Goal: Task Accomplishment & Management: Use online tool/utility

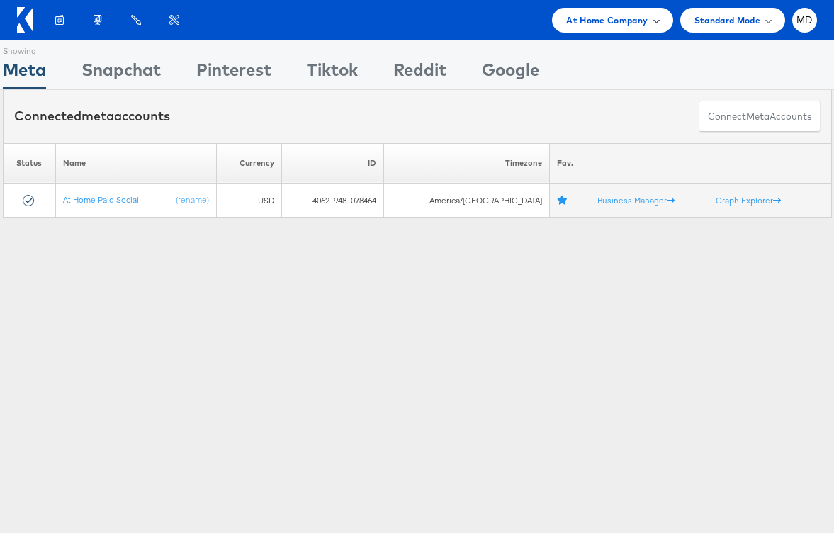
click at [640, 18] on span "At Home Company" at bounding box center [606, 20] width 81 height 15
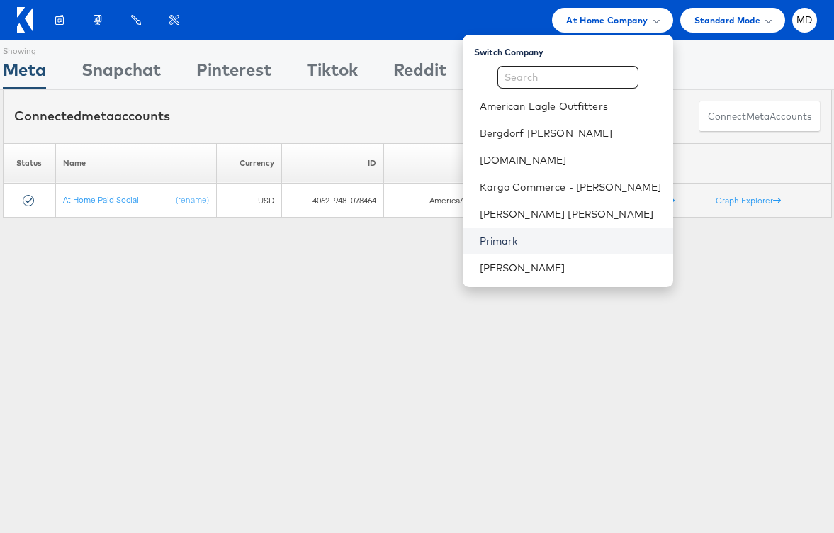
click at [543, 235] on link "Primark" at bounding box center [571, 241] width 182 height 14
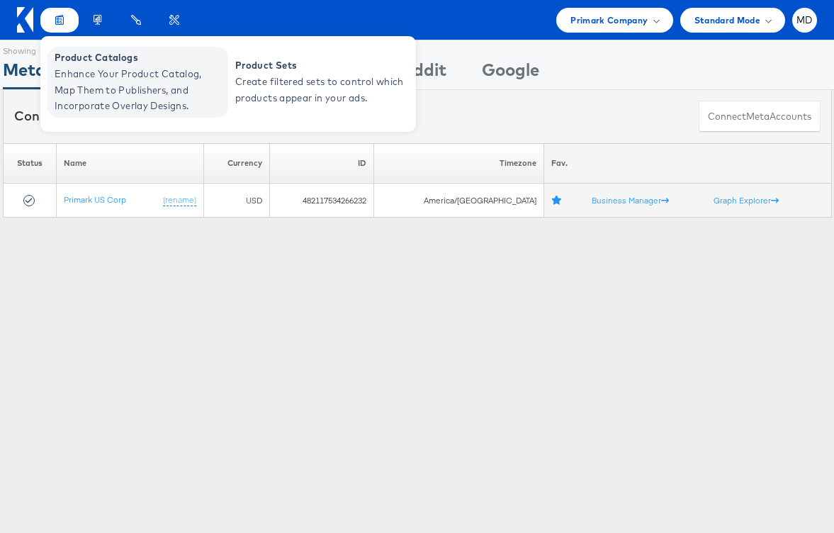
click at [68, 62] on span "Product Catalogs" at bounding box center [140, 58] width 170 height 16
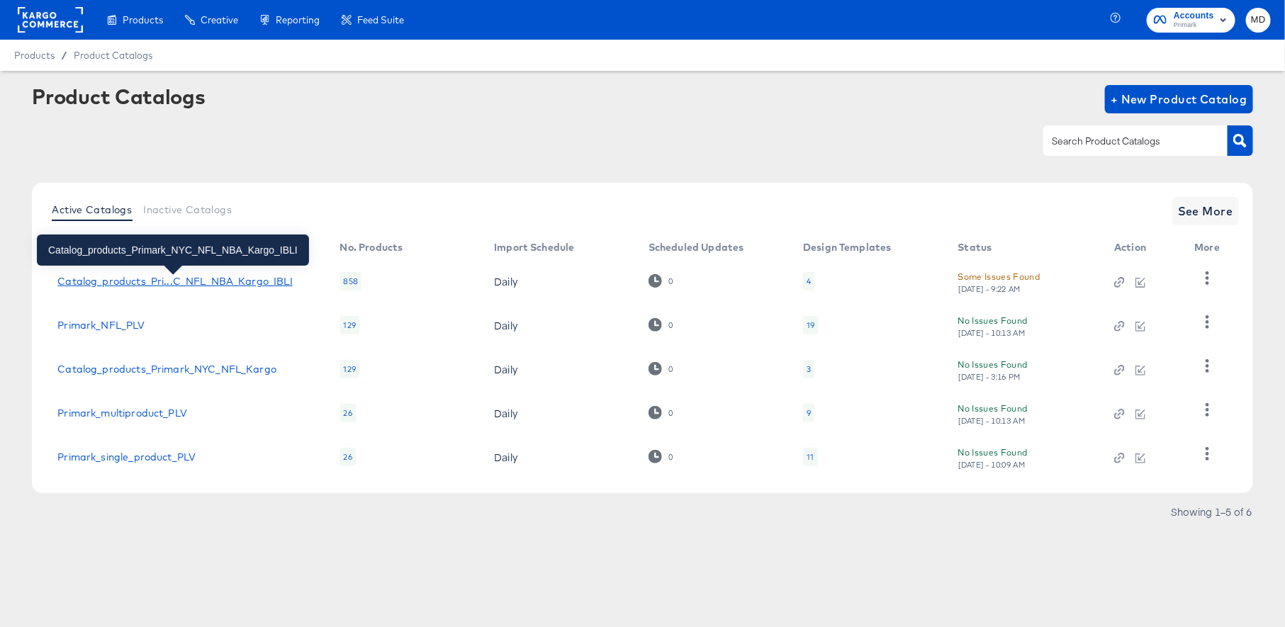
click at [148, 278] on div "Catalog_products_Pri...C_NFL_NBA_Kargo_IBLI" at bounding box center [174, 281] width 235 height 11
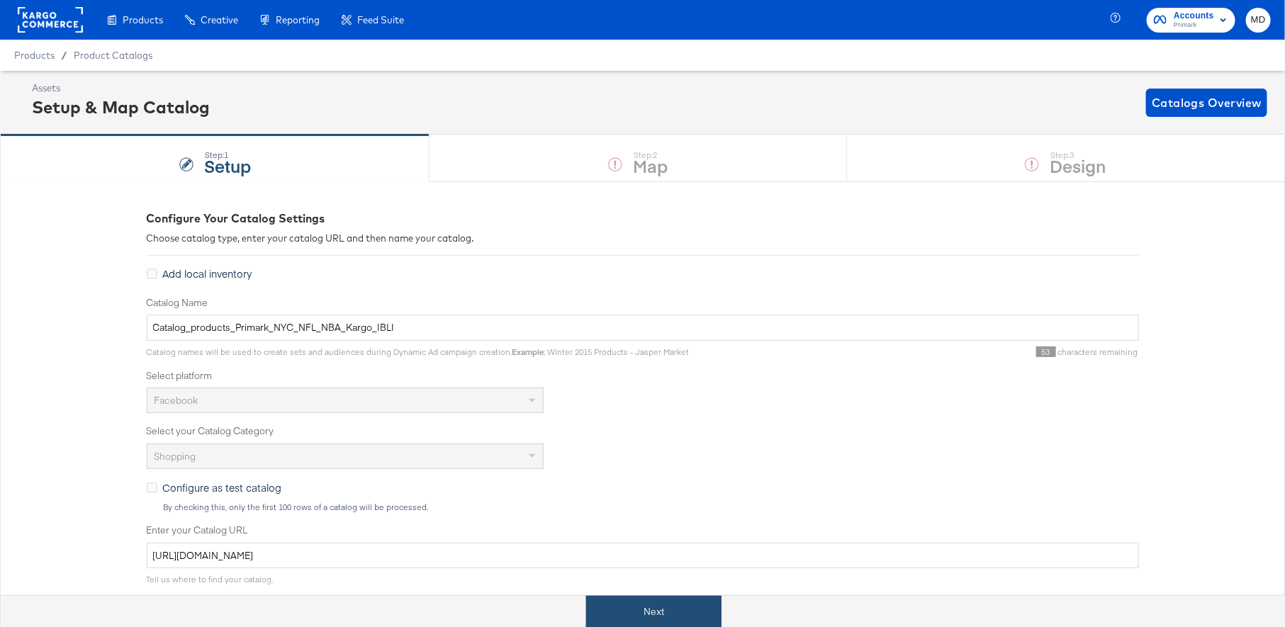
click at [654, 617] on button "Next" at bounding box center [653, 612] width 135 height 32
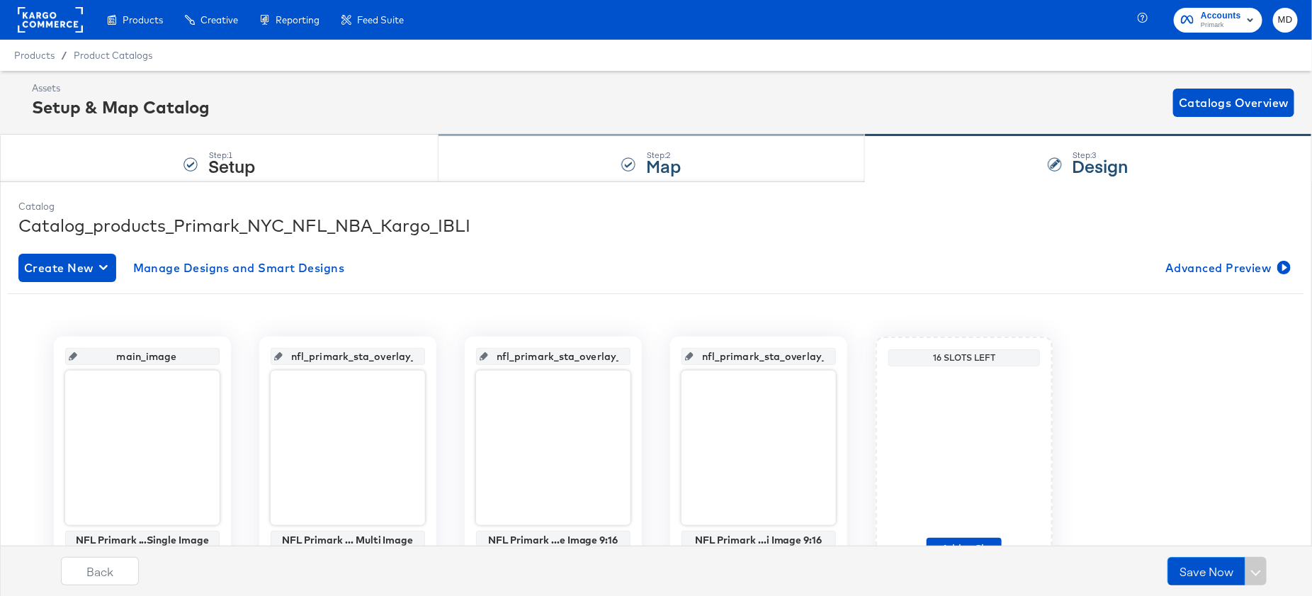
click at [565, 146] on div "Step: 2 Map" at bounding box center [652, 158] width 426 height 47
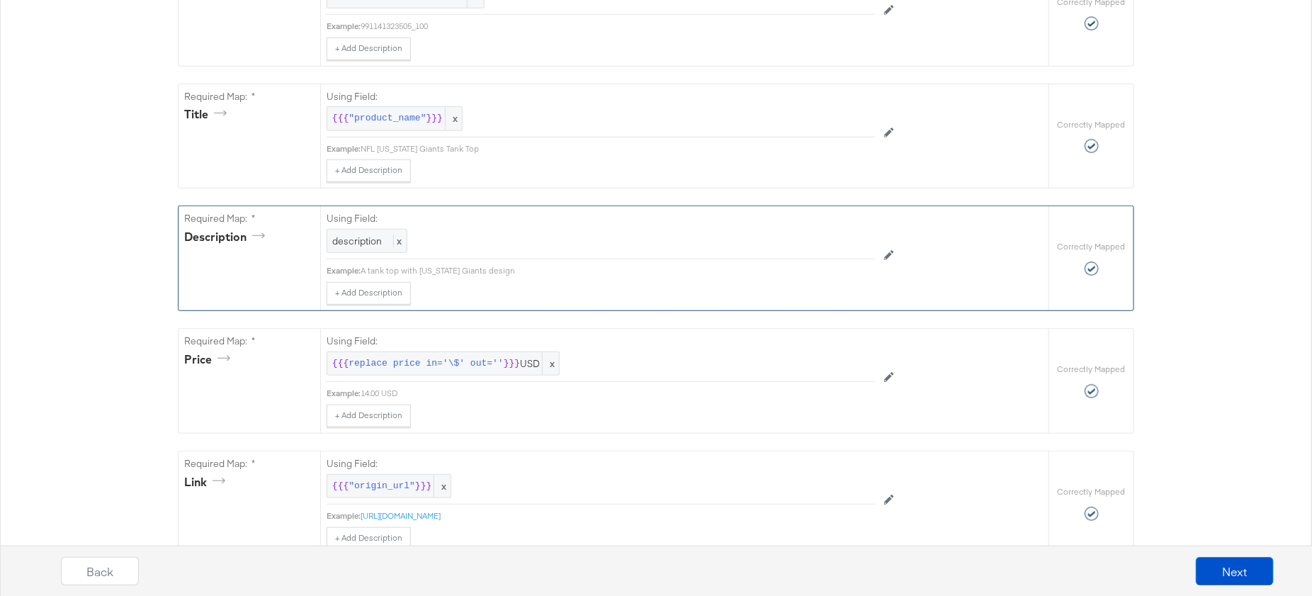
scroll to position [371, 0]
click at [458, 237] on div "description x" at bounding box center [601, 238] width 549 height 25
click at [881, 248] on button at bounding box center [889, 253] width 27 height 23
click at [783, 269] on div "A tank top with New York Giants design" at bounding box center [618, 269] width 515 height 11
click at [367, 286] on button "+ Add Description" at bounding box center [369, 292] width 84 height 23
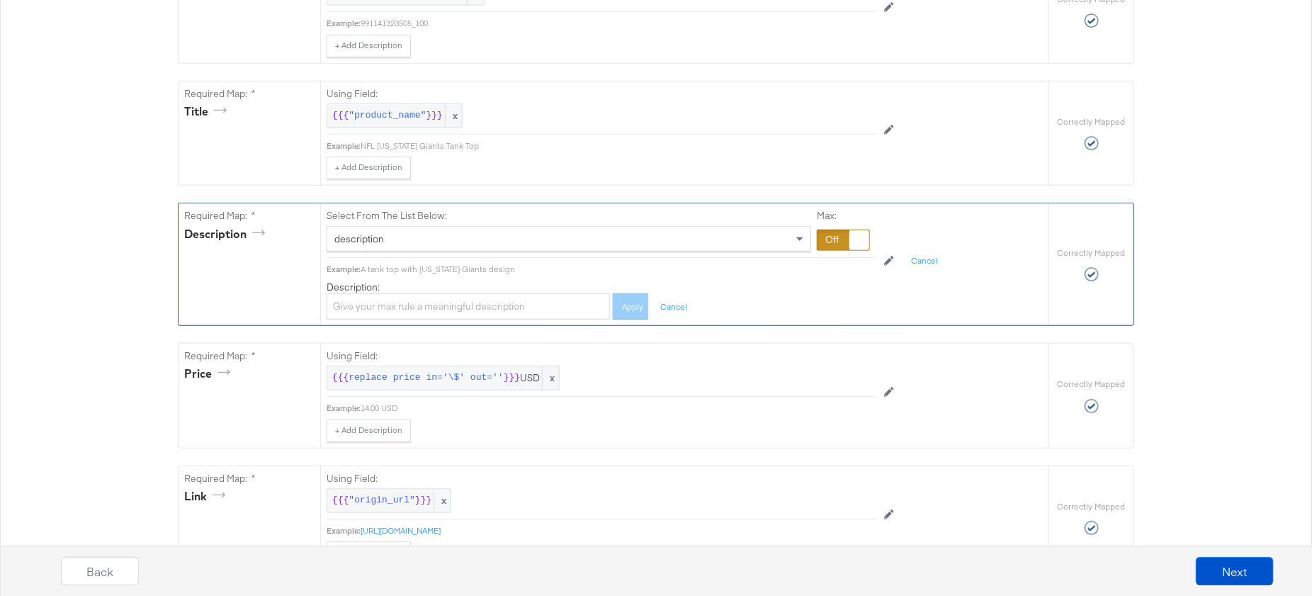
click at [444, 274] on div "Select From The List Below: description Max: Example: A tank top with New York …" at bounding box center [601, 260] width 549 height 115
click at [762, 254] on div "Select From The List Below: description Max: Example: A tank top with New York …" at bounding box center [601, 260] width 549 height 115
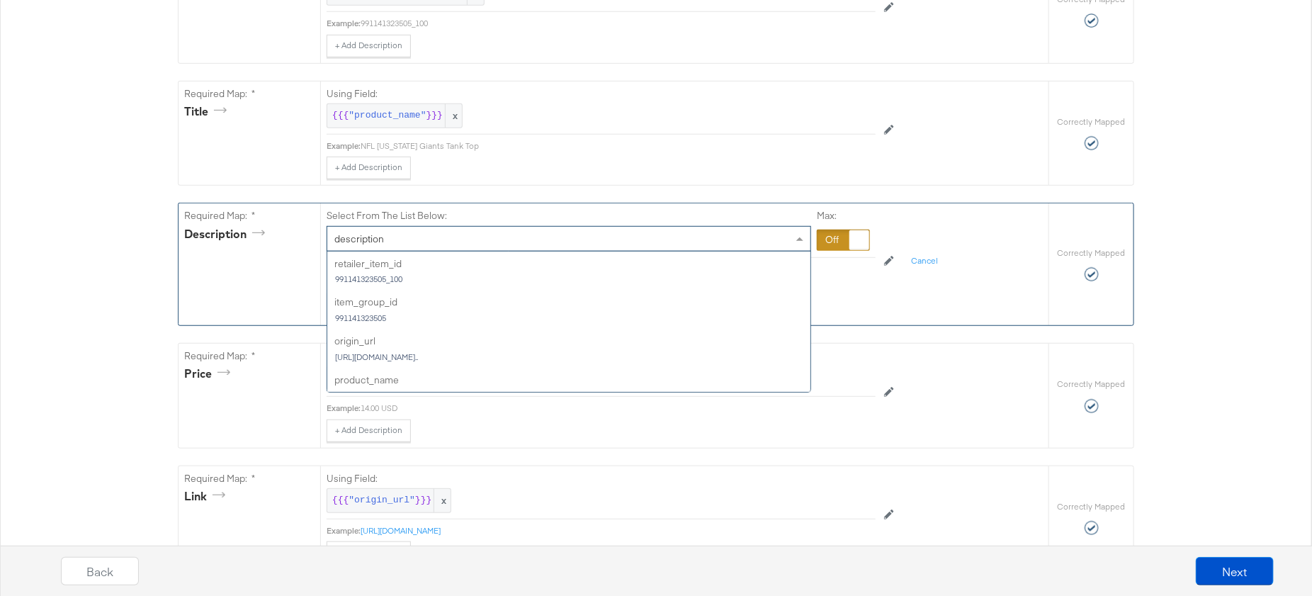
click at [760, 239] on div "description" at bounding box center [568, 239] width 483 height 24
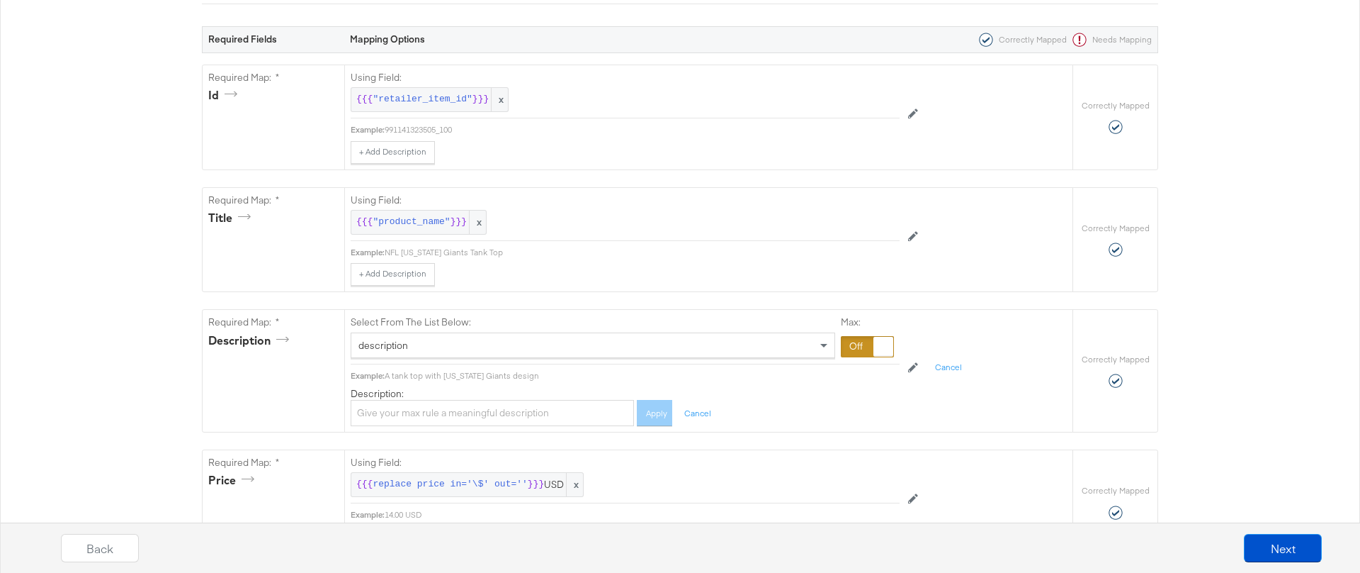
scroll to position [0, 0]
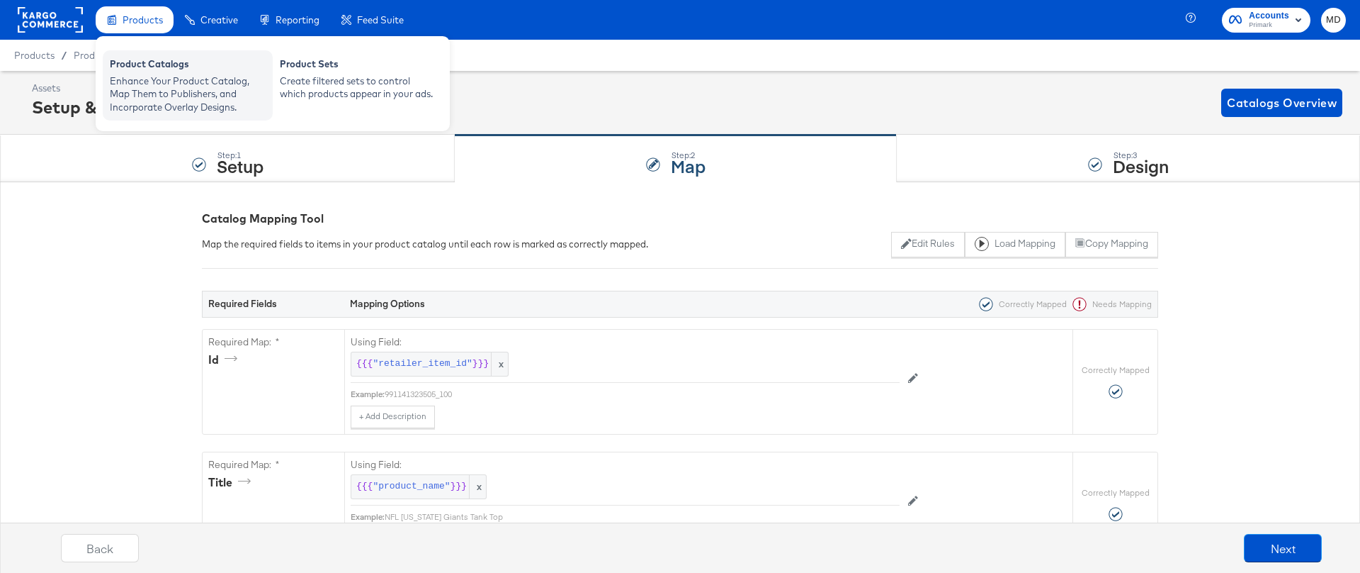
click at [146, 94] on div "Enhance Your Product Catalog, Map Them to Publishers, and Incorporate Overlay D…" at bounding box center [188, 94] width 156 height 40
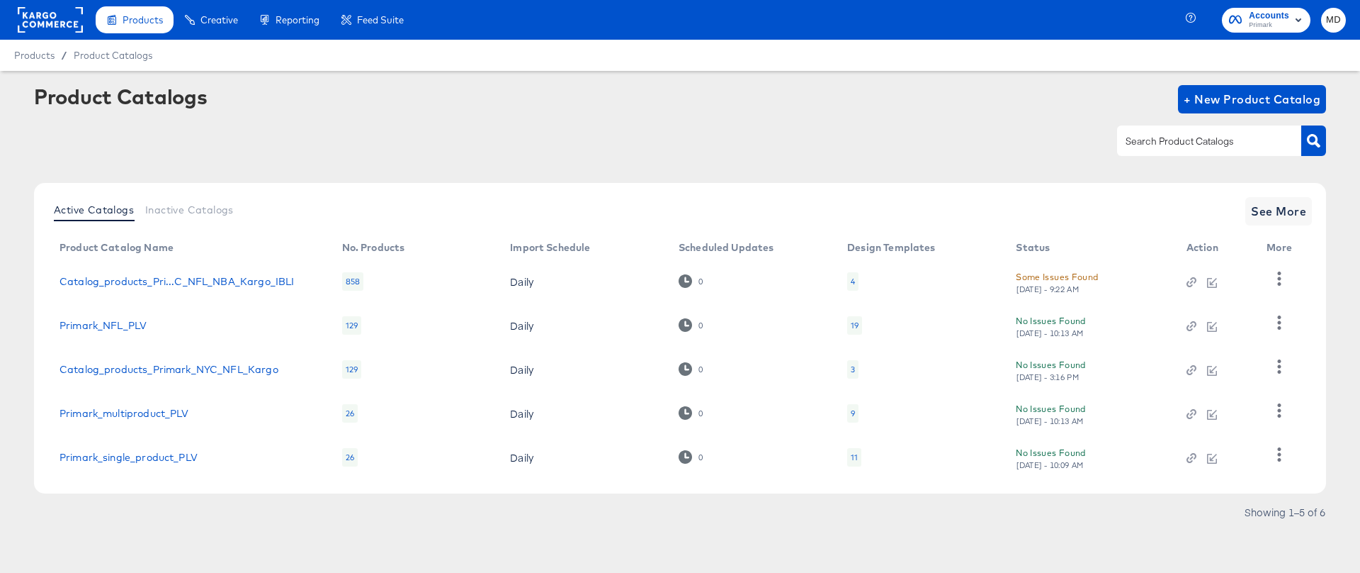
click at [1261, 15] on span "Accounts" at bounding box center [1269, 16] width 40 height 15
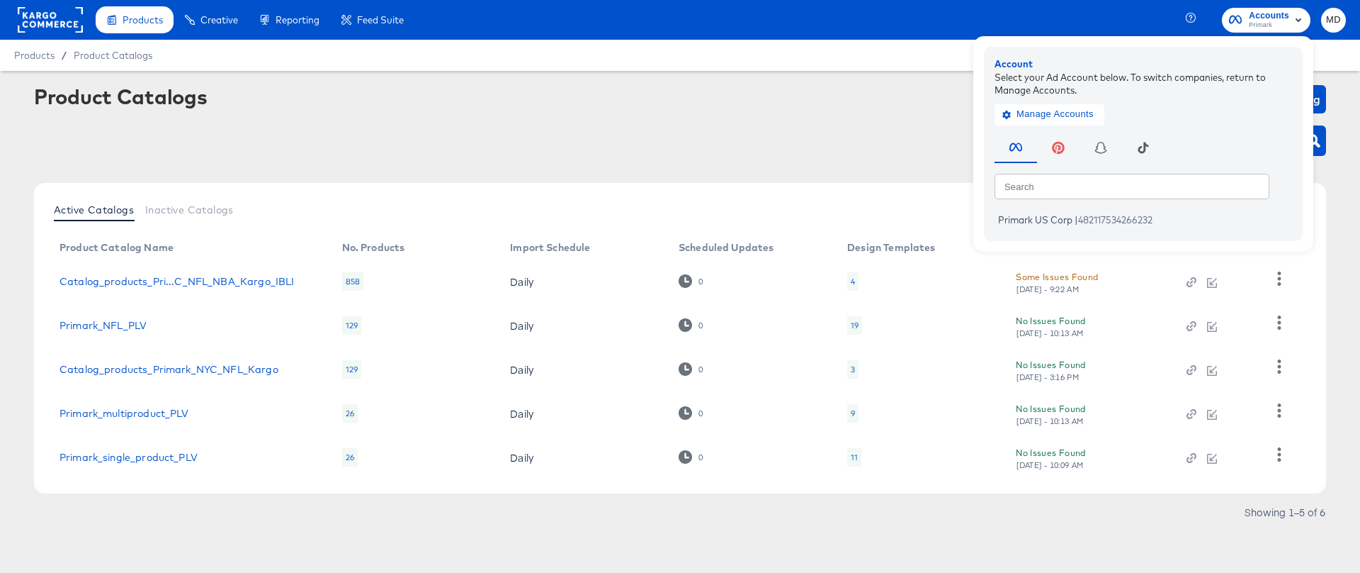
click at [40, 4] on div at bounding box center [50, 20] width 65 height 40
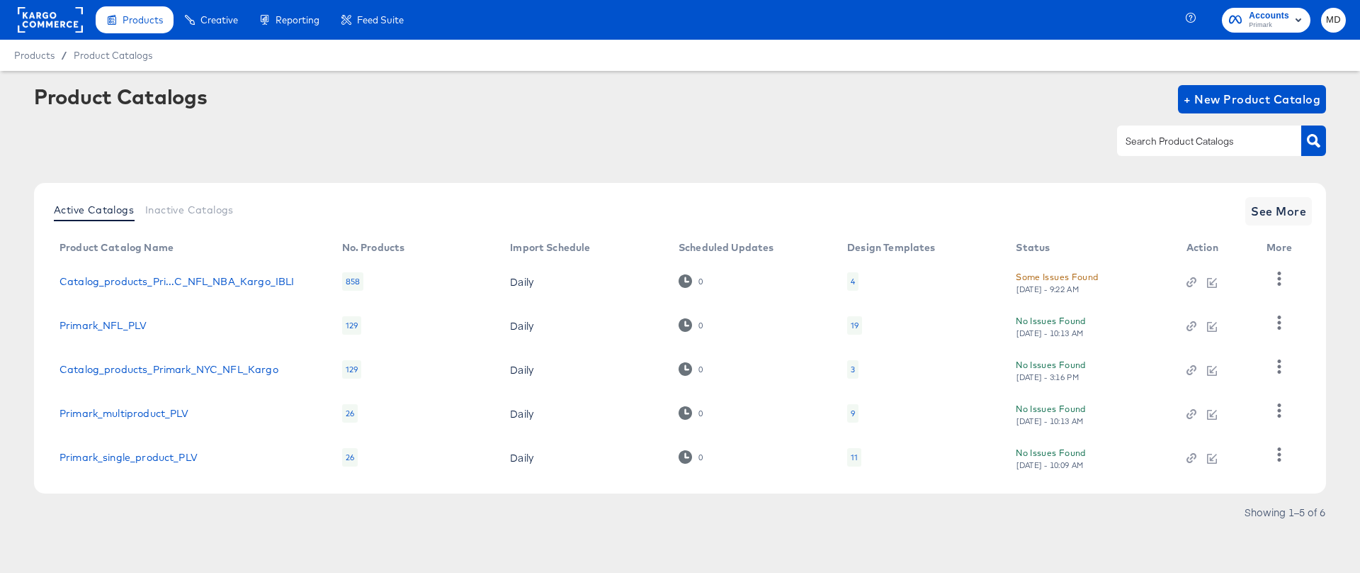
click at [40, 12] on rect at bounding box center [50, 20] width 65 height 26
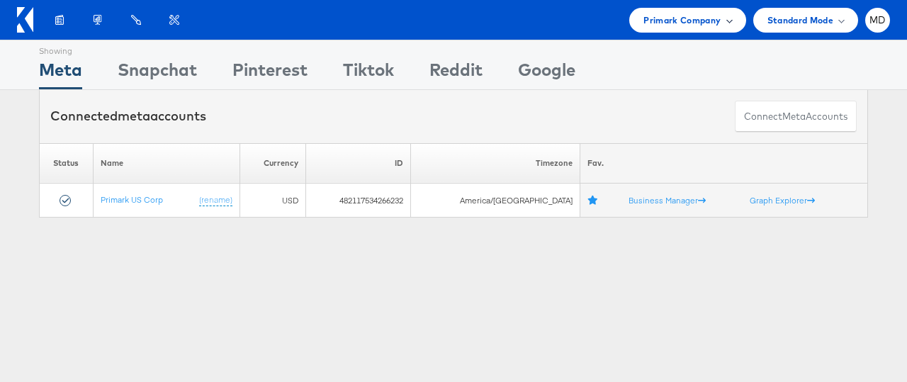
click at [731, 27] on div "Primark Company" at bounding box center [687, 20] width 116 height 25
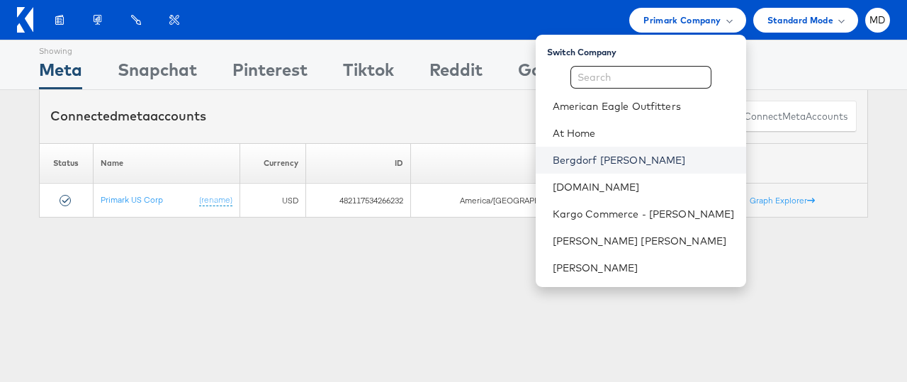
click at [645, 154] on link "Bergdorf [PERSON_NAME]" at bounding box center [644, 160] width 182 height 14
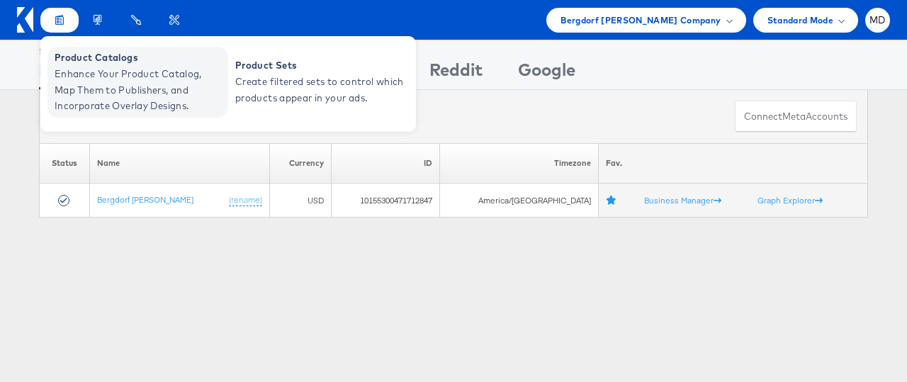
click at [91, 77] on span "Enhance Your Product Catalog, Map Them to Publishers, and Incorporate Overlay D…" at bounding box center [140, 90] width 170 height 48
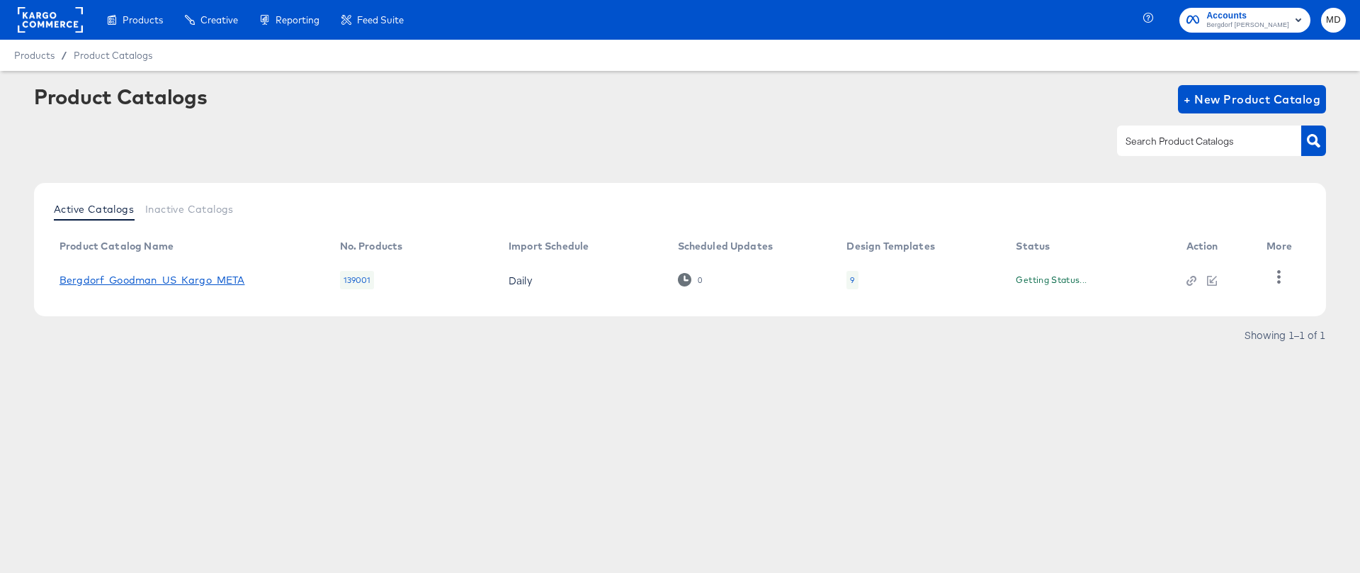
click at [214, 278] on link "Bergdorf_Goodman_US_Kargo_META" at bounding box center [153, 279] width 186 height 11
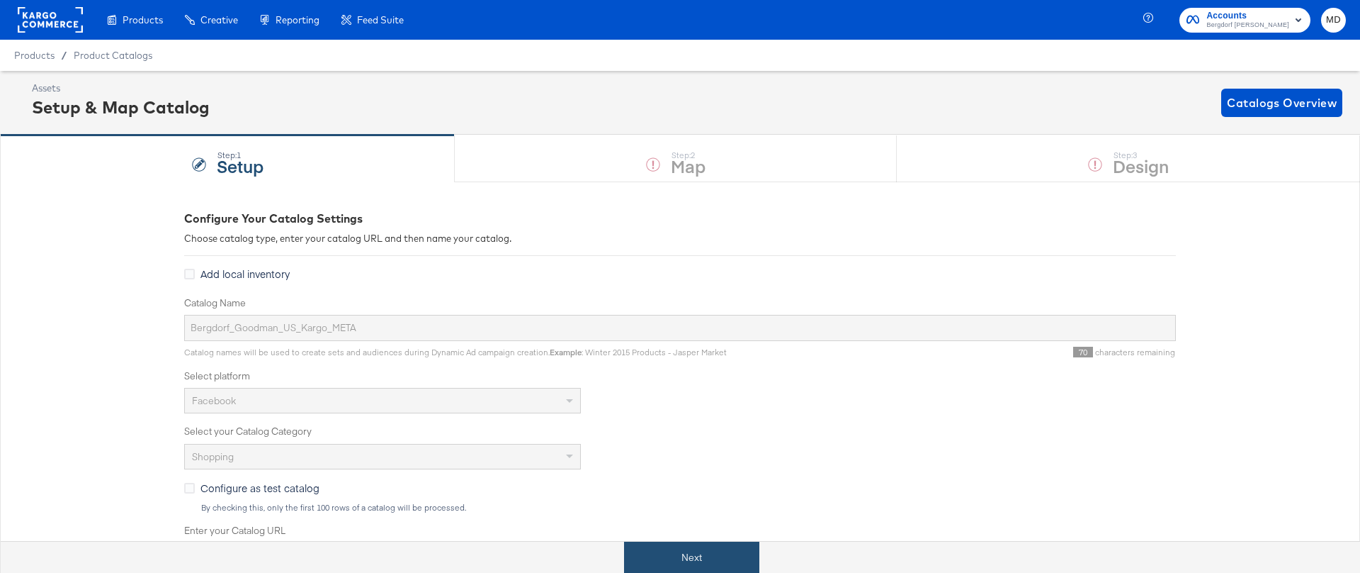
click at [653, 543] on button "Next" at bounding box center [691, 557] width 135 height 32
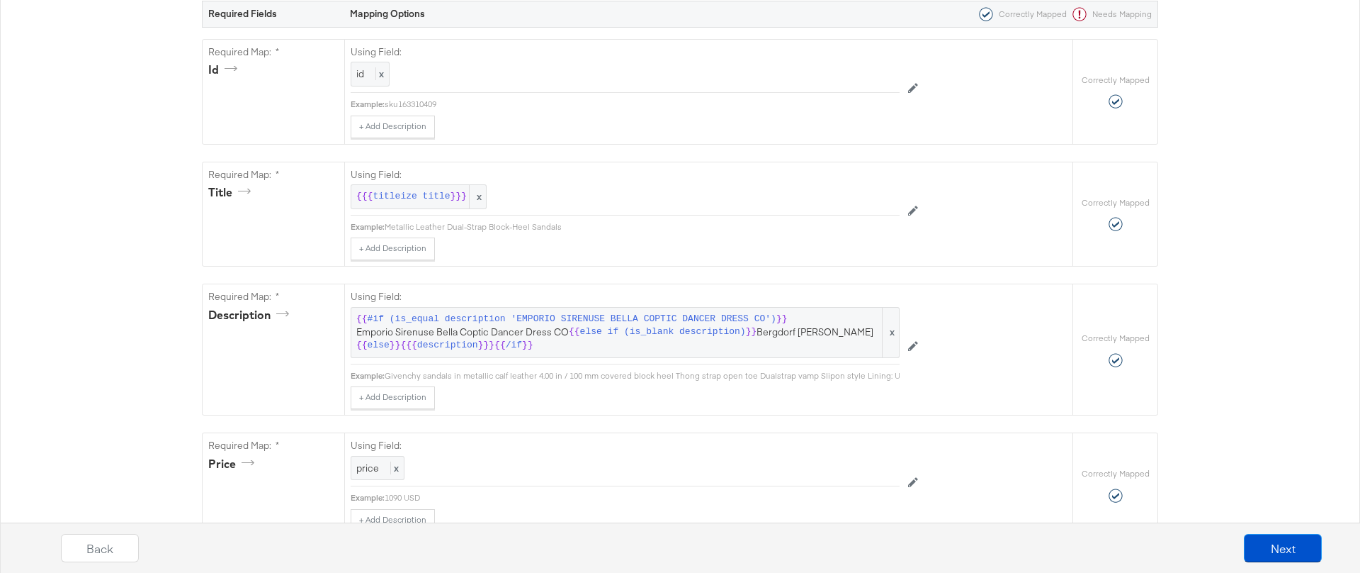
scroll to position [302, 0]
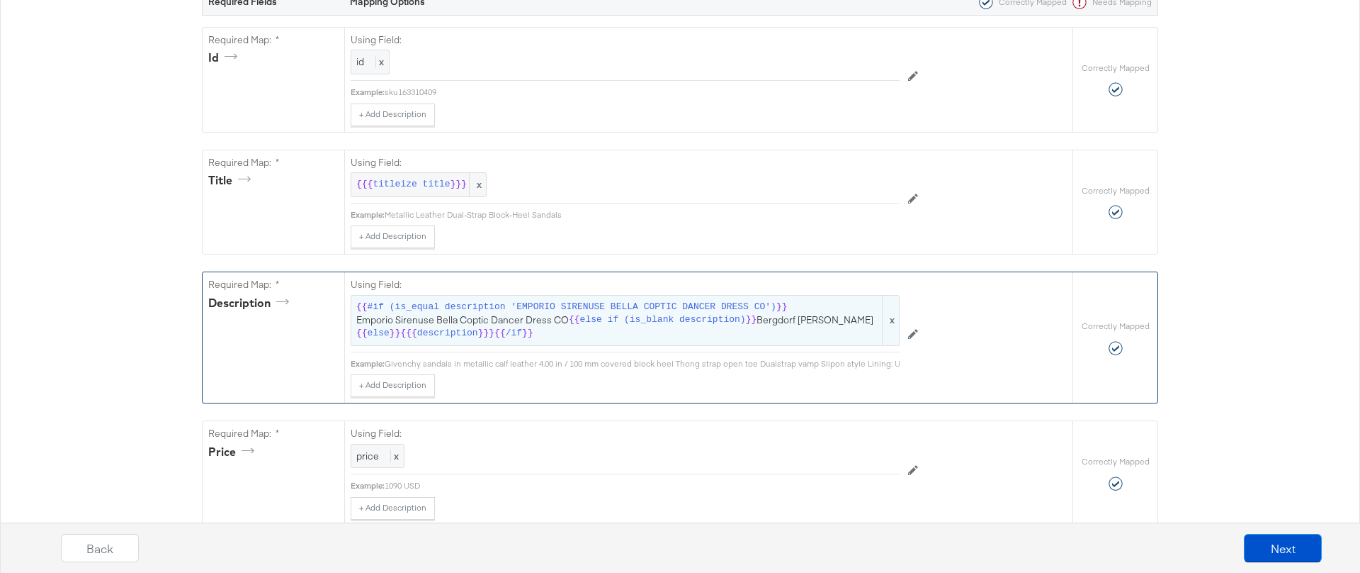
click at [549, 336] on span "{{ #if (is_equal description 'EMPORIO SIRENUSE BELLA COPTIC DANCER DRESS CO') }…" at bounding box center [625, 320] width 538 height 40
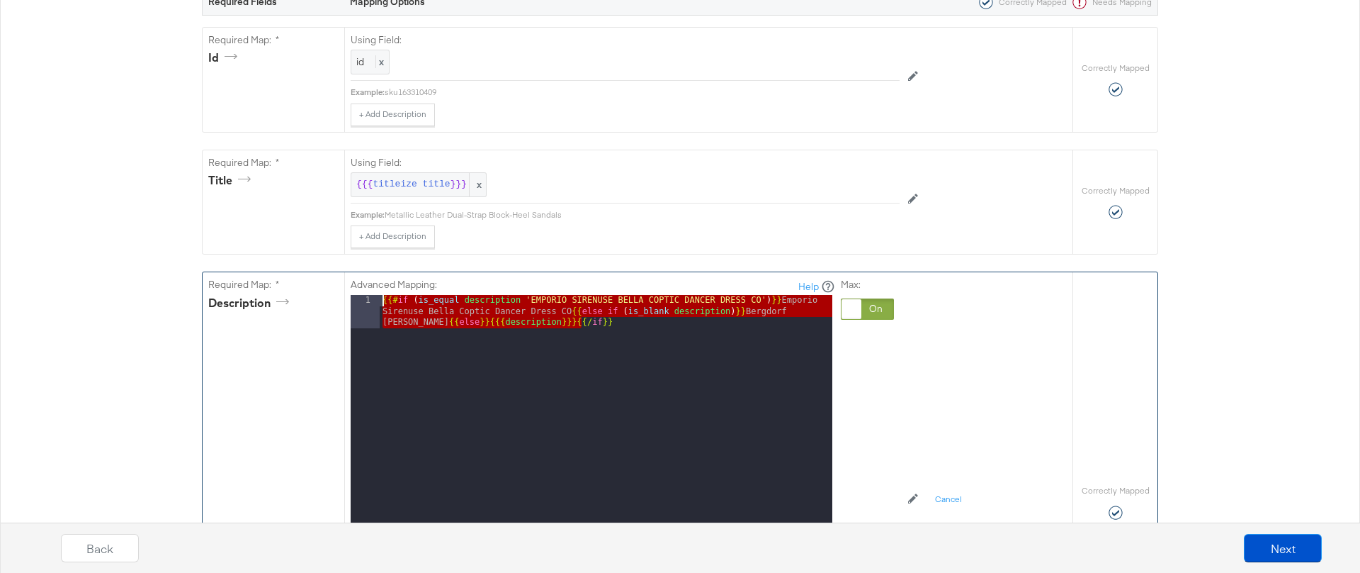
drag, startPoint x: 693, startPoint y: 322, endPoint x: 354, endPoint y: 282, distance: 341.1
click at [354, 282] on div "Advanced Mapping: Help 1 {{# if ( is_equal description 'EMPORIO SIRENUSE BELLA …" at bounding box center [593, 476] width 485 height 397
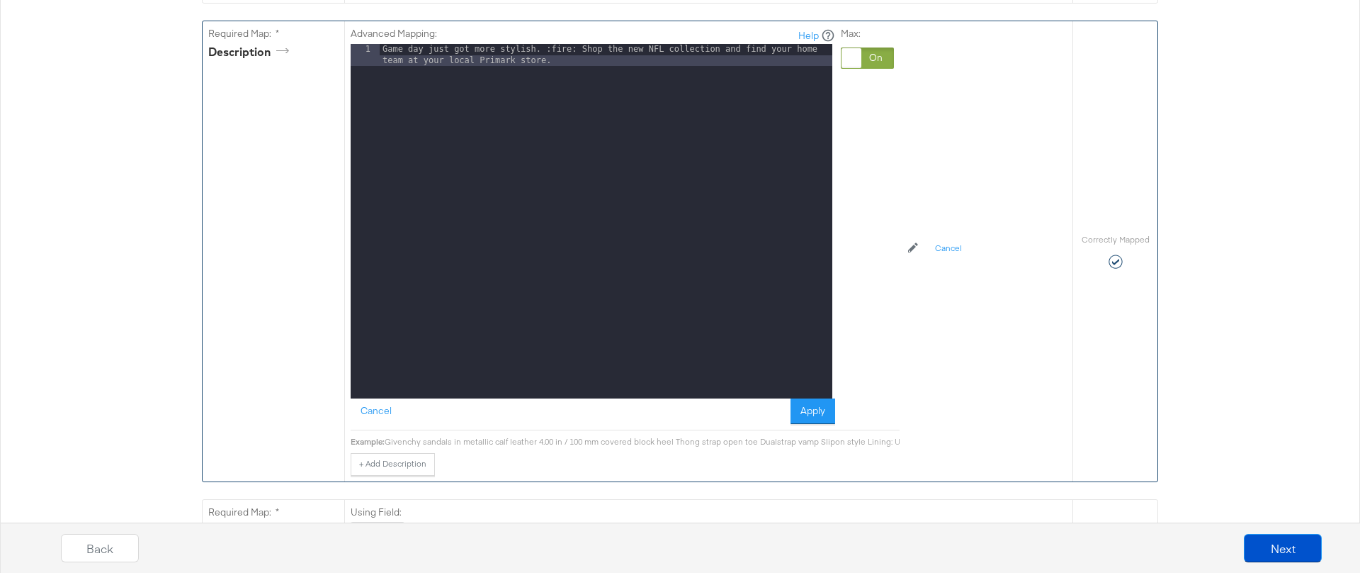
scroll to position [568, 0]
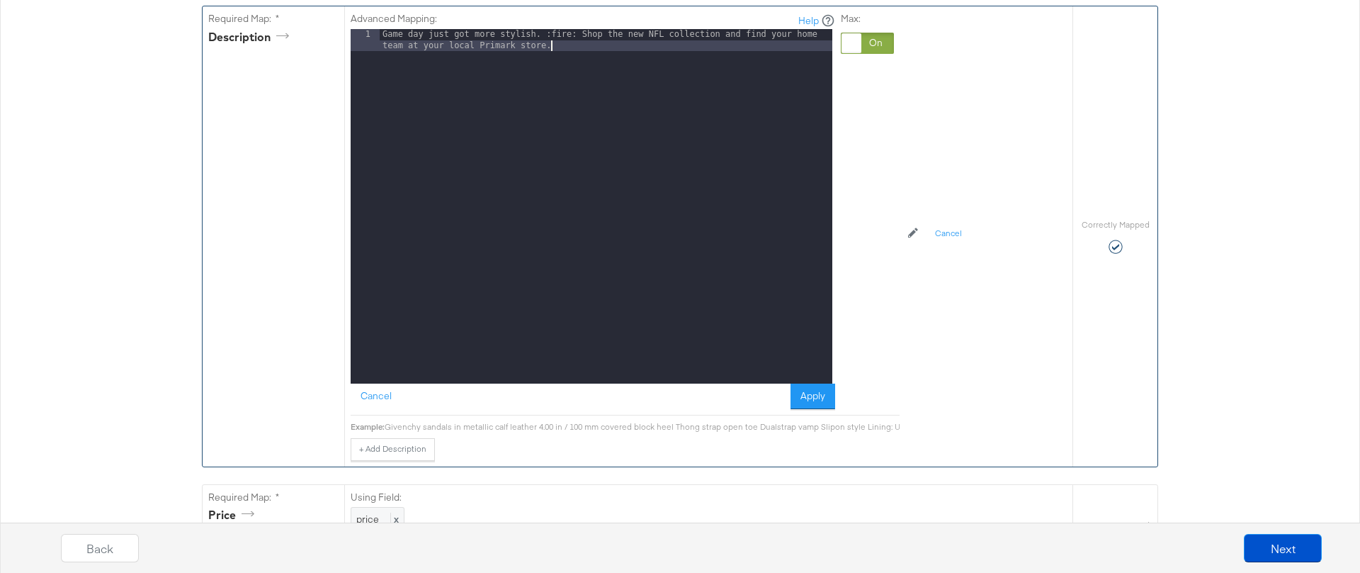
click at [325, 368] on div "Required Map: * description" at bounding box center [274, 235] width 142 height 459
click at [916, 319] on div "Advanced Mapping: Help 1 Game day just got more stylish. :fire: Shop the new NF…" at bounding box center [661, 232] width 620 height 453
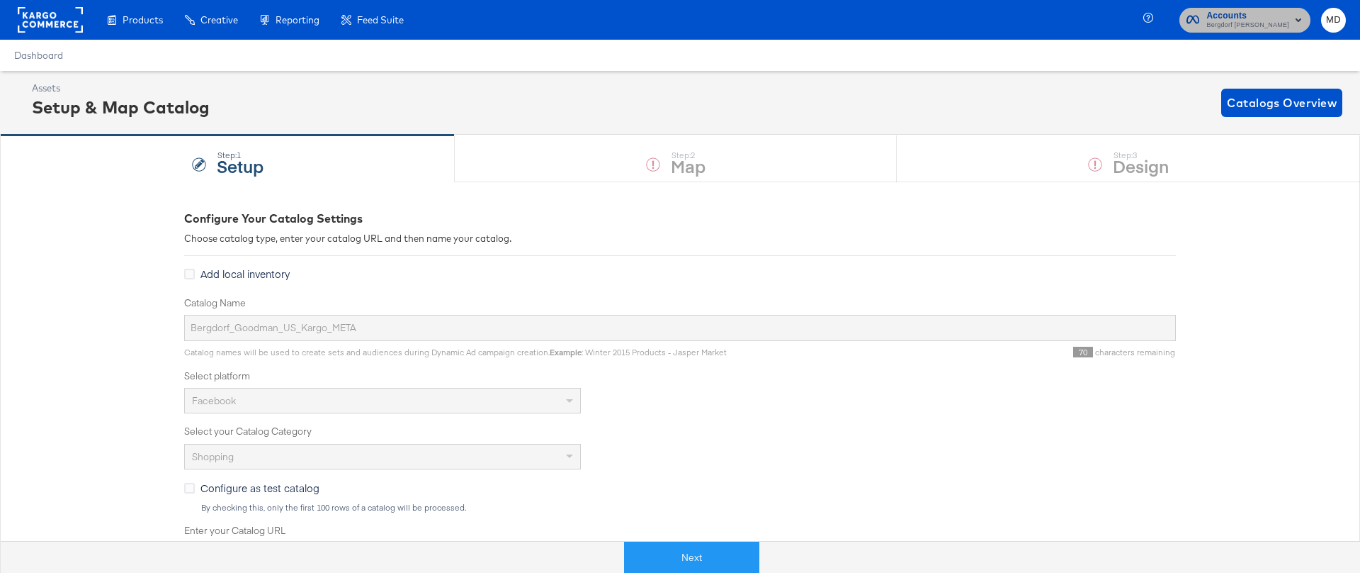
click at [1274, 15] on span "Accounts" at bounding box center [1248, 16] width 83 height 15
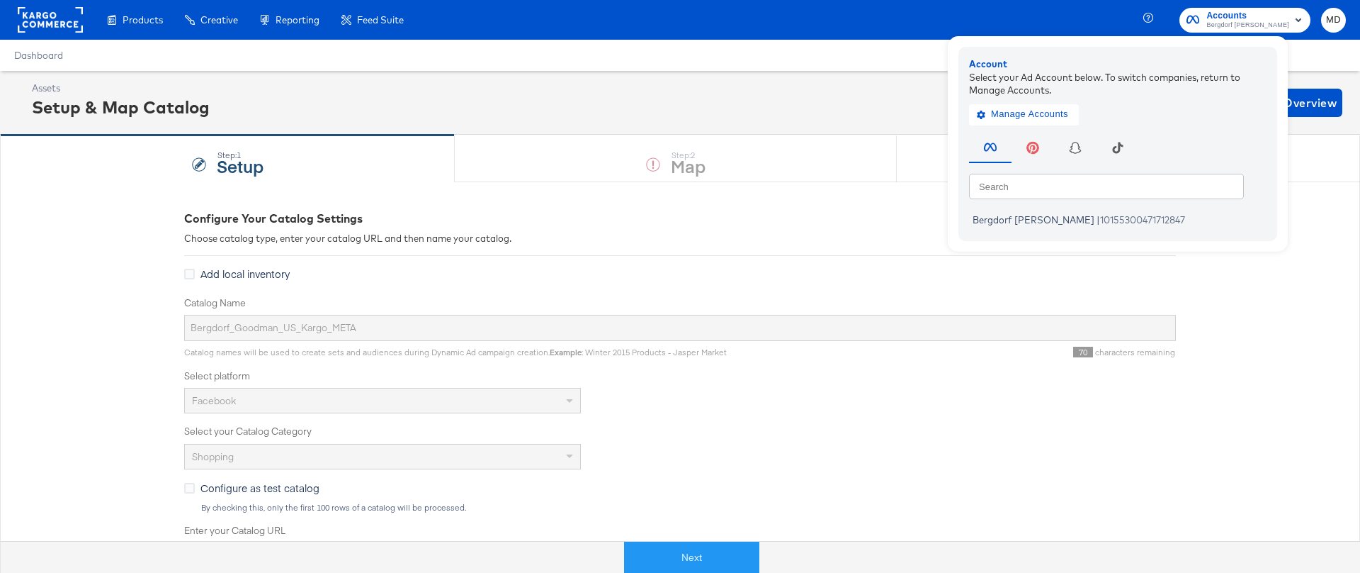
click at [42, 21] on rect at bounding box center [50, 20] width 65 height 26
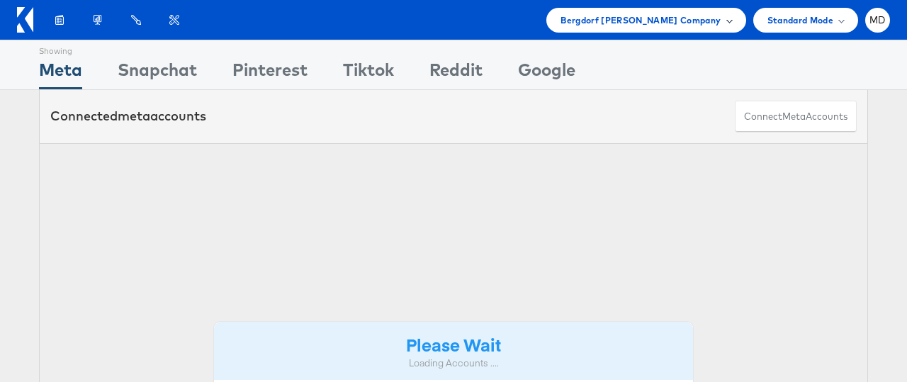
click at [704, 21] on span "Bergdorf Goodman Company" at bounding box center [640, 20] width 160 height 15
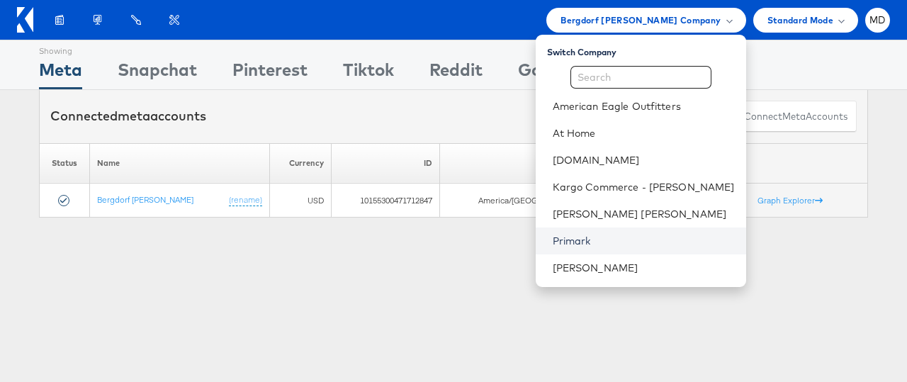
click at [627, 245] on link "Primark" at bounding box center [644, 241] width 182 height 14
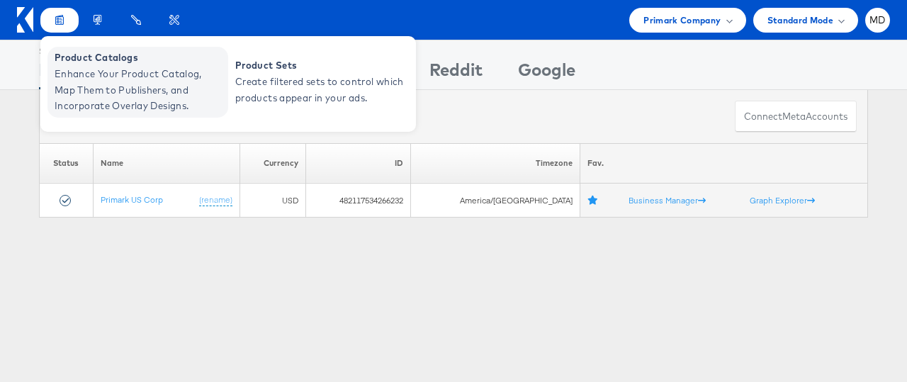
click at [89, 74] on span "Enhance Your Product Catalog, Map Them to Publishers, and Incorporate Overlay D…" at bounding box center [140, 90] width 170 height 48
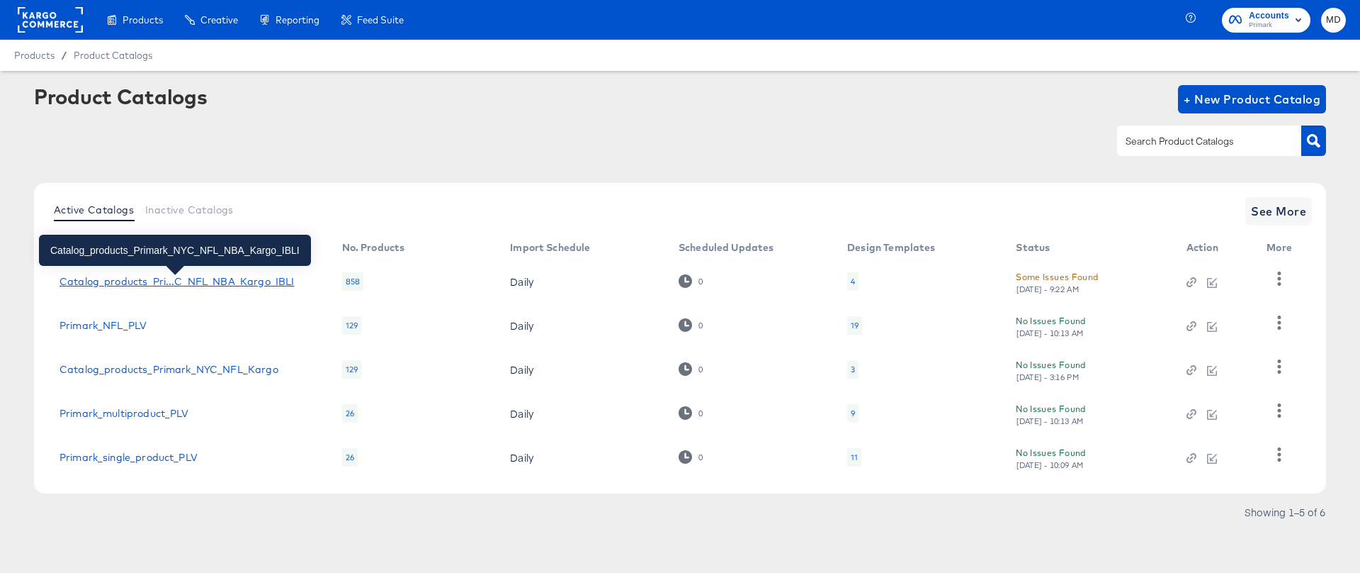
click at [197, 276] on div "Catalog_products_Pri...C_NFL_NBA_Kargo_IBLI" at bounding box center [177, 281] width 235 height 11
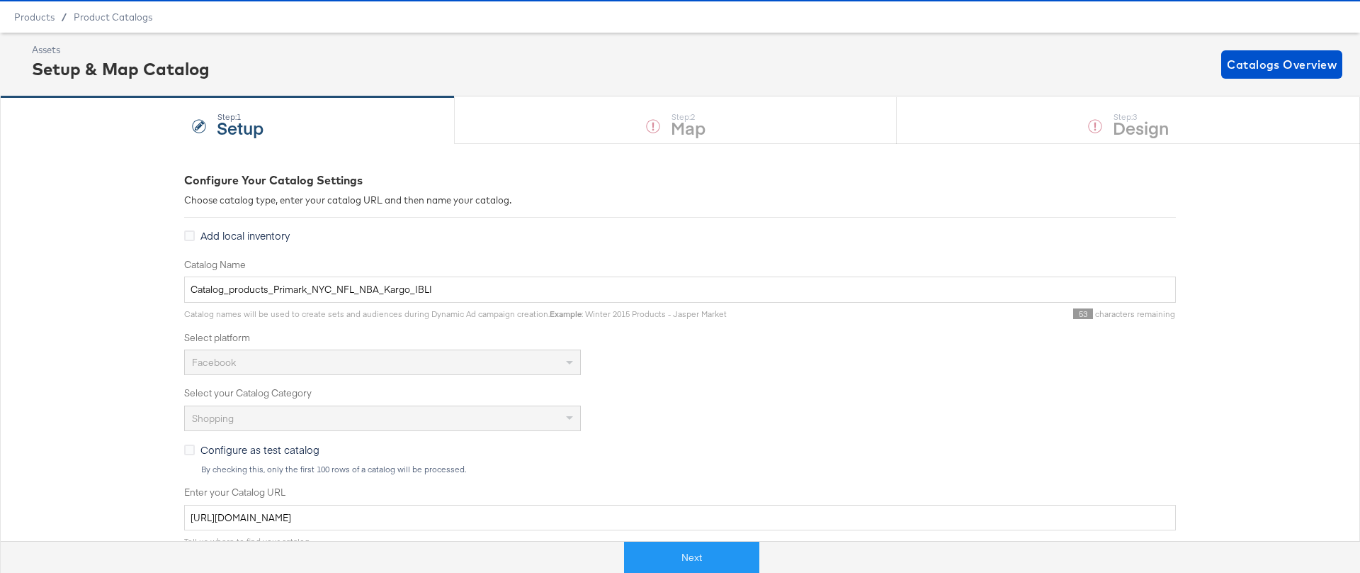
scroll to position [103, 0]
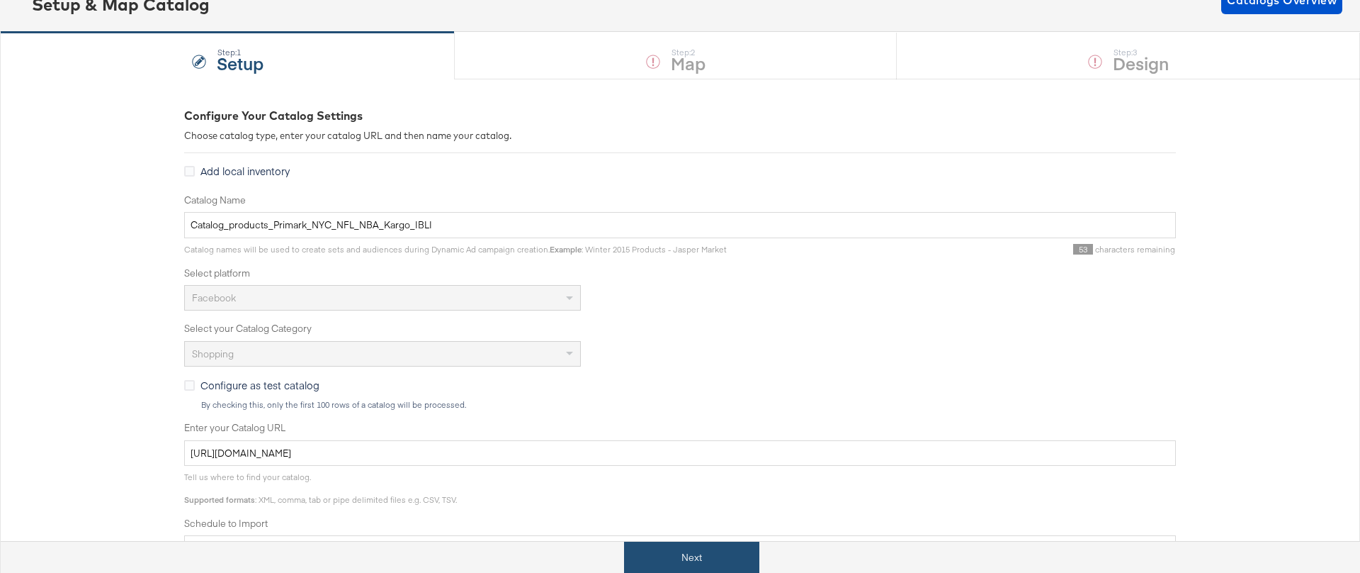
click at [682, 555] on button "Next" at bounding box center [691, 557] width 135 height 32
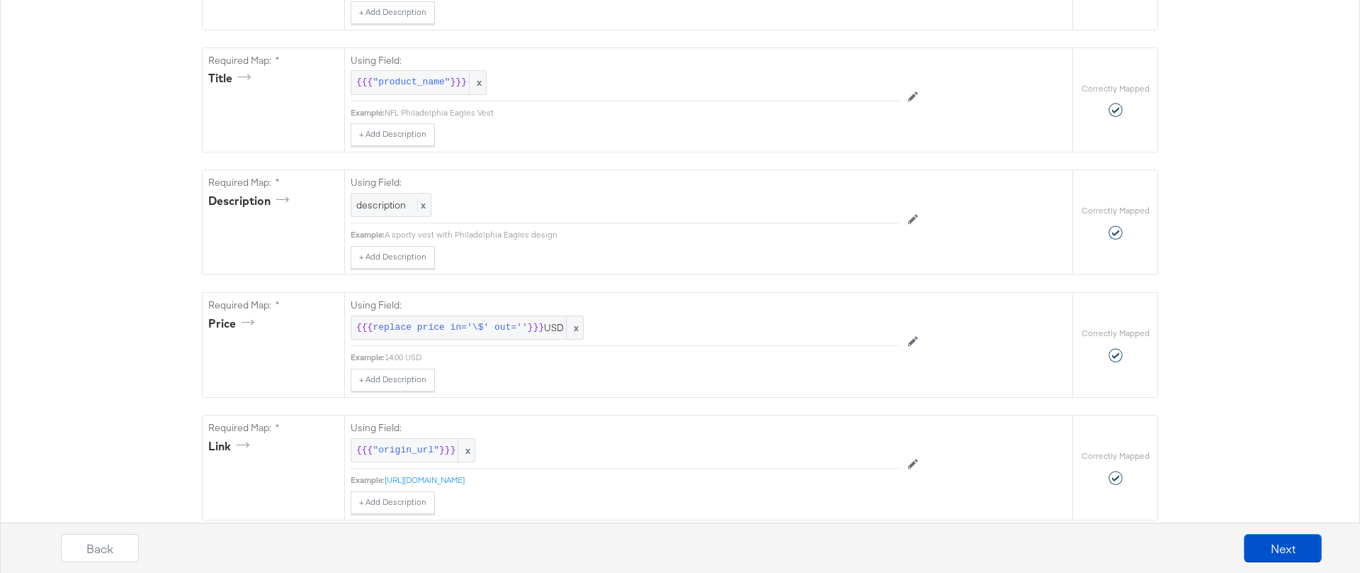
scroll to position [388, 0]
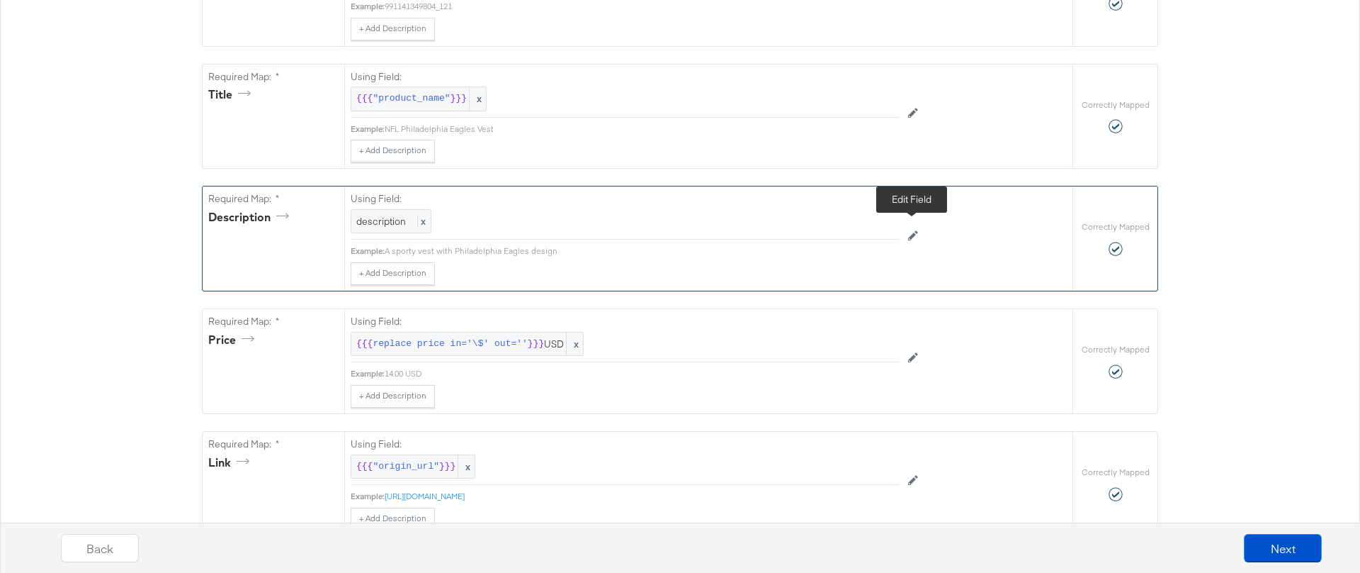
click at [902, 235] on button at bounding box center [913, 236] width 27 height 23
click at [750, 218] on div "description" at bounding box center [592, 222] width 483 height 24
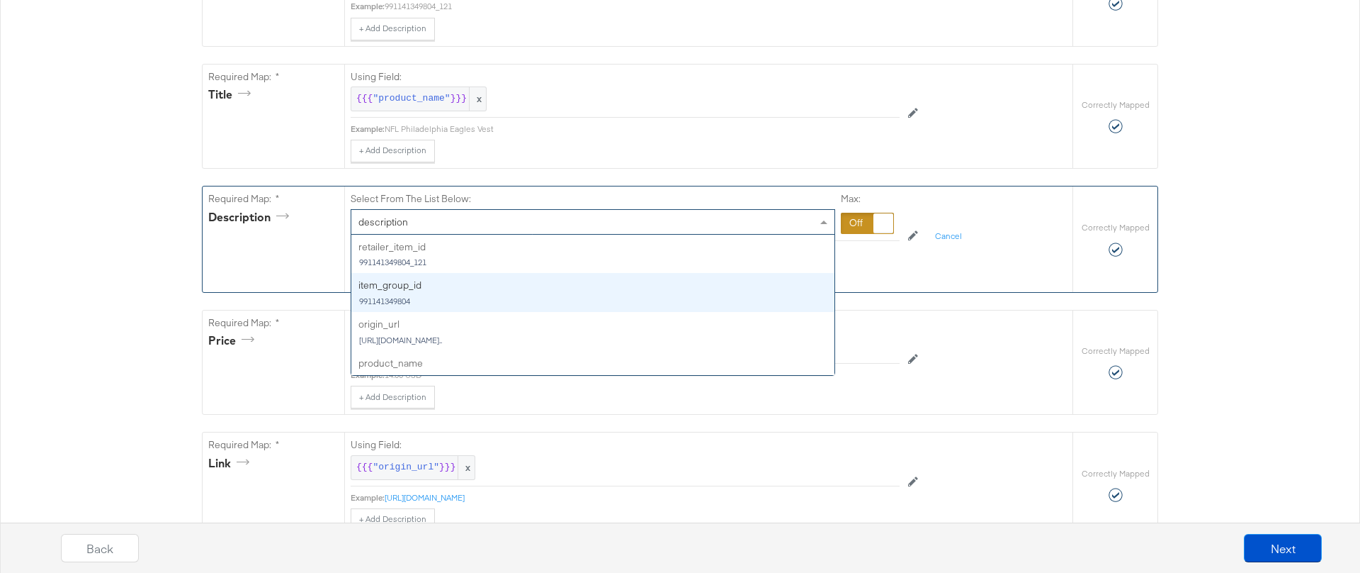
scroll to position [372, 0]
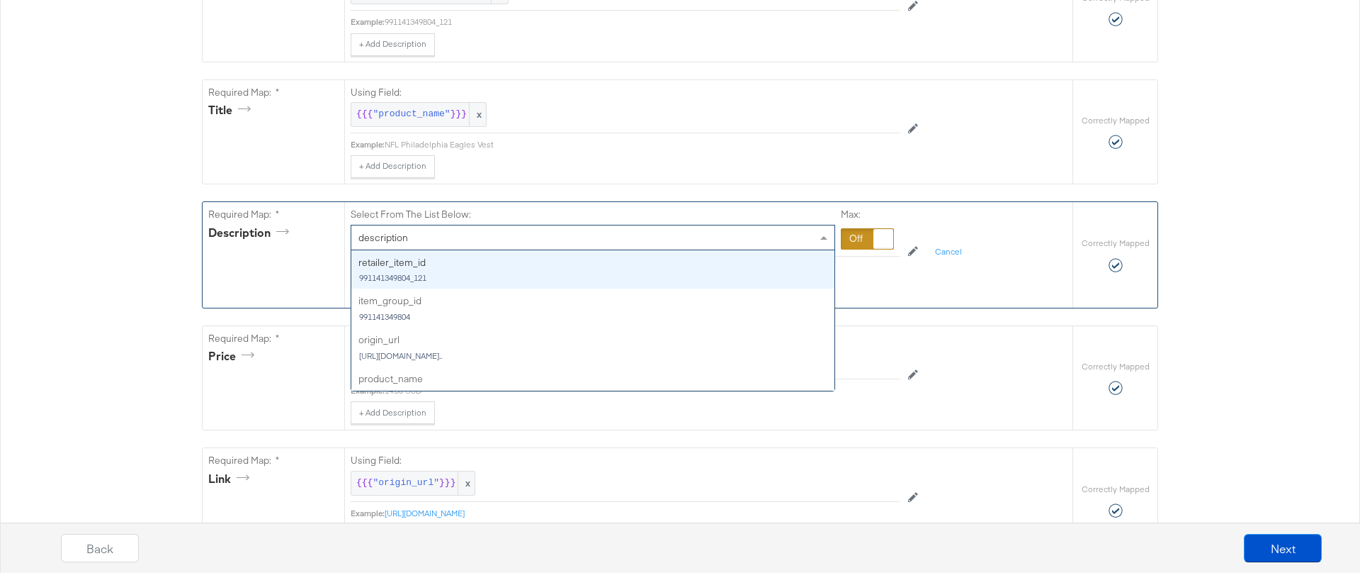
click at [925, 276] on div "Select From The List Below: description retailer_item_id 991141349804_121 item_…" at bounding box center [661, 251] width 620 height 99
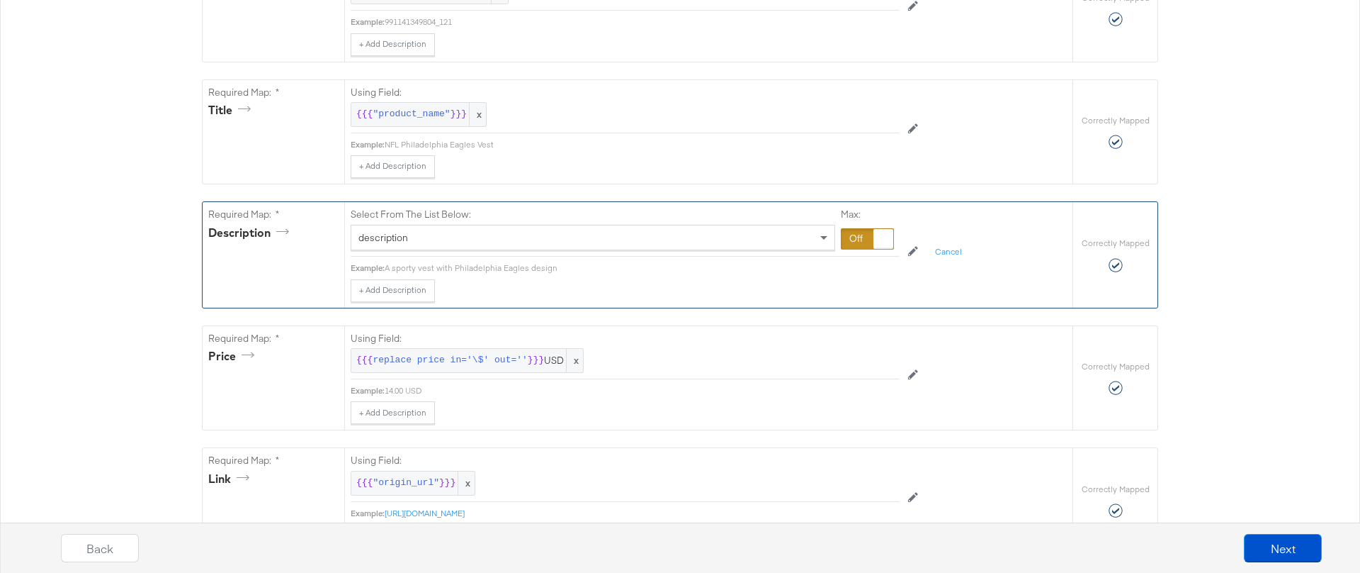
click at [872, 241] on div at bounding box center [867, 238] width 53 height 21
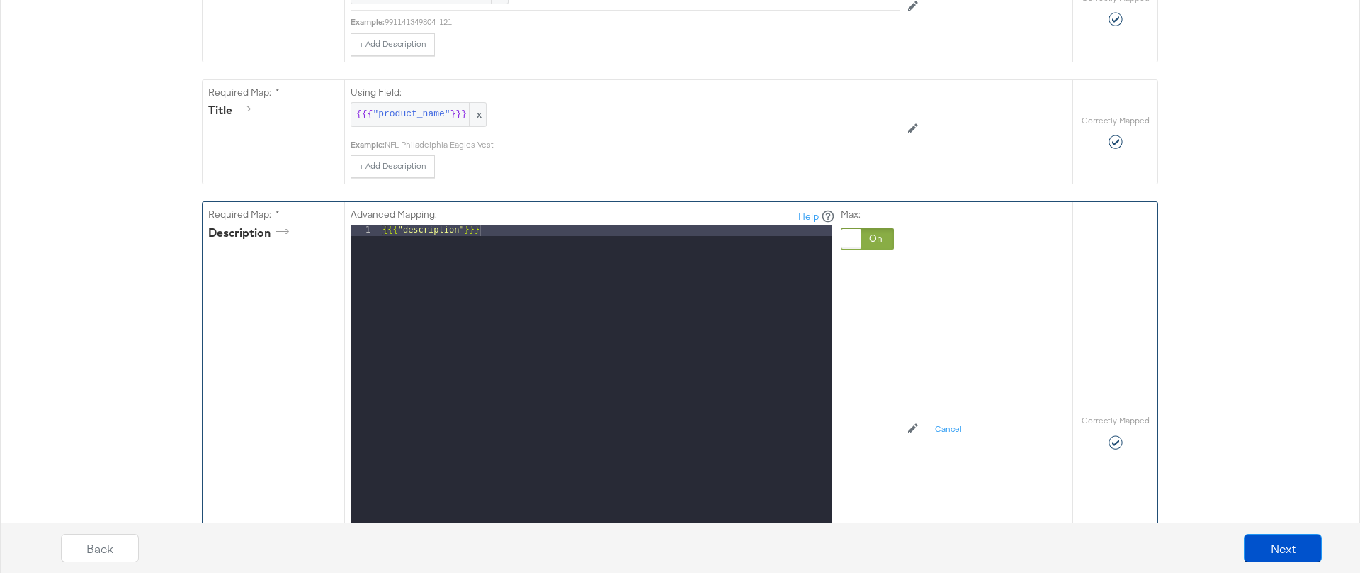
click at [675, 252] on div "{{{ "description" }}}" at bounding box center [606, 413] width 453 height 377
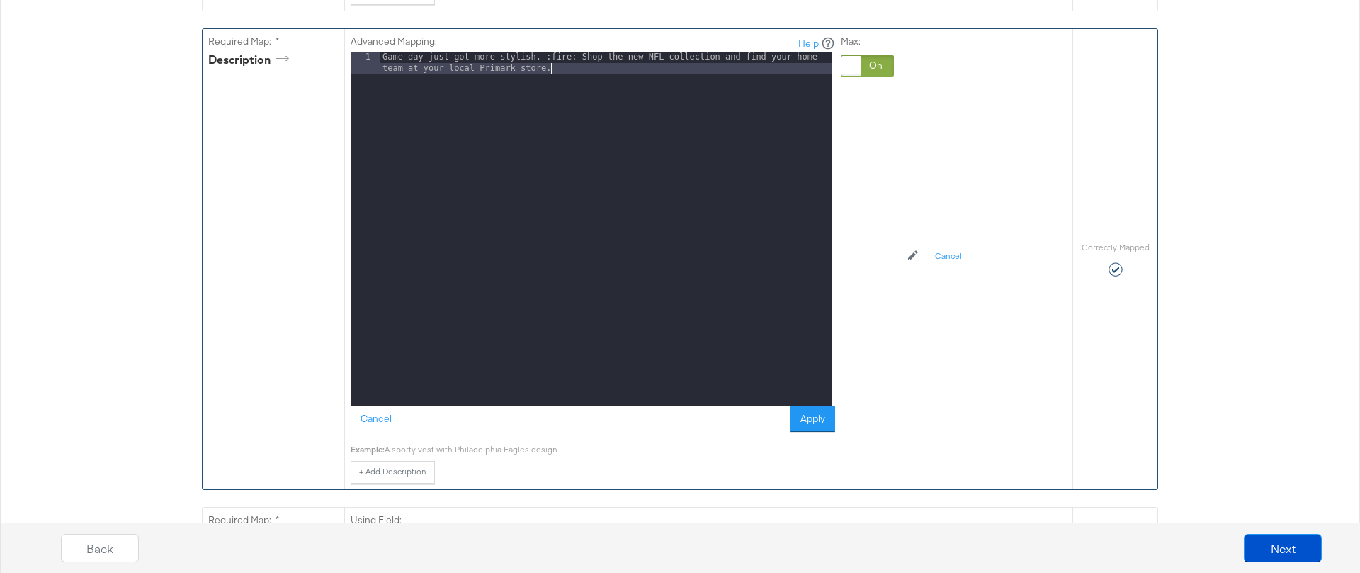
scroll to position [585, 0]
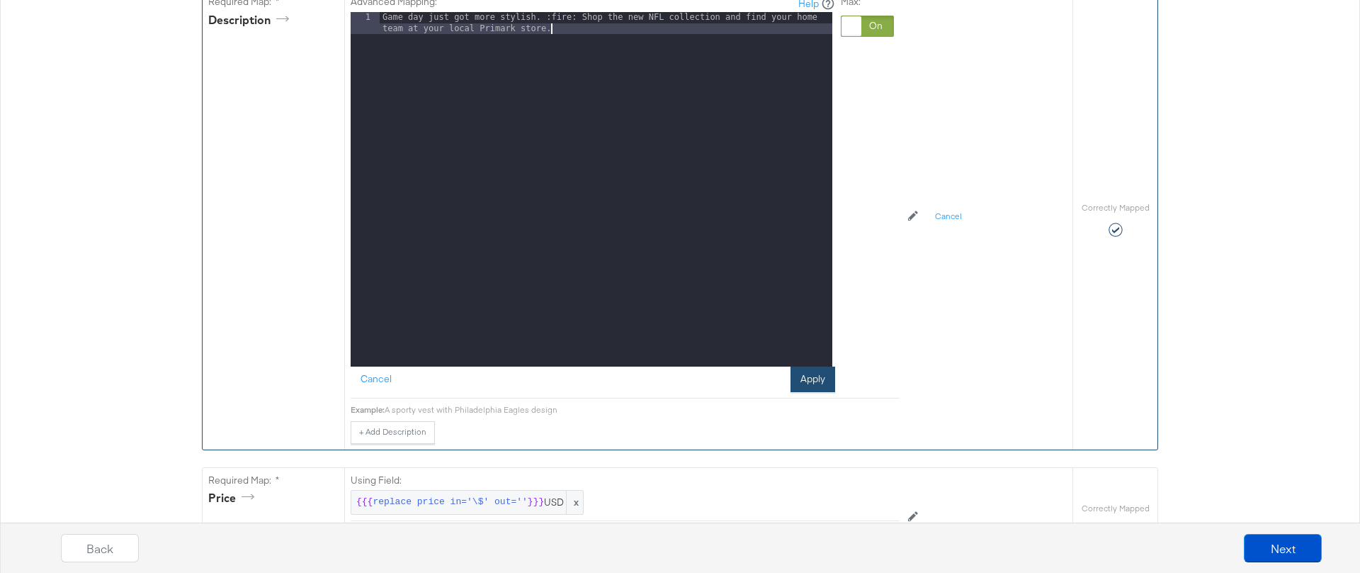
click at [816, 374] on button "Apply" at bounding box center [813, 379] width 45 height 26
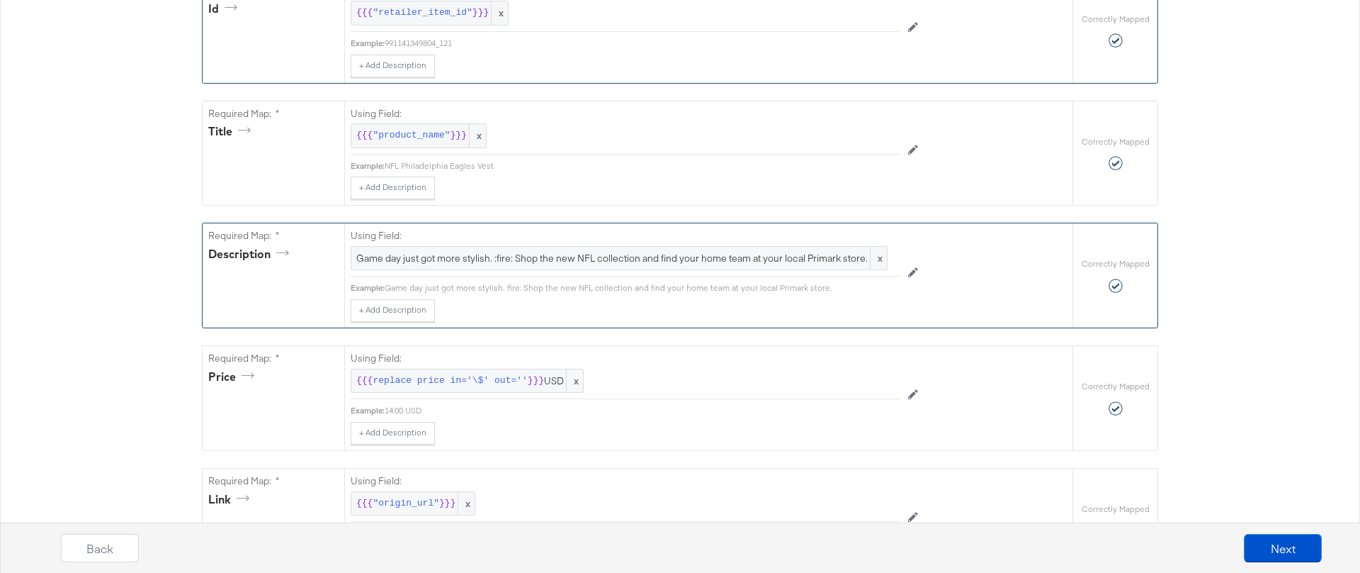
scroll to position [0, 0]
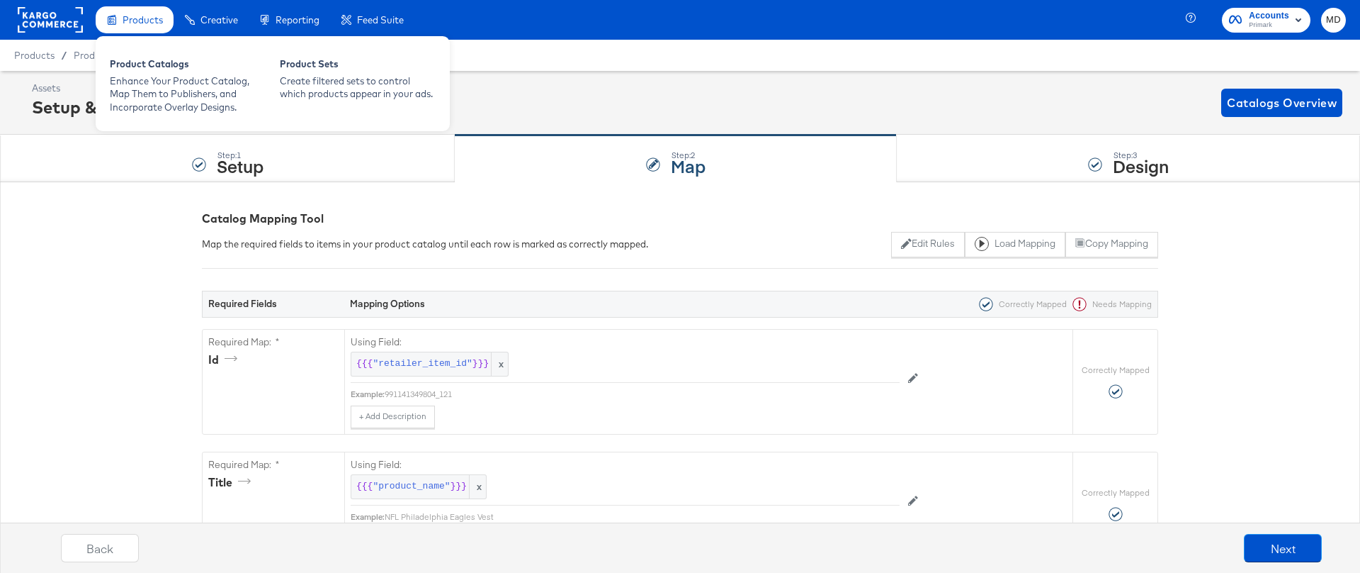
click at [147, 28] on div "Products" at bounding box center [135, 20] width 78 height 28
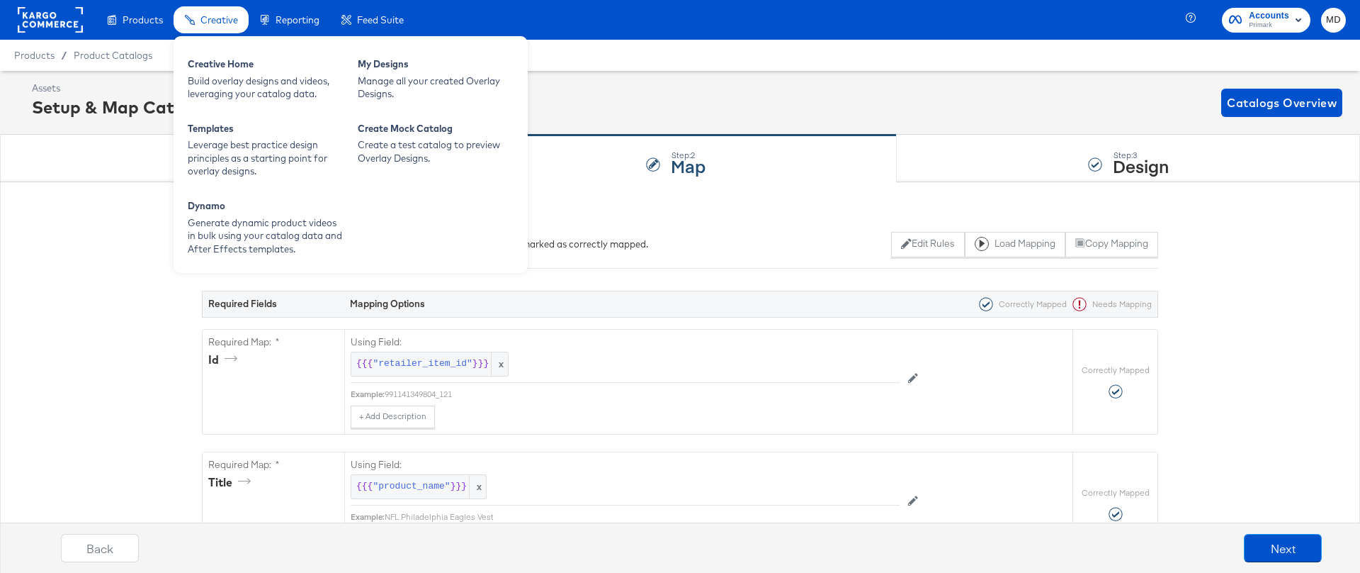
click at [232, 30] on div "Creative" at bounding box center [211, 20] width 75 height 28
click at [230, 90] on div "Build overlay designs and videos, leveraging your catalog data." at bounding box center [266, 87] width 156 height 26
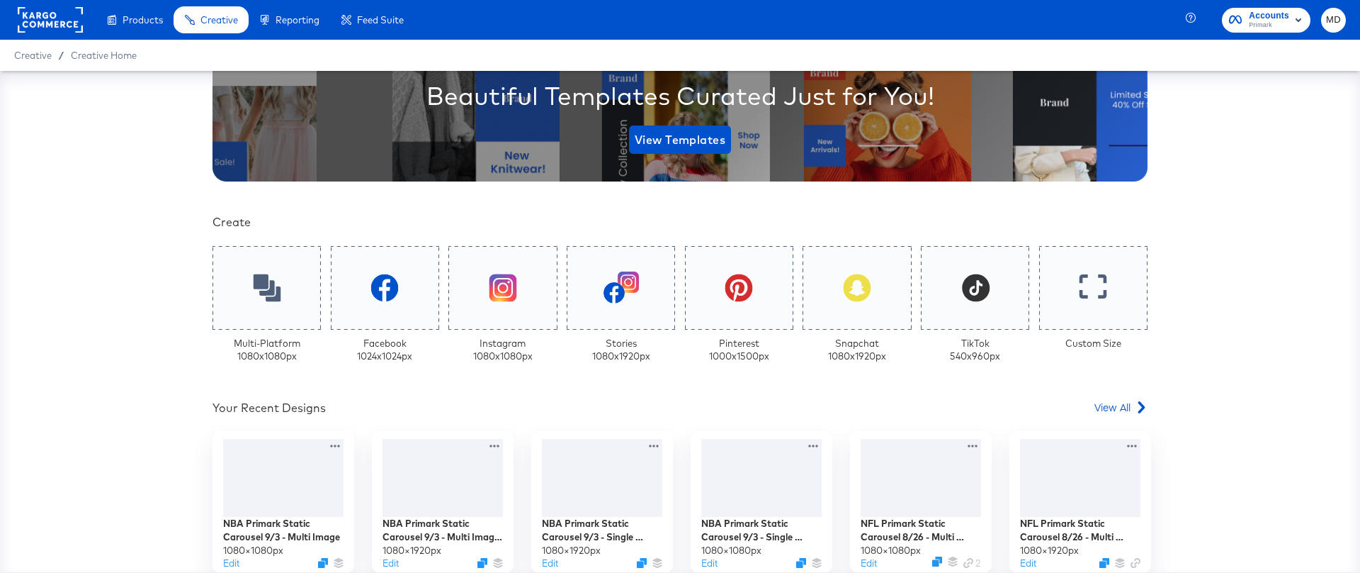
scroll to position [383, 0]
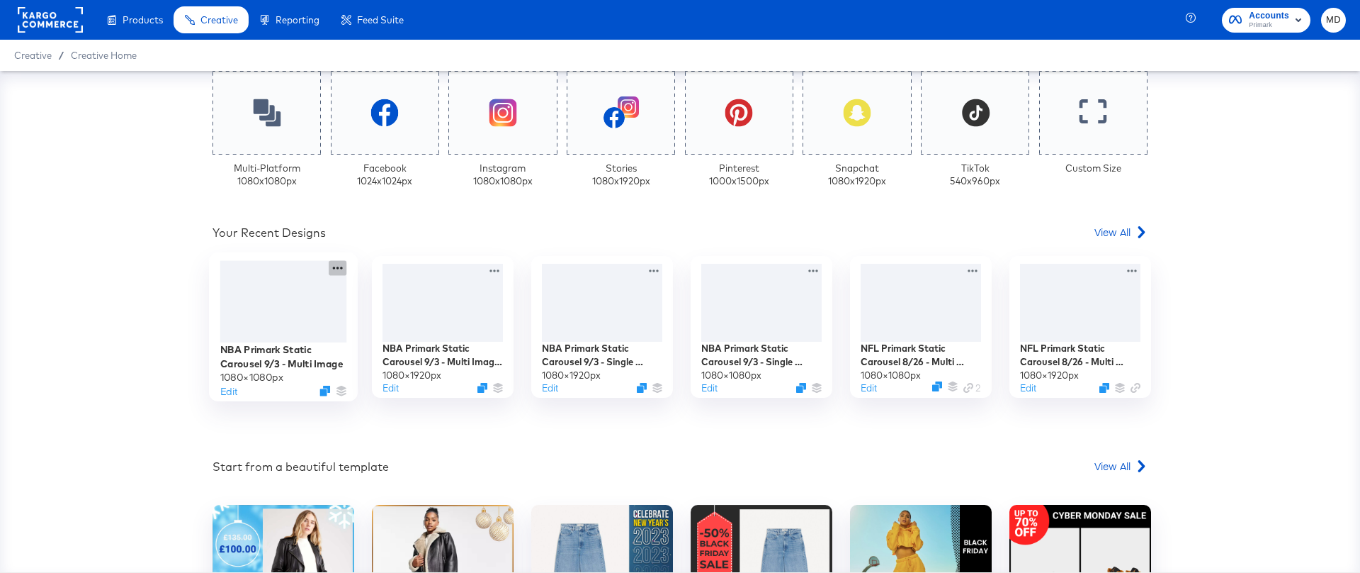
click at [342, 269] on icon at bounding box center [338, 268] width 18 height 15
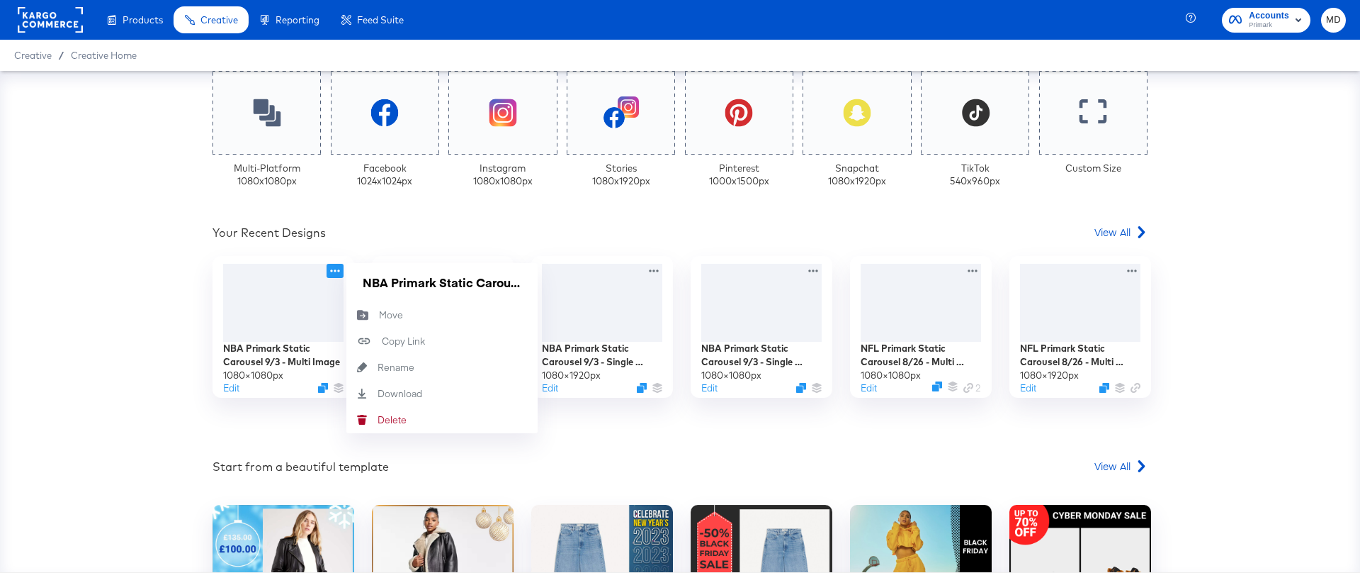
click at [272, 425] on div "NBA Primark Static Carousel 9/3 - Multi Image 1080 × 1080 px Edit NBA Primark S…" at bounding box center [680, 341] width 978 height 170
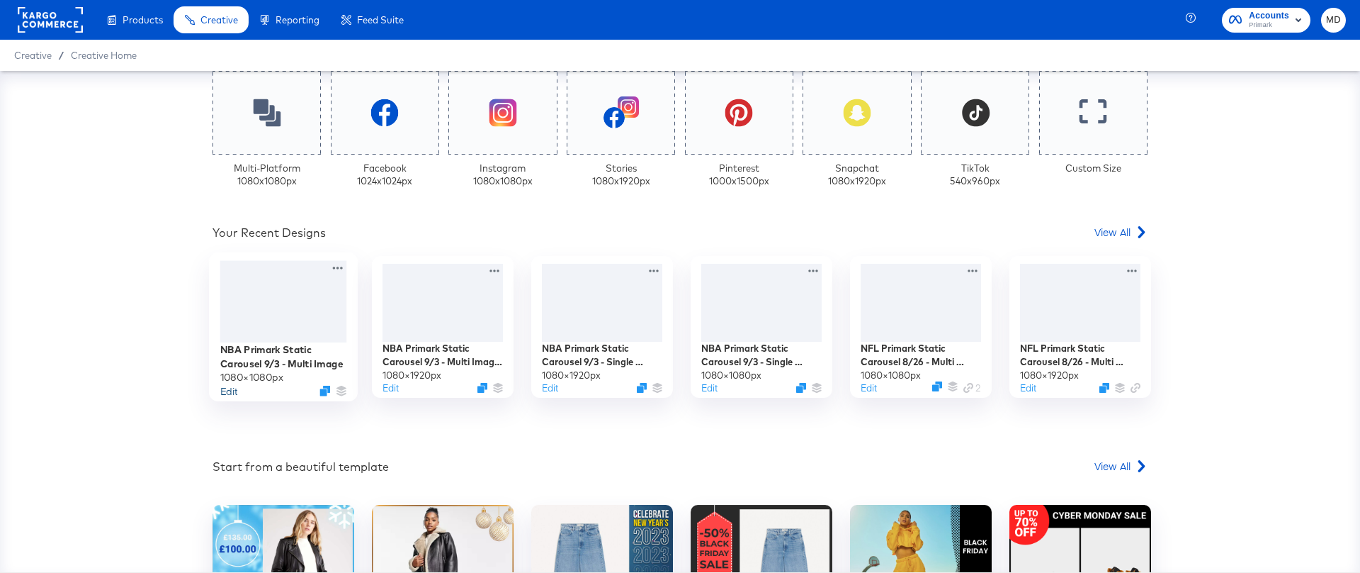
click at [237, 387] on button "Edit" at bounding box center [228, 390] width 17 height 13
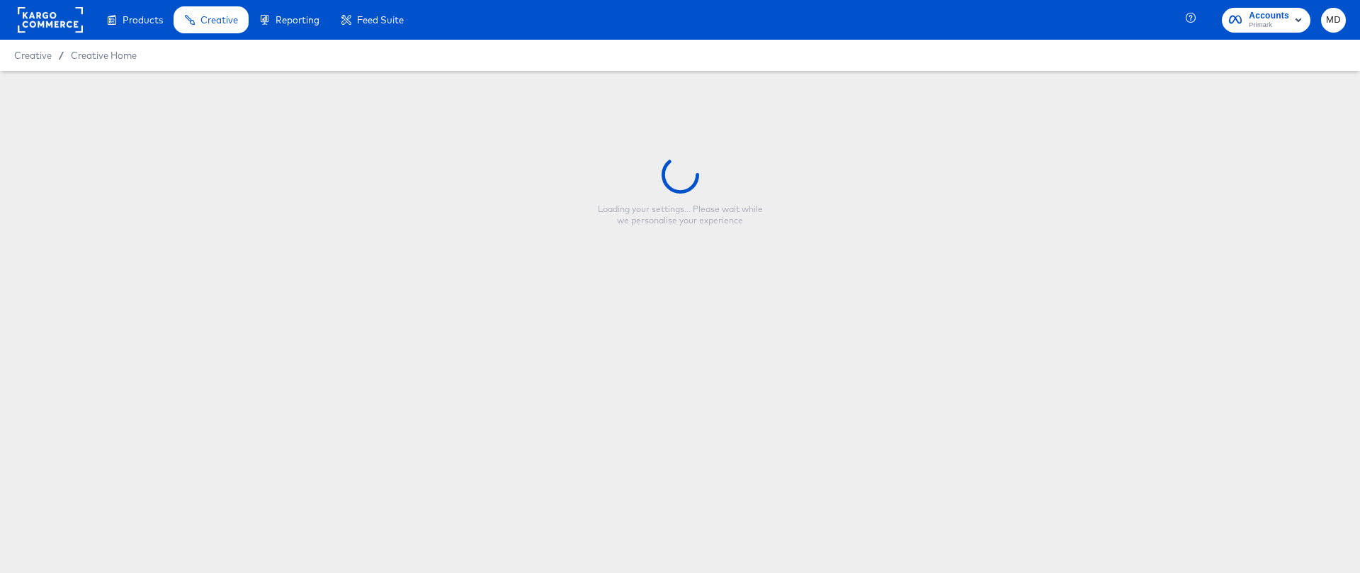
type input "NBA Primark Static Carousel 9/3 - Multi Image"
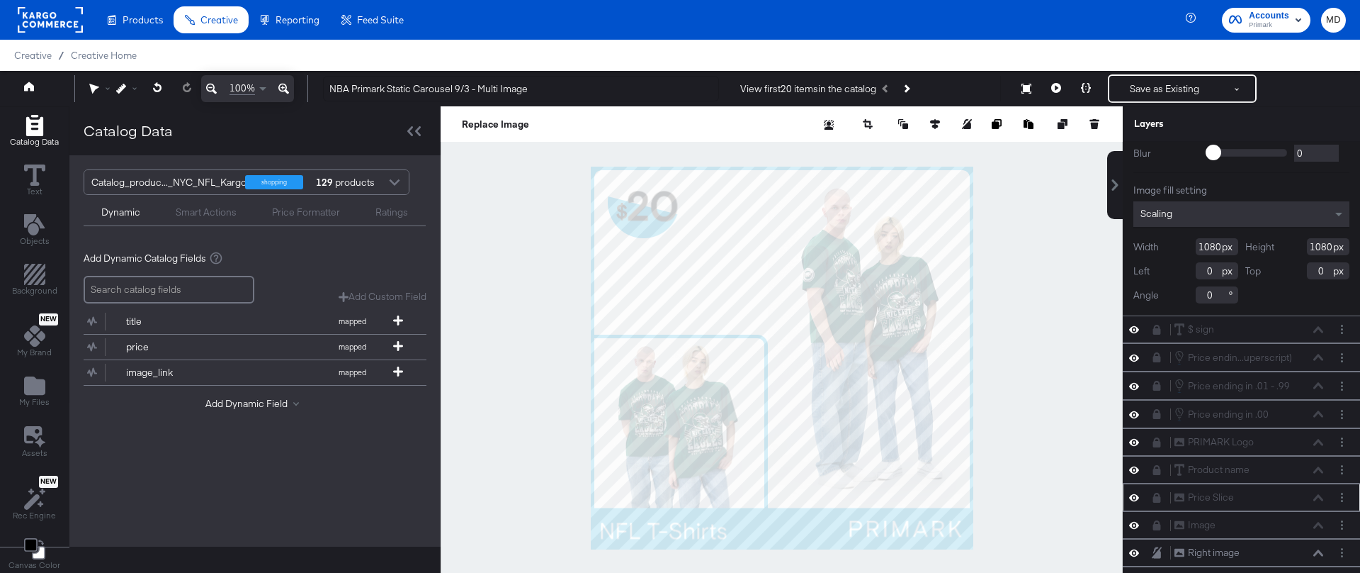
scroll to position [36, 0]
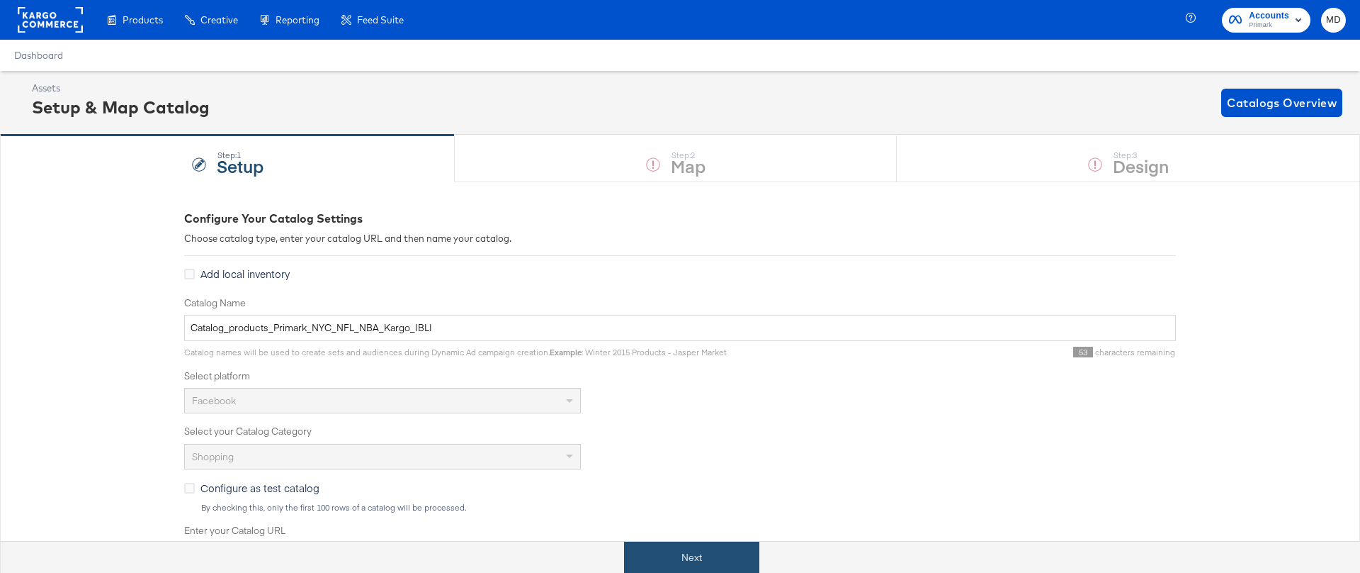
click at [694, 550] on button "Next" at bounding box center [691, 557] width 135 height 32
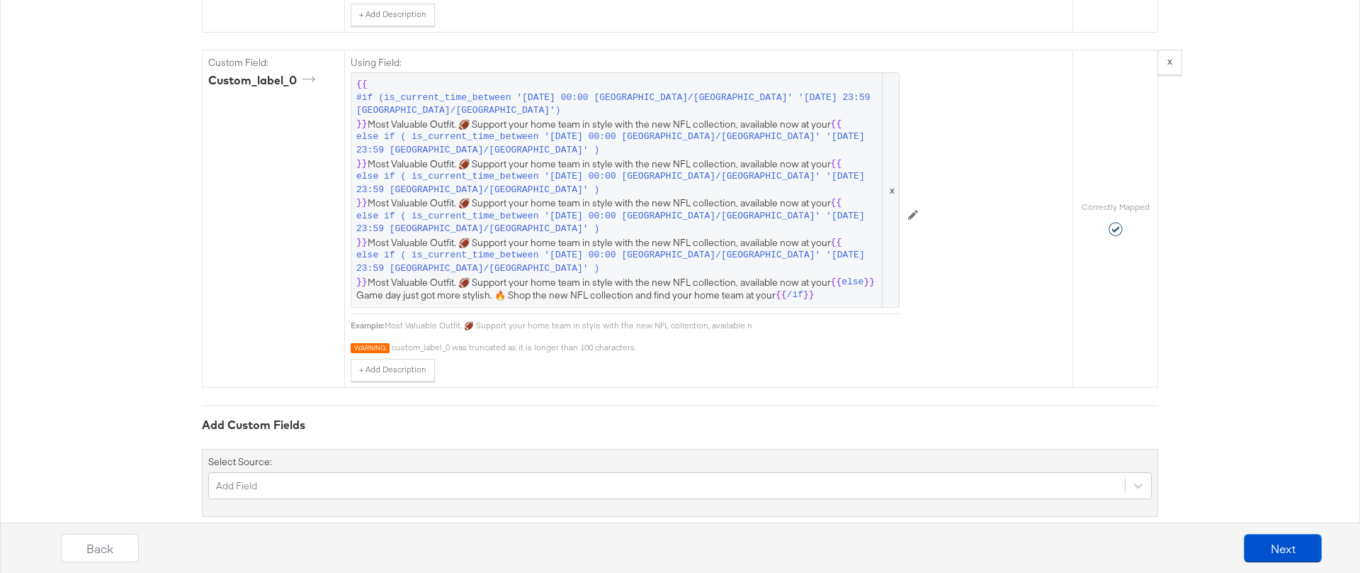
scroll to position [3140, 0]
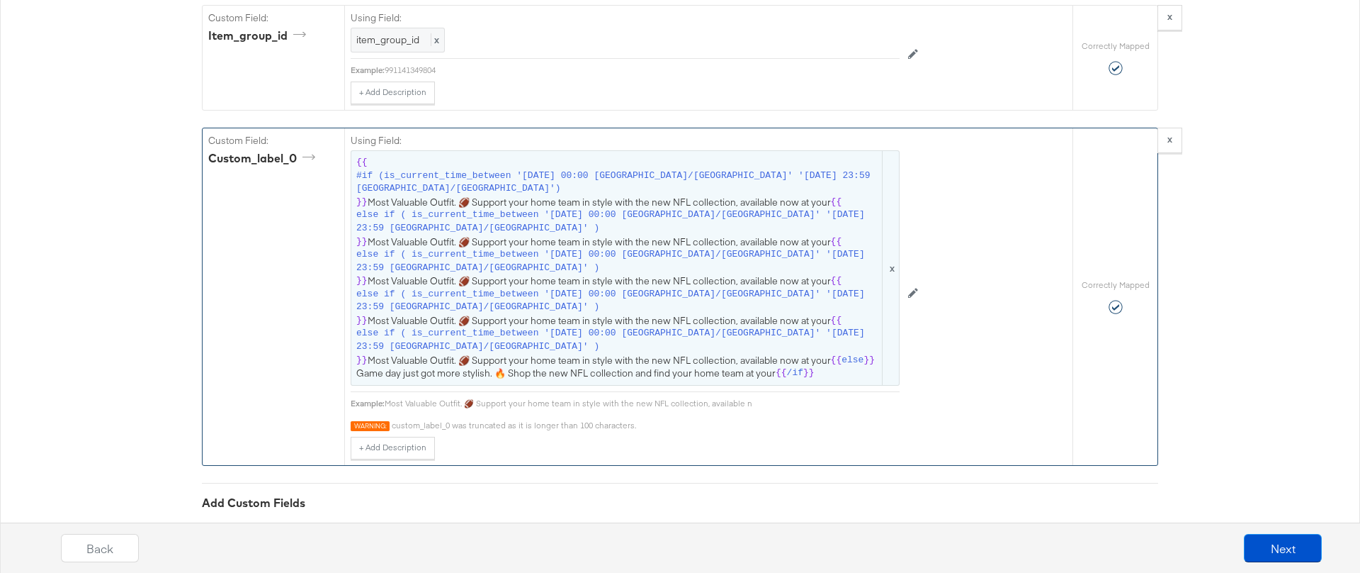
click at [835, 208] on span "else if ( is_current_time_between '[DATE] 00:00 [GEOGRAPHIC_DATA]/[GEOGRAPHIC_D…" at bounding box center [618, 221] width 524 height 26
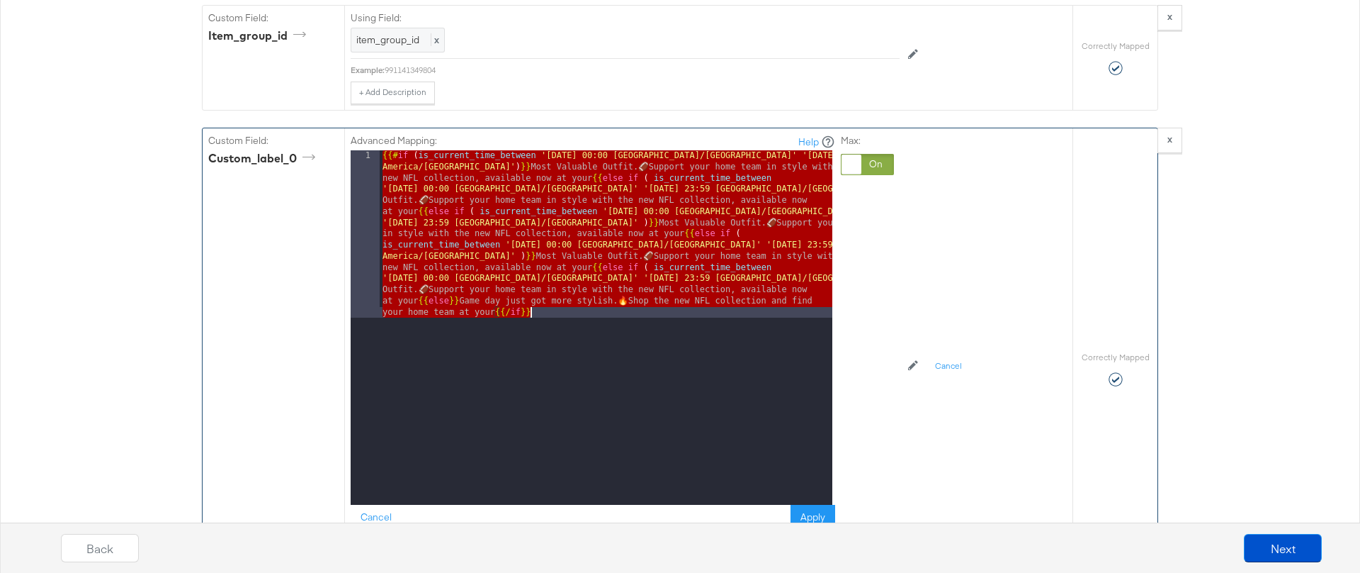
drag, startPoint x: 382, startPoint y: 132, endPoint x: 670, endPoint y: 317, distance: 342.6
click at [670, 317] on div "{{# if ( is_current_time_between '2025-09-05 00:00 America/Chicago' '2025-09-11…" at bounding box center [606, 494] width 453 height 689
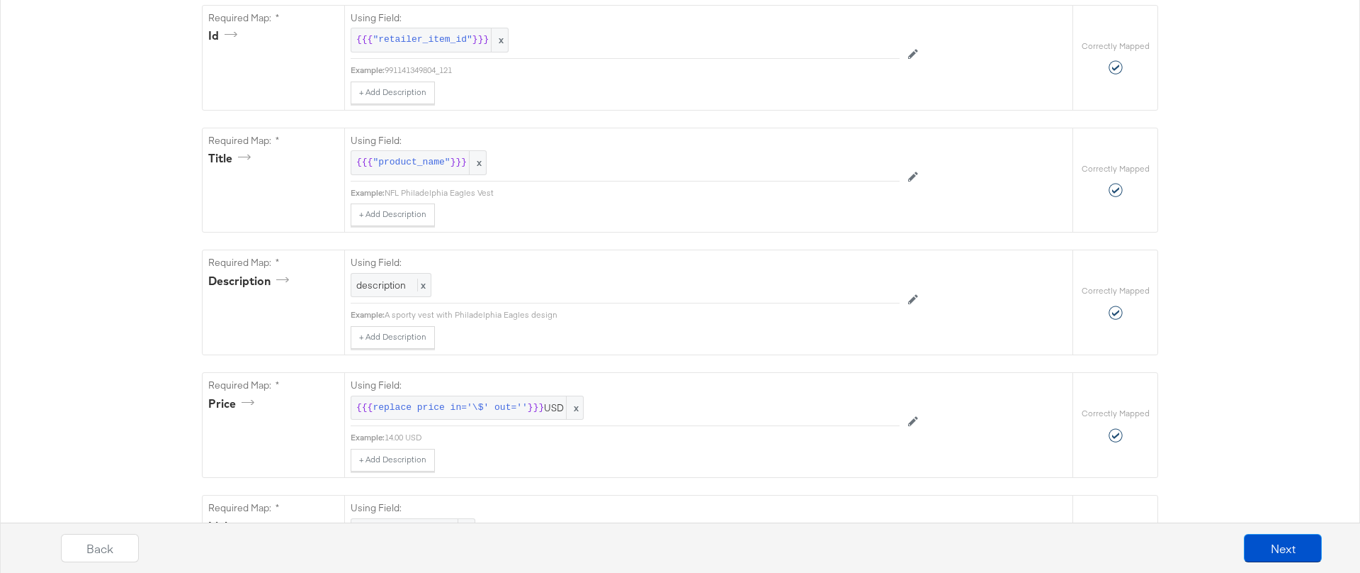
scroll to position [322, 0]
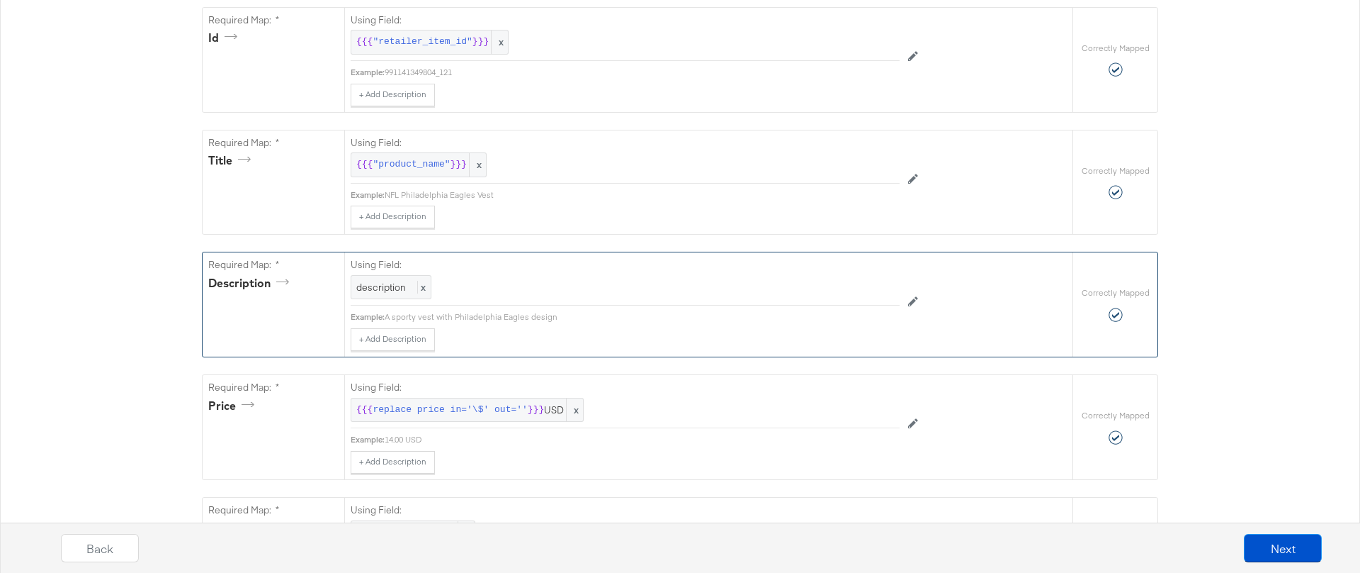
click at [770, 296] on div "Using Field: description x" at bounding box center [625, 278] width 549 height 53
click at [424, 283] on div "description x" at bounding box center [391, 287] width 81 height 25
click at [872, 293] on div at bounding box center [867, 288] width 53 height 21
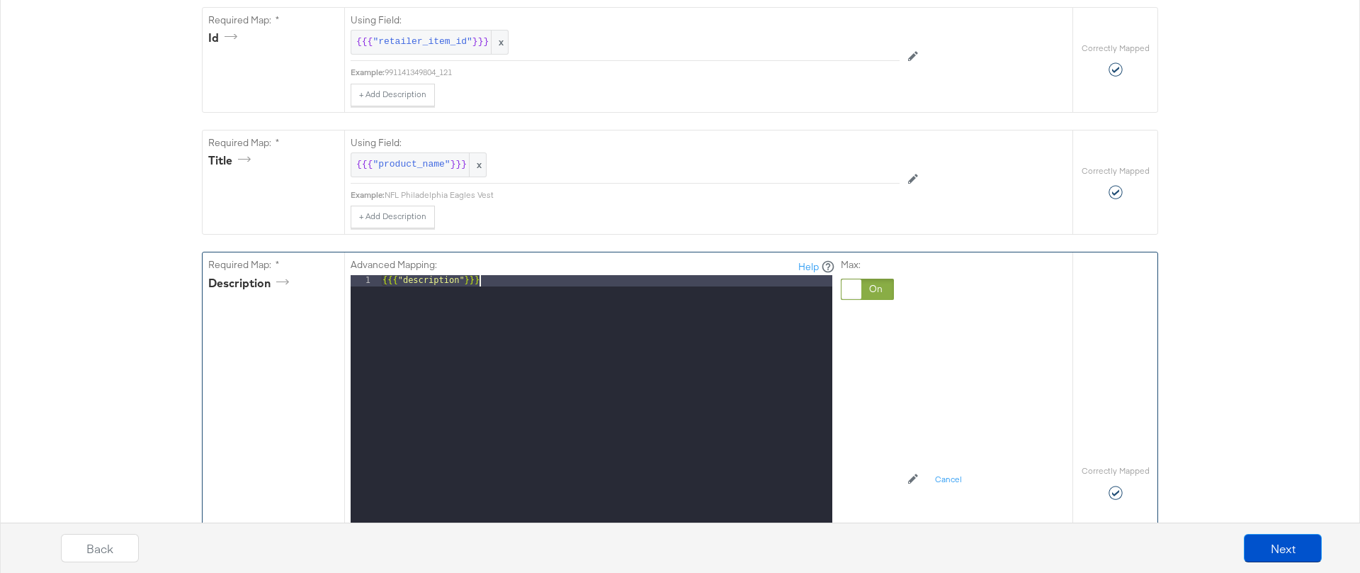
click at [753, 309] on div "{{{ "description" }}}" at bounding box center [606, 463] width 453 height 377
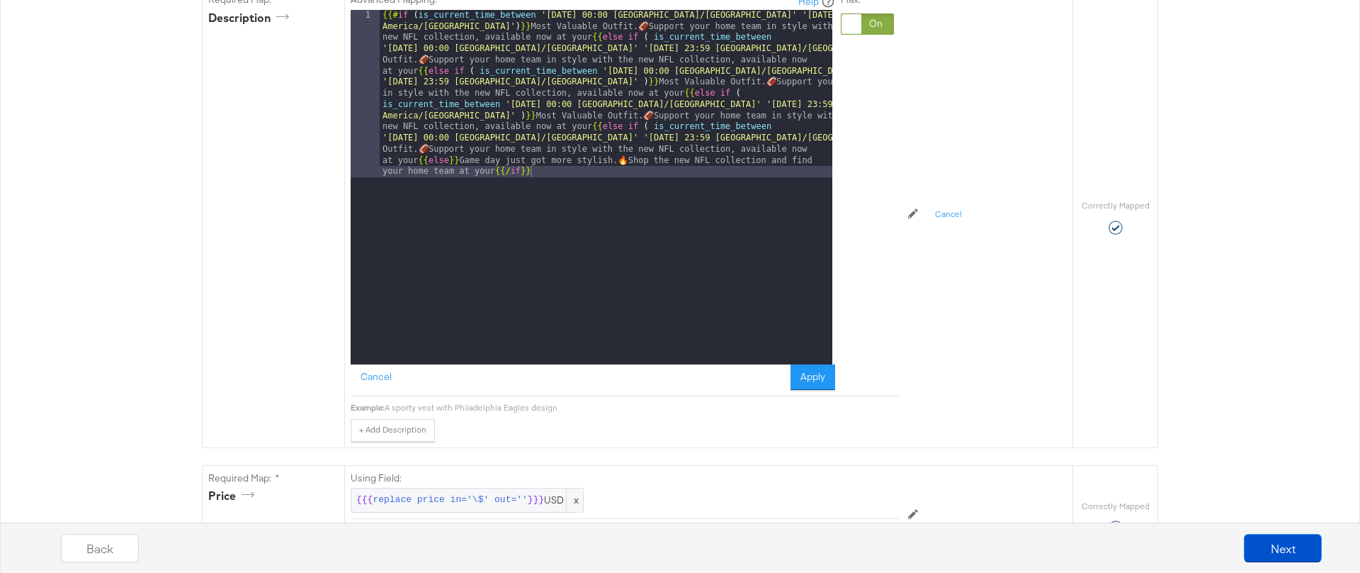
scroll to position [604, 0]
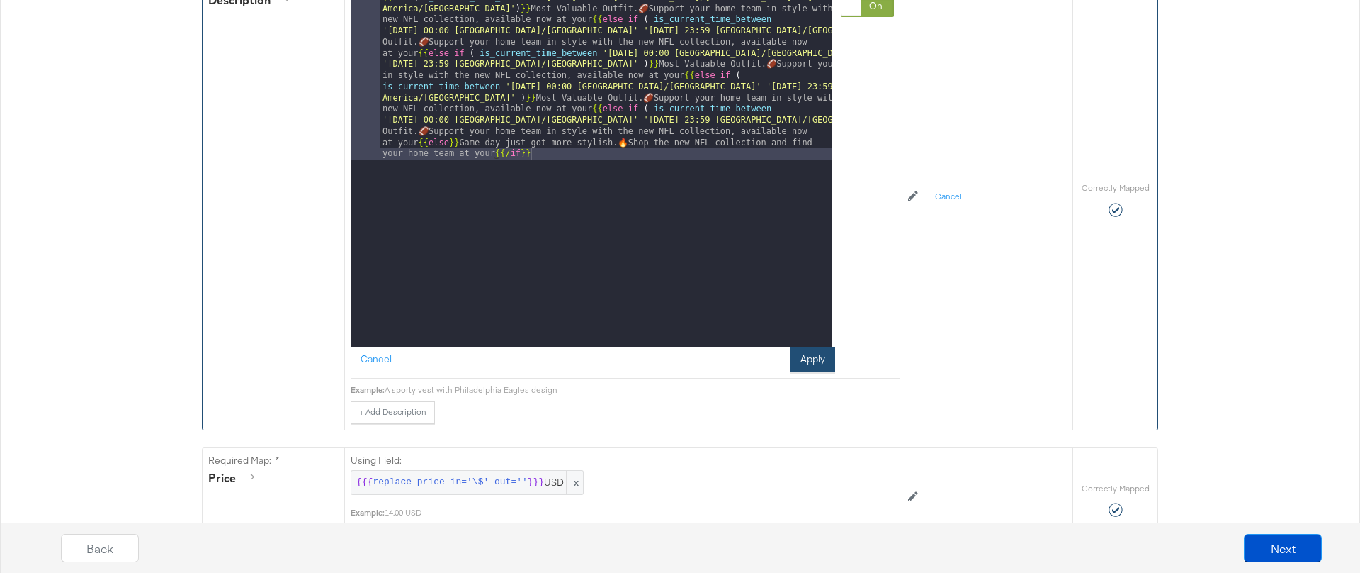
click at [820, 359] on button "Apply" at bounding box center [813, 359] width 45 height 26
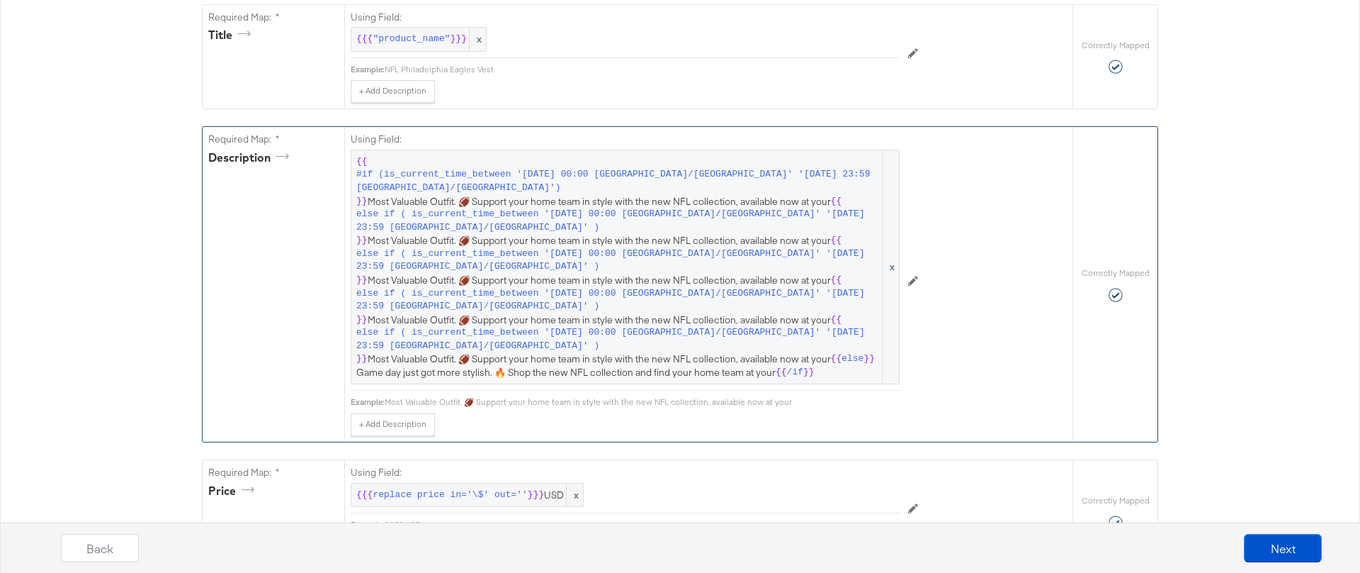
scroll to position [449, 0]
click at [1262, 547] on button "Next" at bounding box center [1283, 548] width 78 height 28
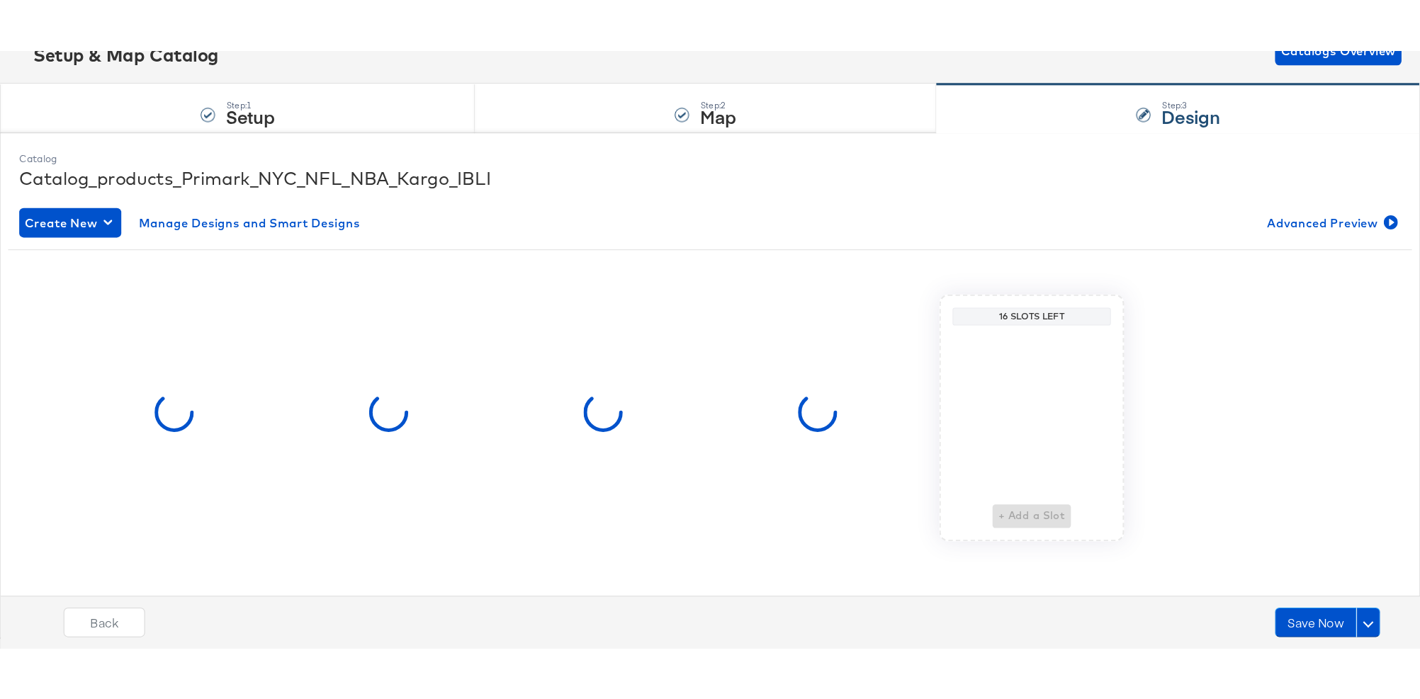
scroll to position [0, 0]
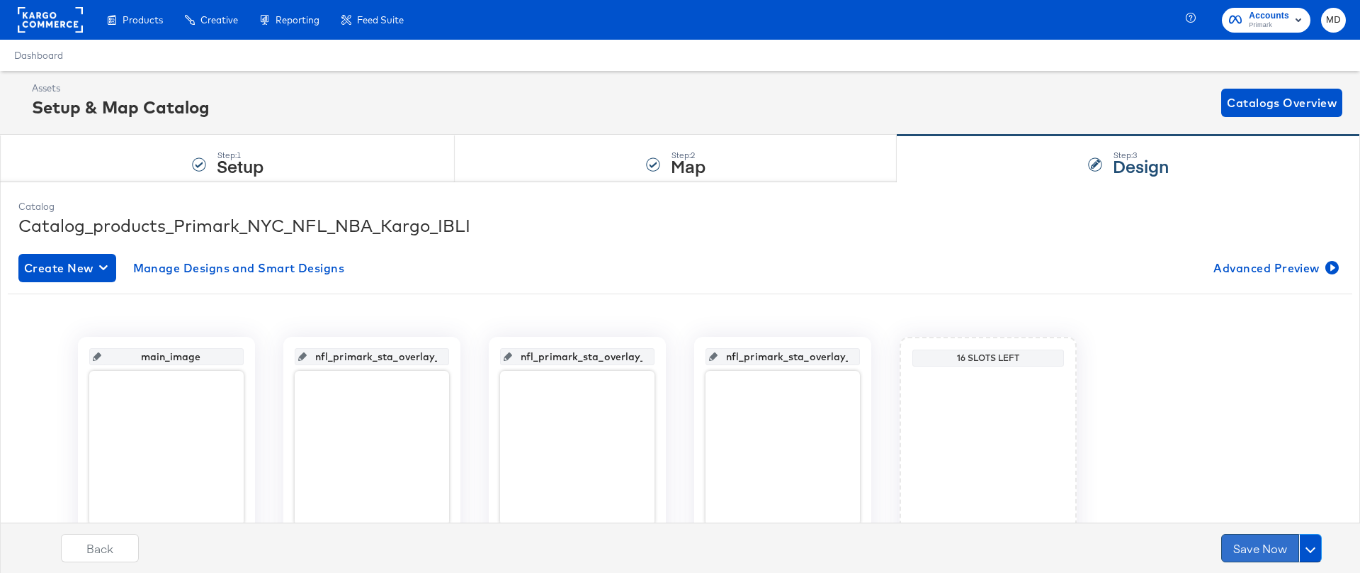
click at [1236, 549] on button "Save Now" at bounding box center [1261, 548] width 78 height 28
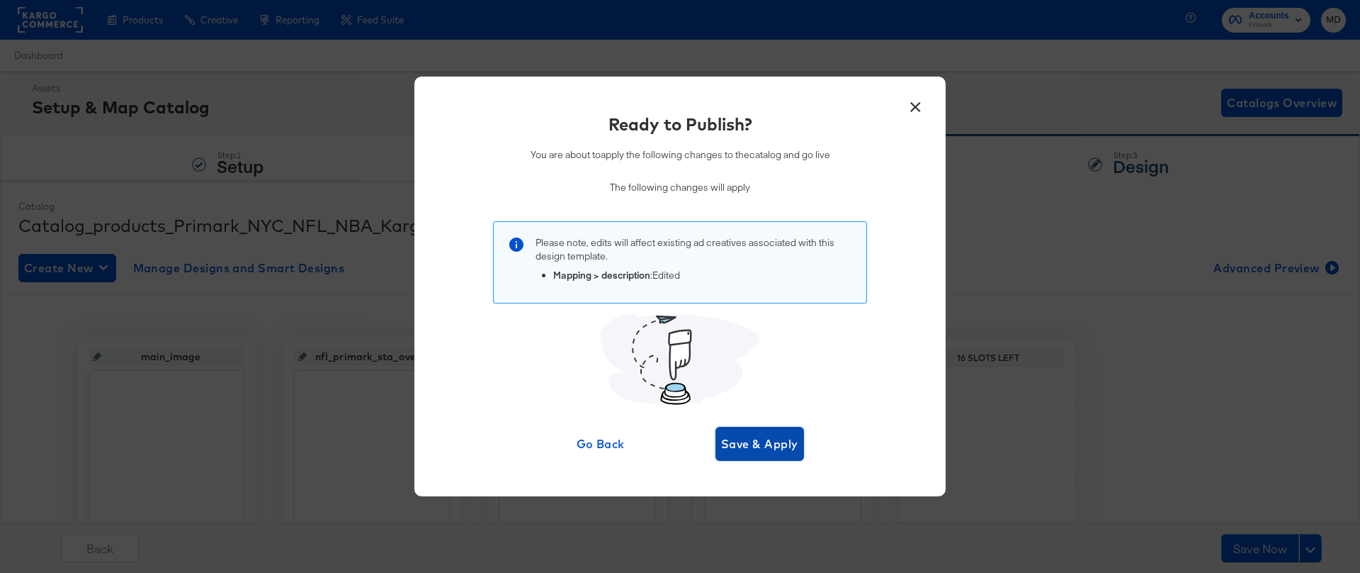
click at [771, 444] on span "Save & Apply" at bounding box center [759, 444] width 77 height 20
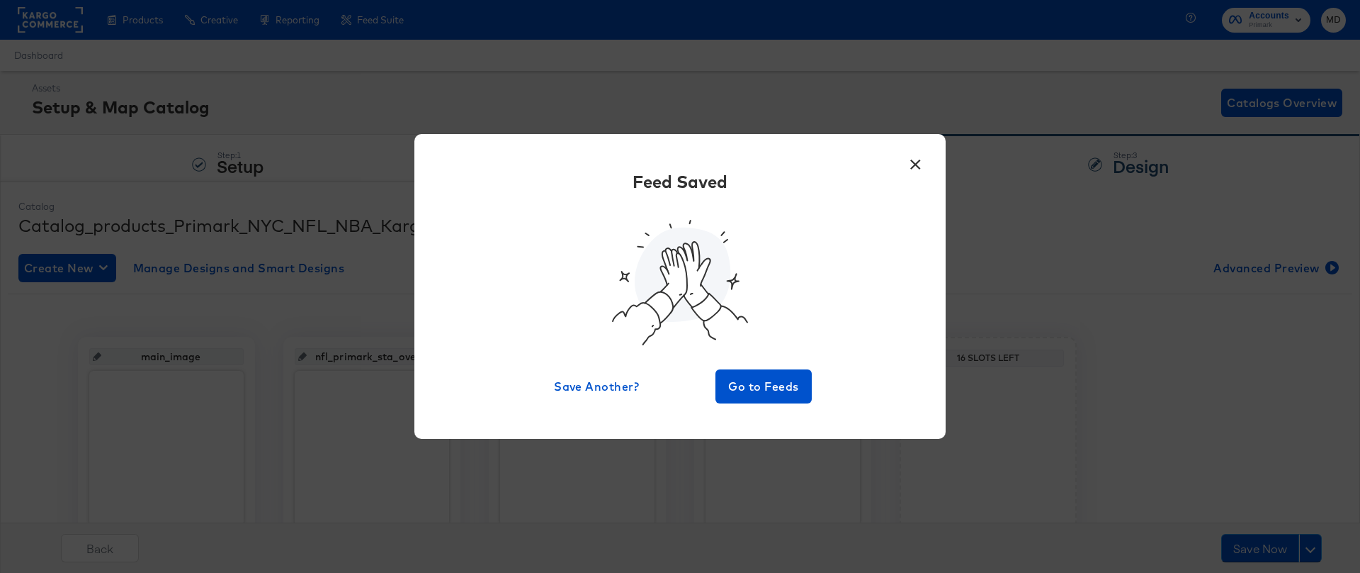
click at [920, 161] on button "×" at bounding box center [916, 161] width 26 height 26
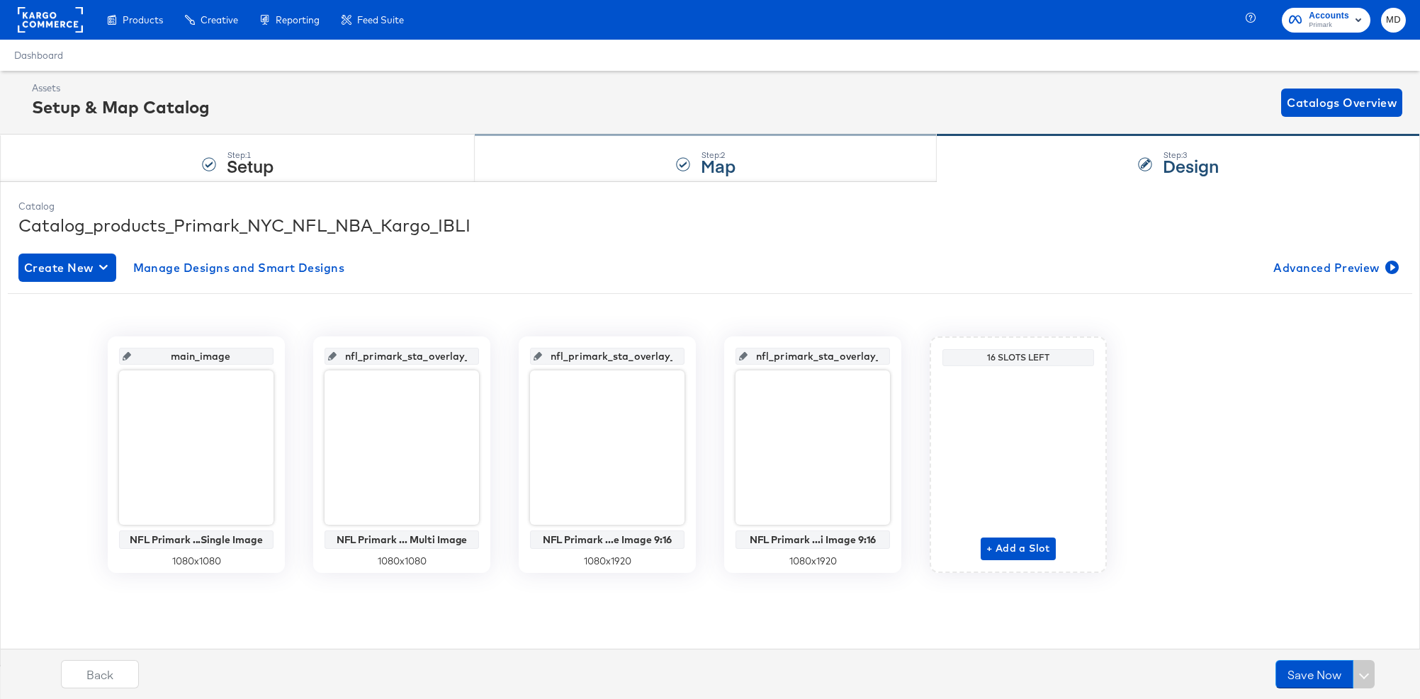
click at [568, 157] on div "Step: 2 Map" at bounding box center [706, 158] width 462 height 47
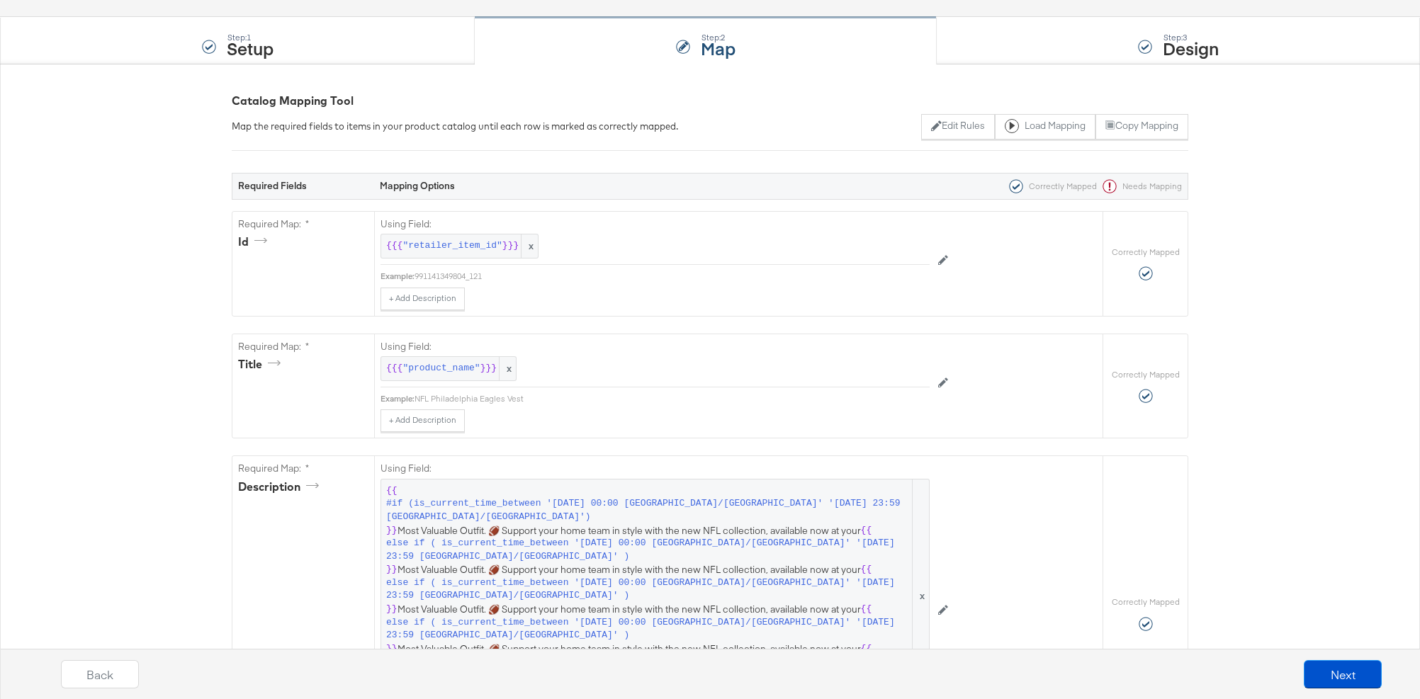
scroll to position [160, 0]
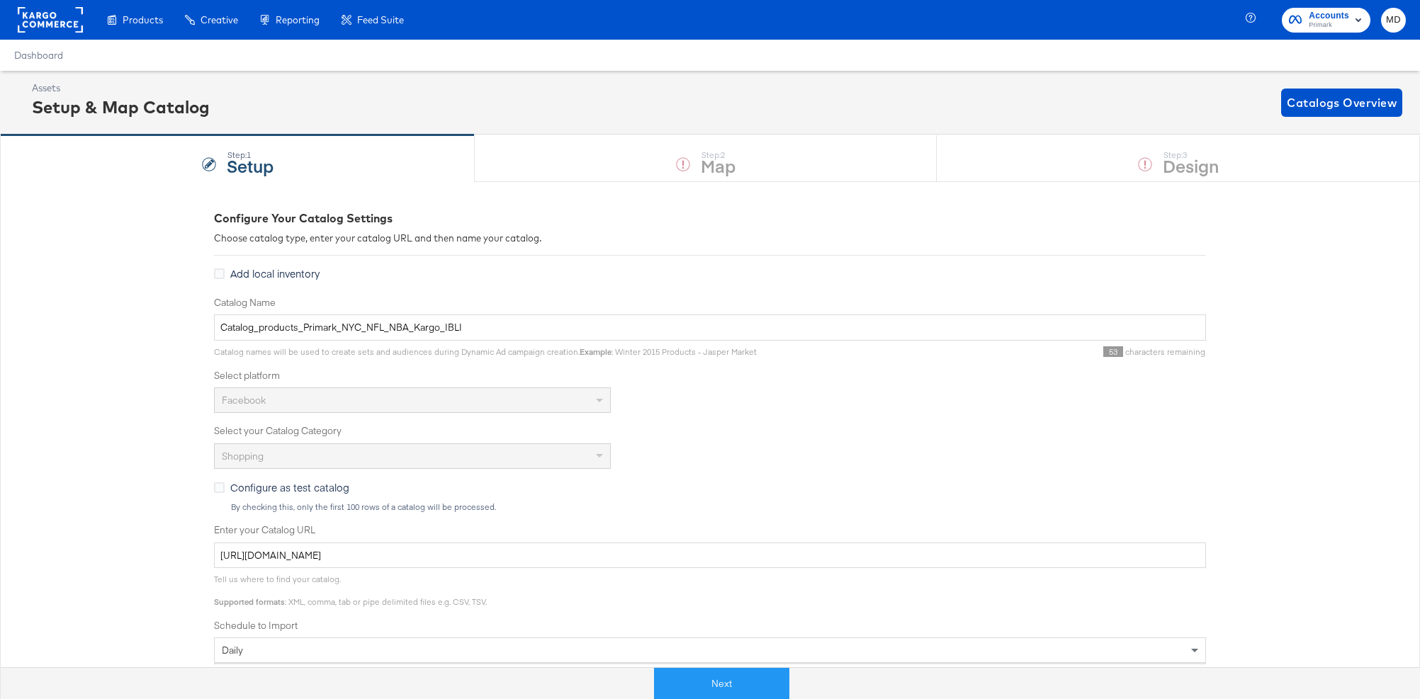
click at [725, 663] on div "Next" at bounding box center [721, 678] width 1420 height 43
click at [722, 672] on button "Next" at bounding box center [721, 684] width 135 height 32
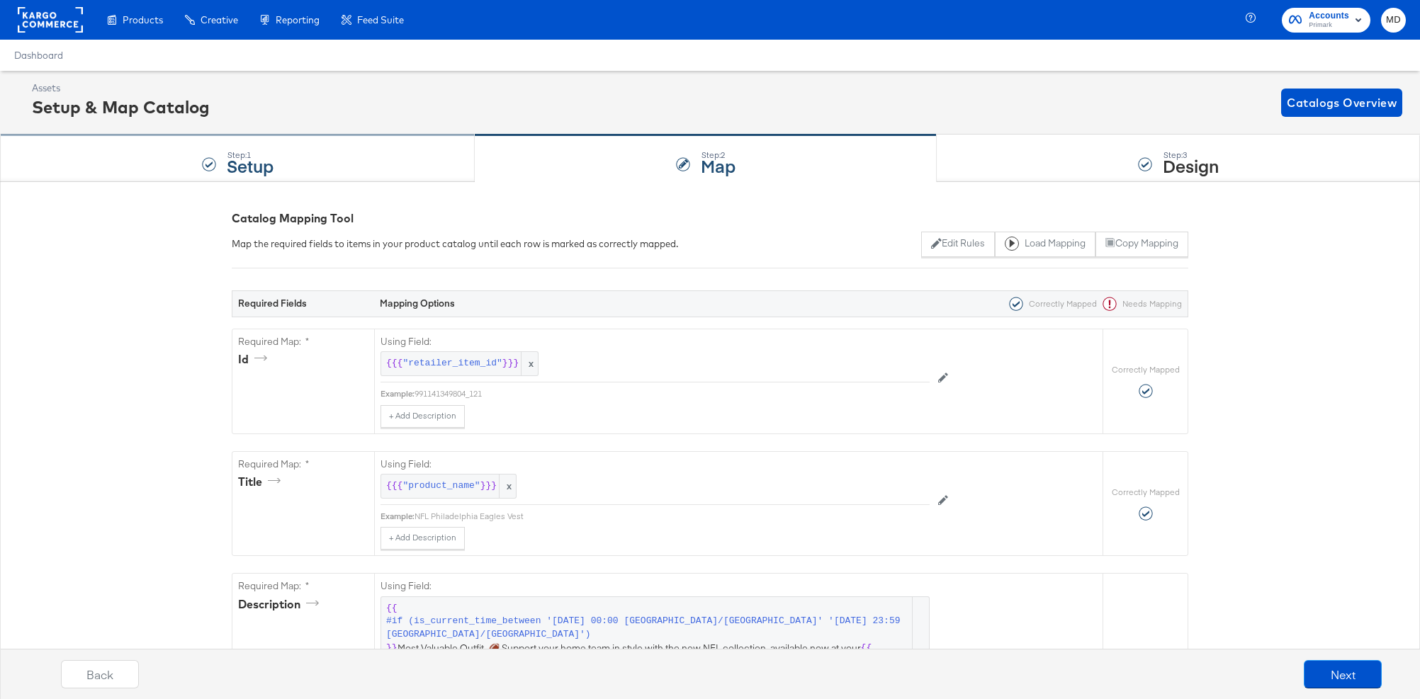
click at [312, 138] on div "Step: 1 Setup" at bounding box center [237, 158] width 475 height 47
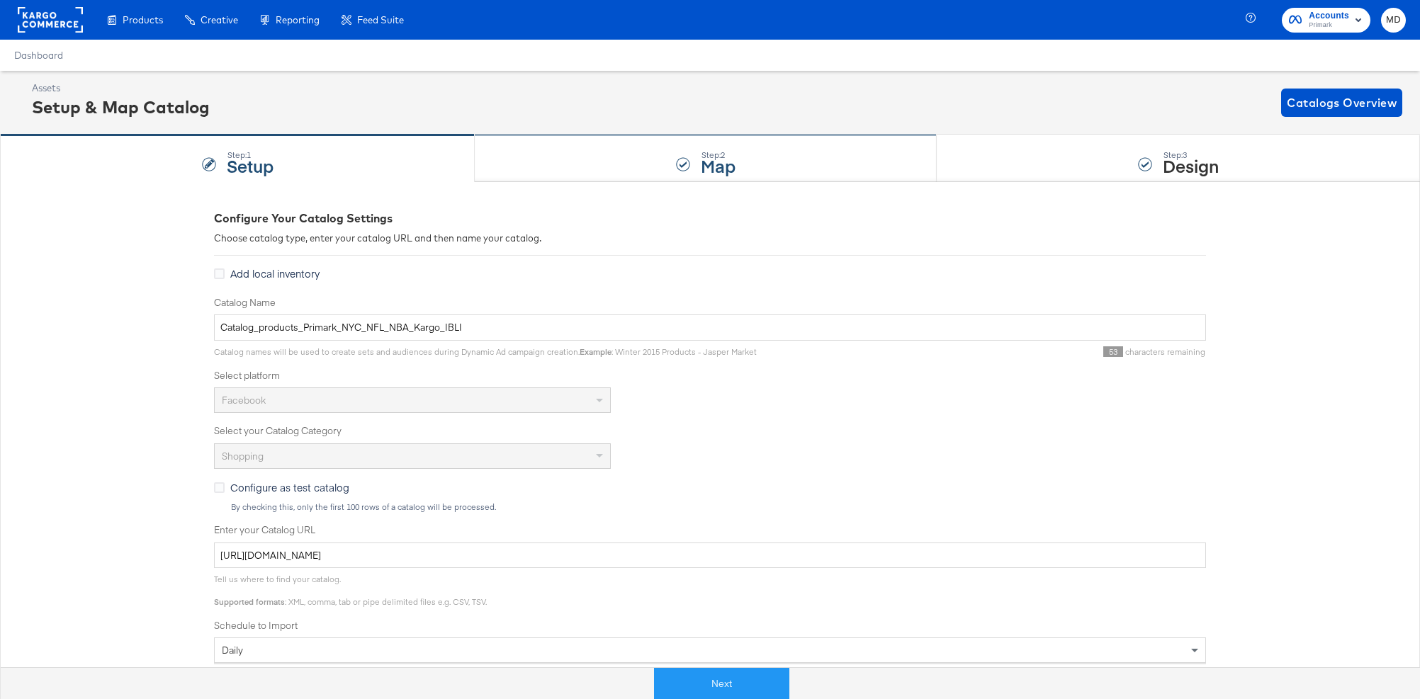
click at [633, 156] on div "Step: 2 Map" at bounding box center [706, 158] width 462 height 47
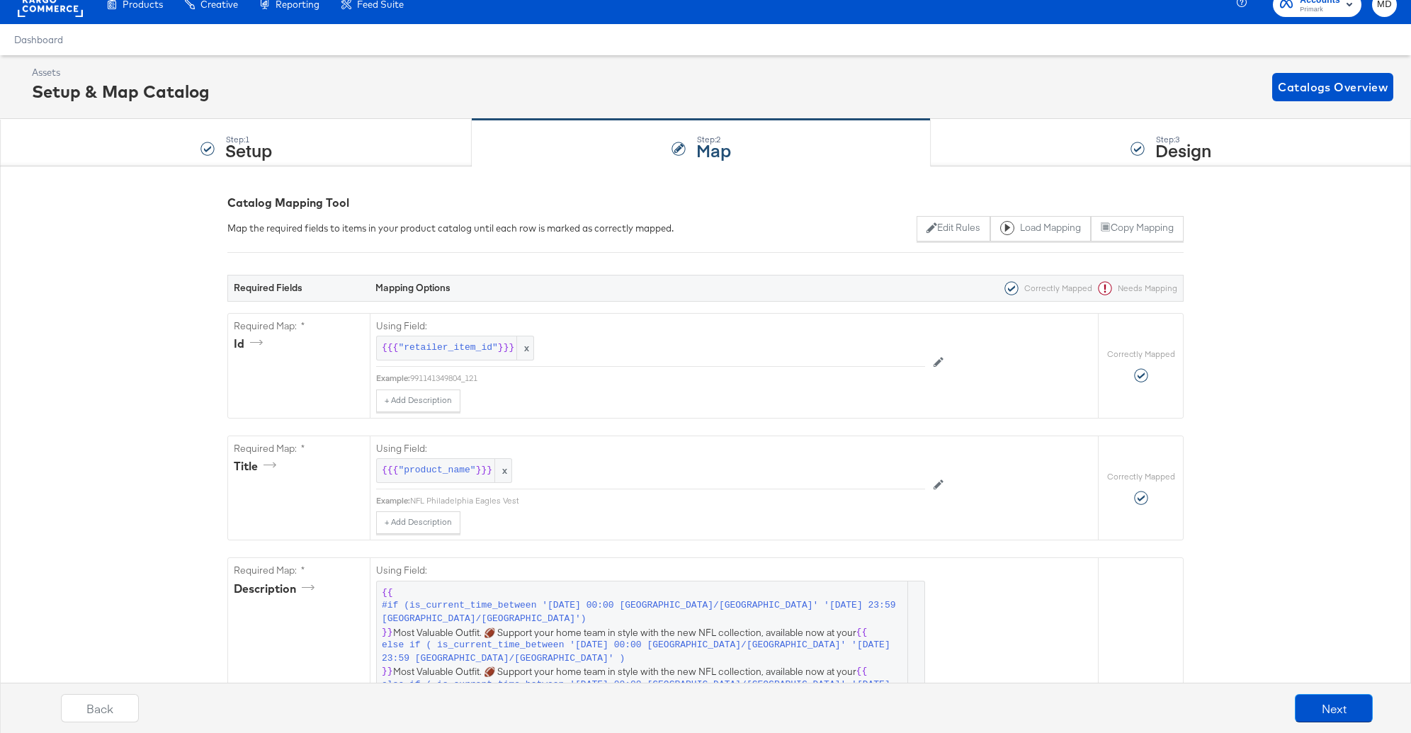
scroll to position [18, 0]
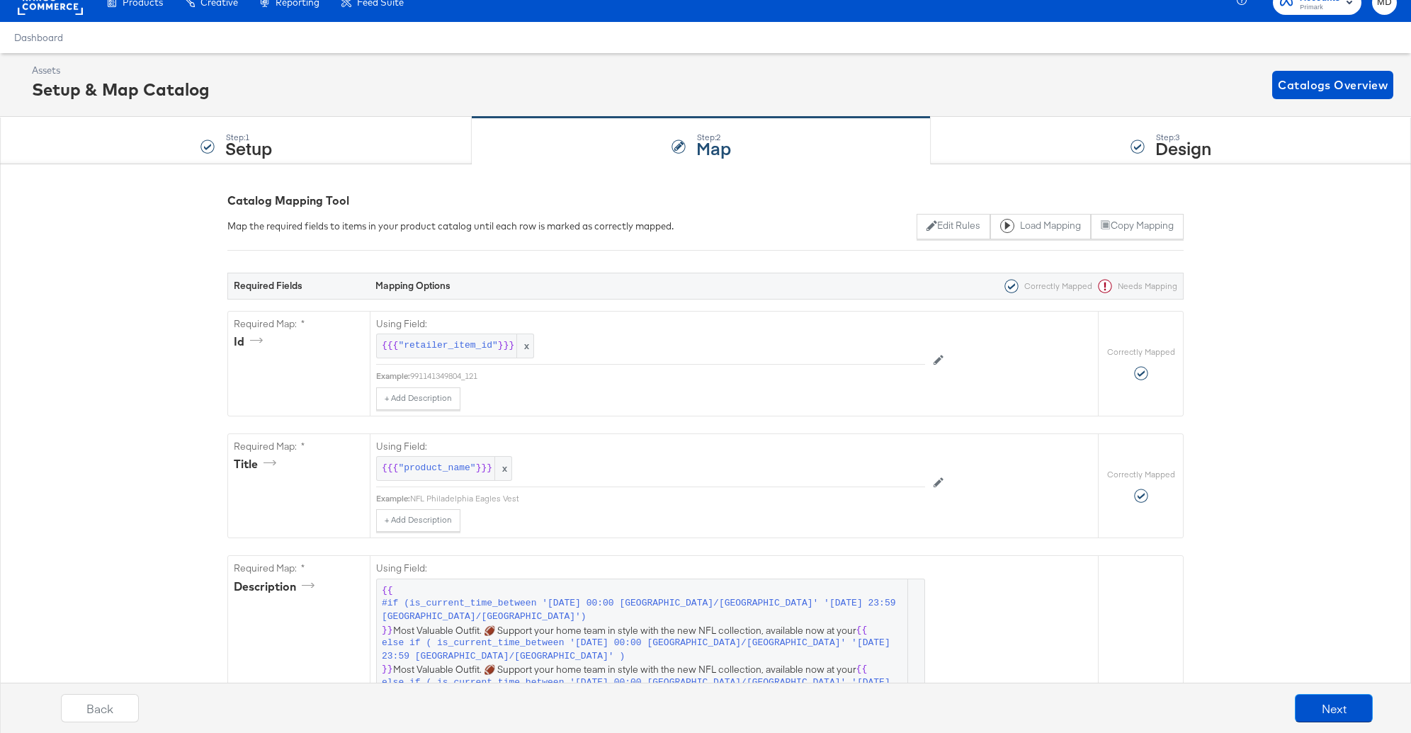
click at [1108, 283] on span at bounding box center [1105, 286] width 14 height 14
click at [1108, 285] on span at bounding box center [1105, 286] width 14 height 14
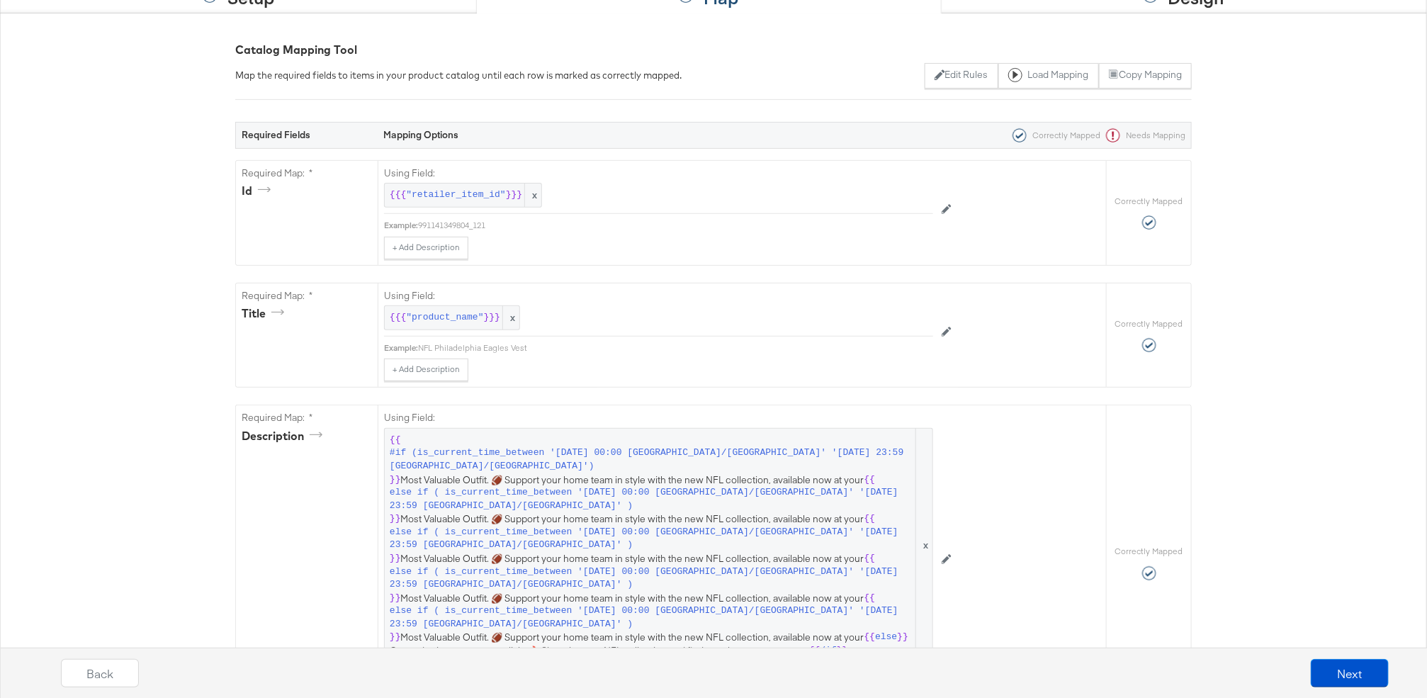
scroll to position [0, 0]
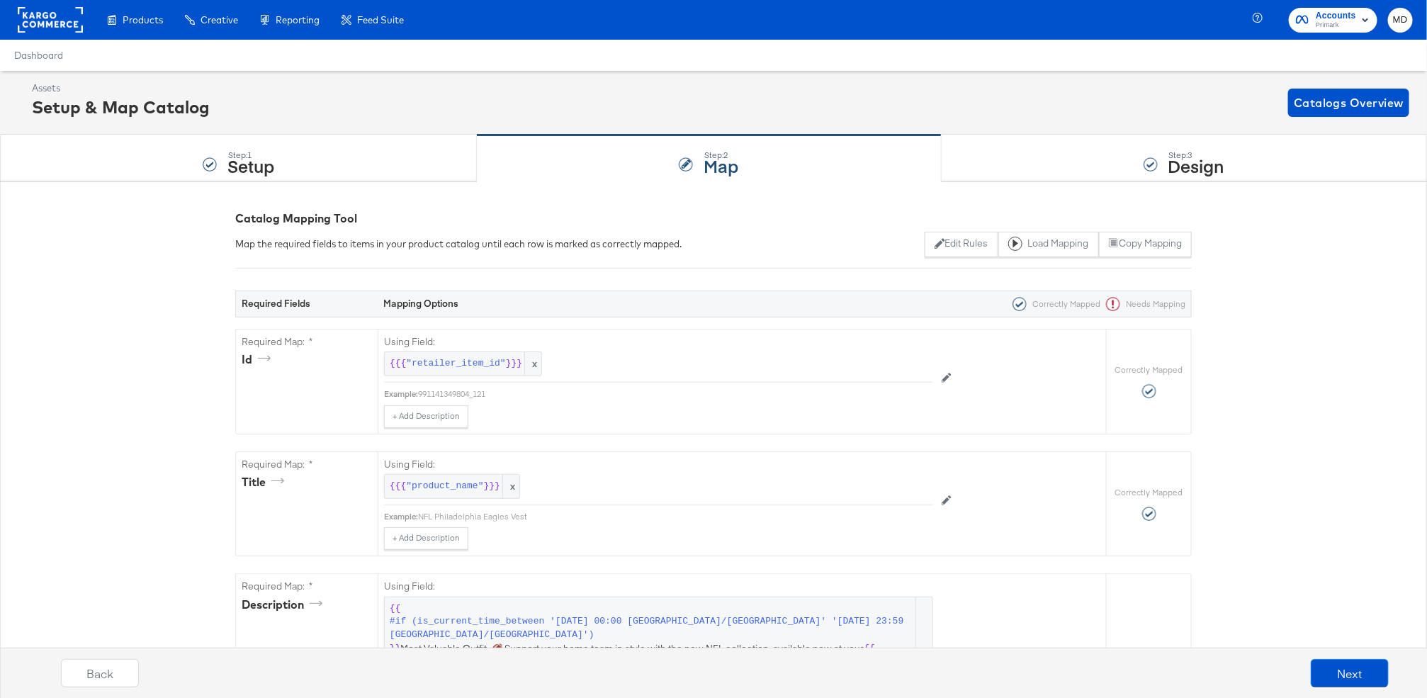
click at [84, 59] on div "Dashboard" at bounding box center [713, 55] width 1427 height 31
click at [43, 21] on rect at bounding box center [50, 20] width 65 height 26
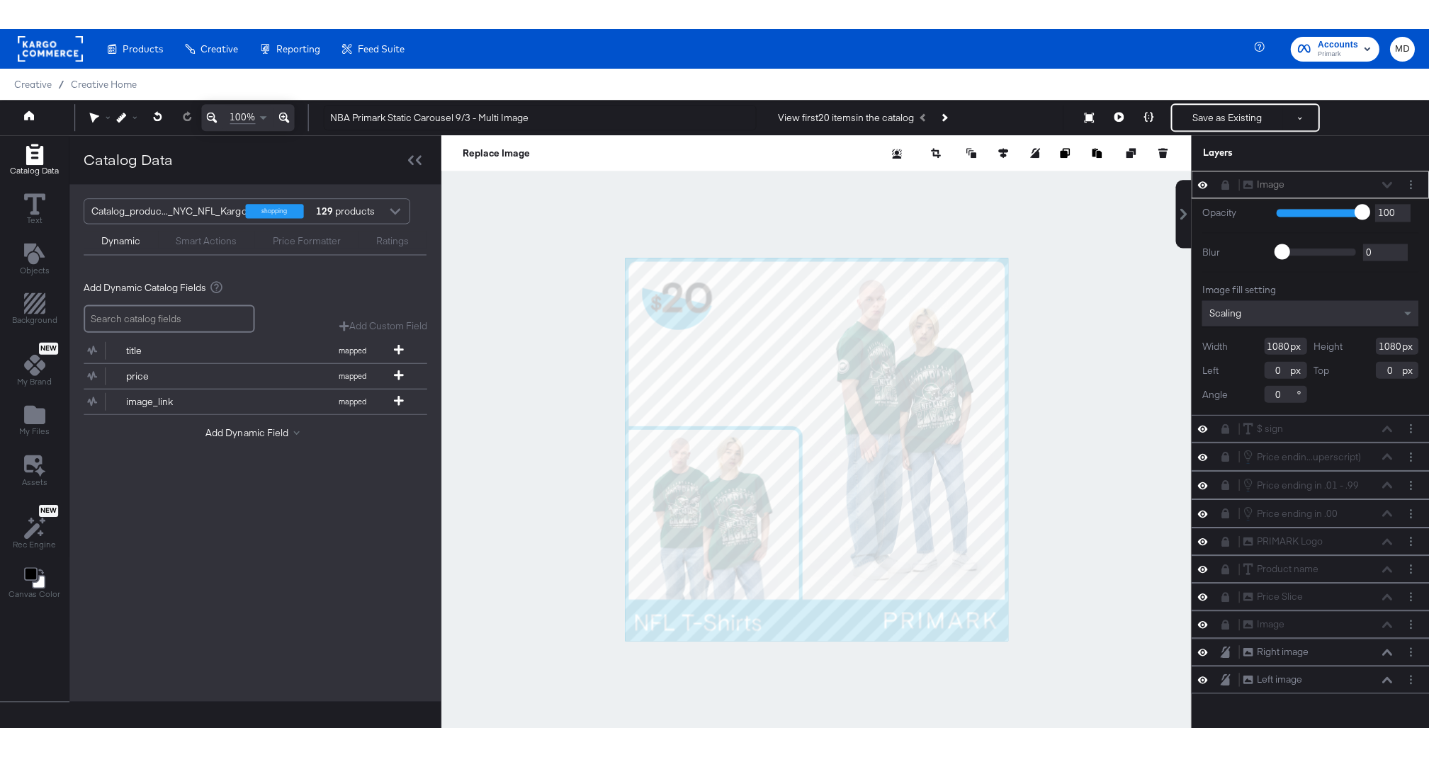
scroll to position [36, 0]
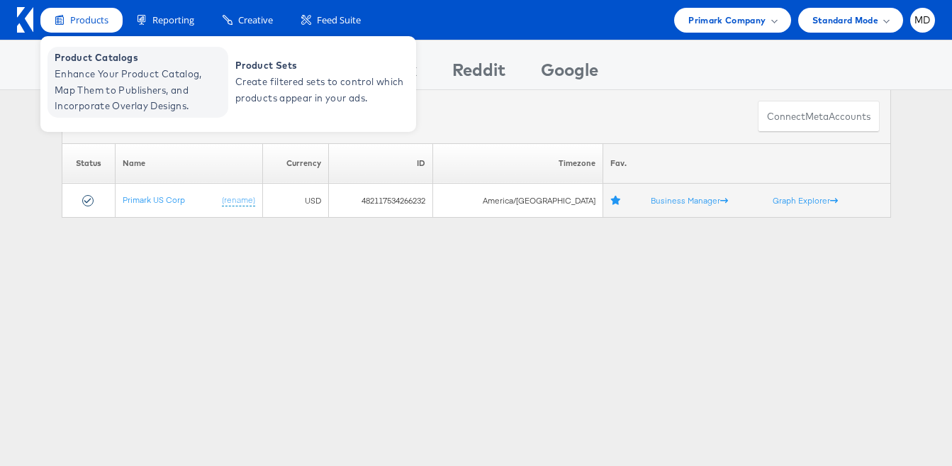
click at [98, 67] on span "Enhance Your Product Catalog, Map Them to Publishers, and Incorporate Overlay D…" at bounding box center [140, 90] width 170 height 48
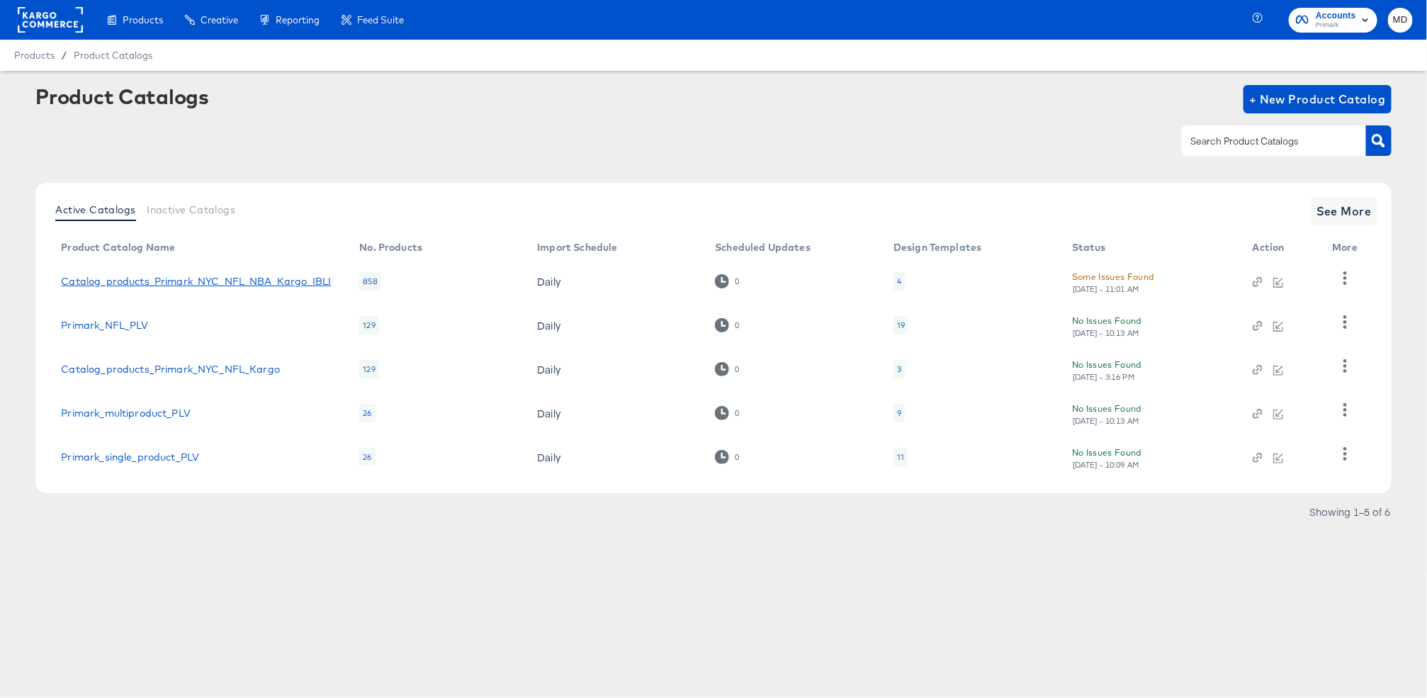
click at [167, 279] on link "Catalog_products_Primark_NYC_NFL_NBA_Kargo_IBLI" at bounding box center [196, 281] width 270 height 11
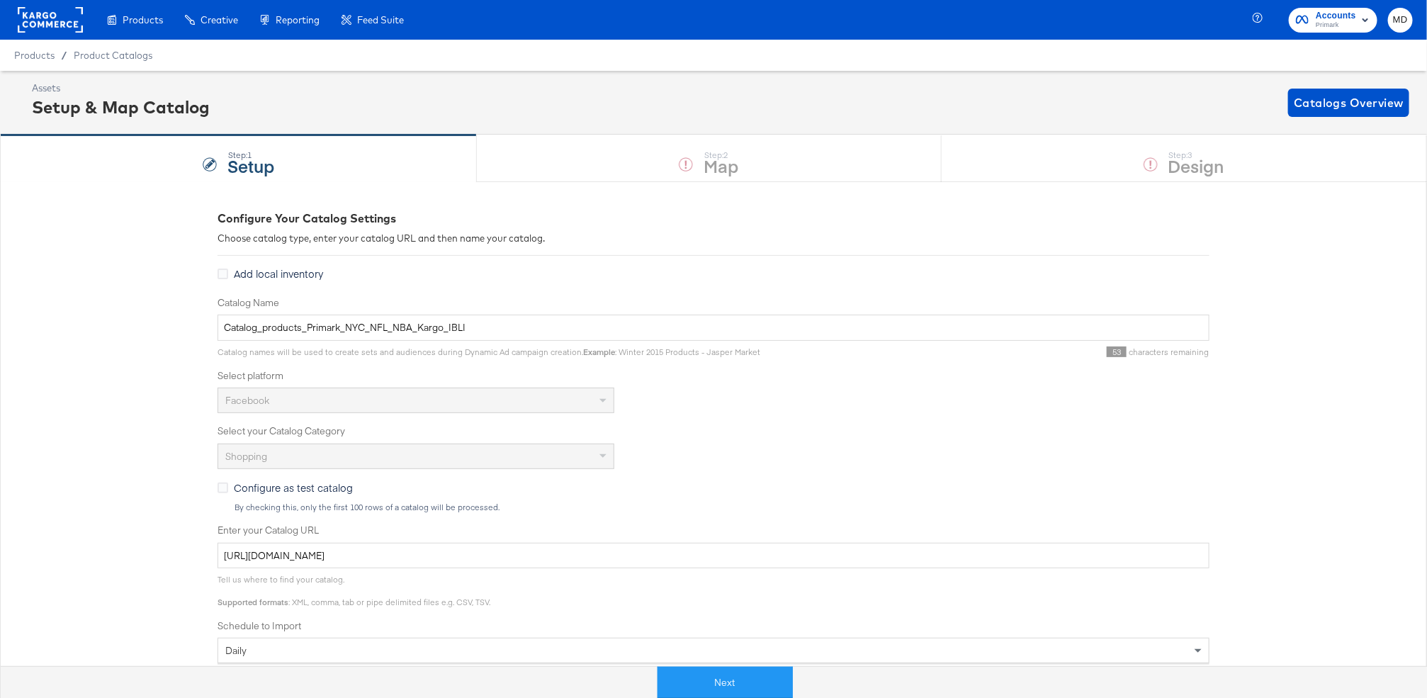
click at [592, 184] on div "Configure Your Catalog Settings Choose catalog type, enter your catalog URL and…" at bounding box center [714, 561] width 992 height 758
click at [734, 687] on button "Next" at bounding box center [725, 683] width 135 height 32
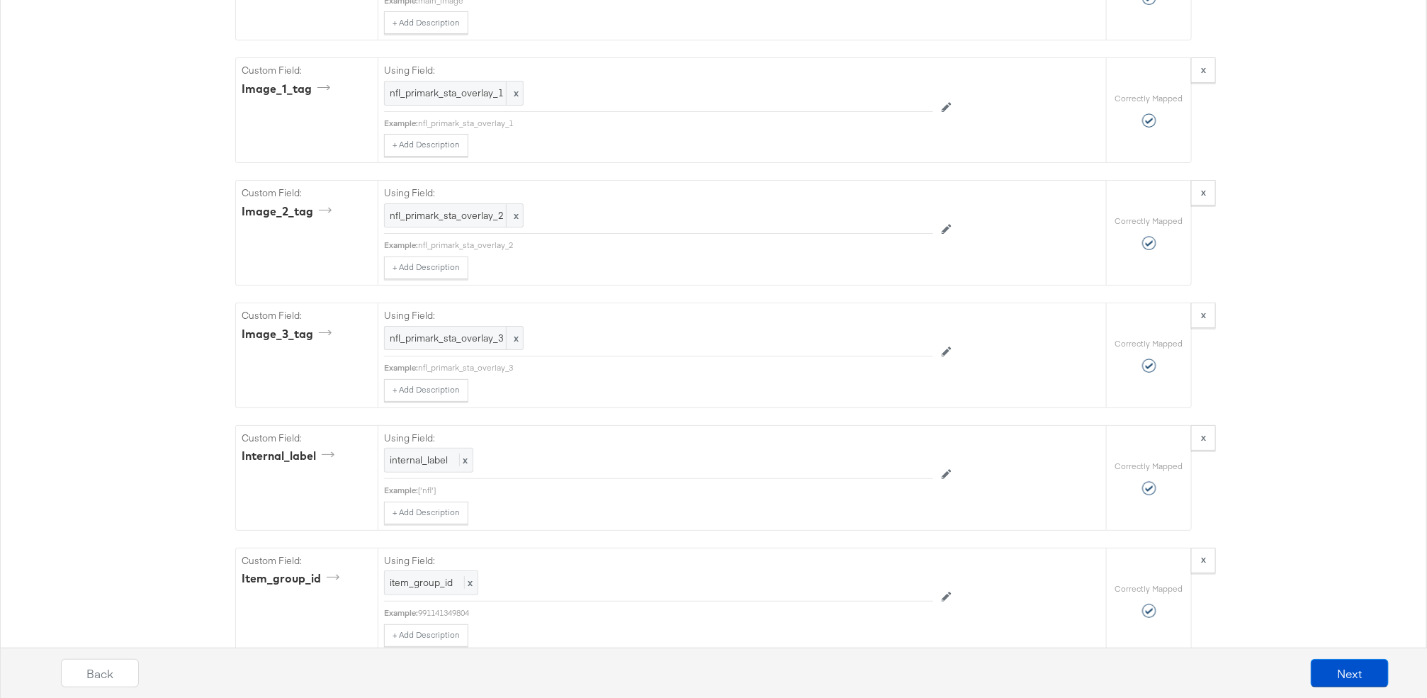
scroll to position [3303, 0]
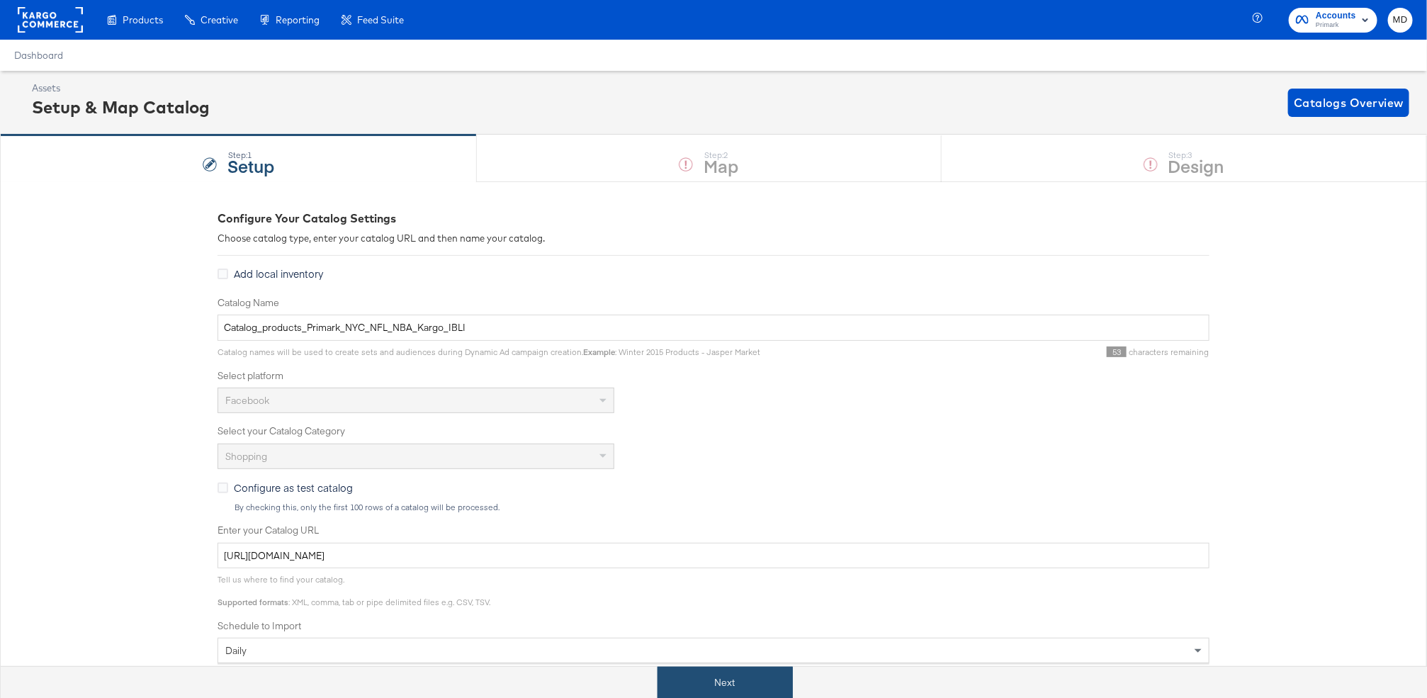
click at [691, 692] on button "Next" at bounding box center [725, 683] width 135 height 32
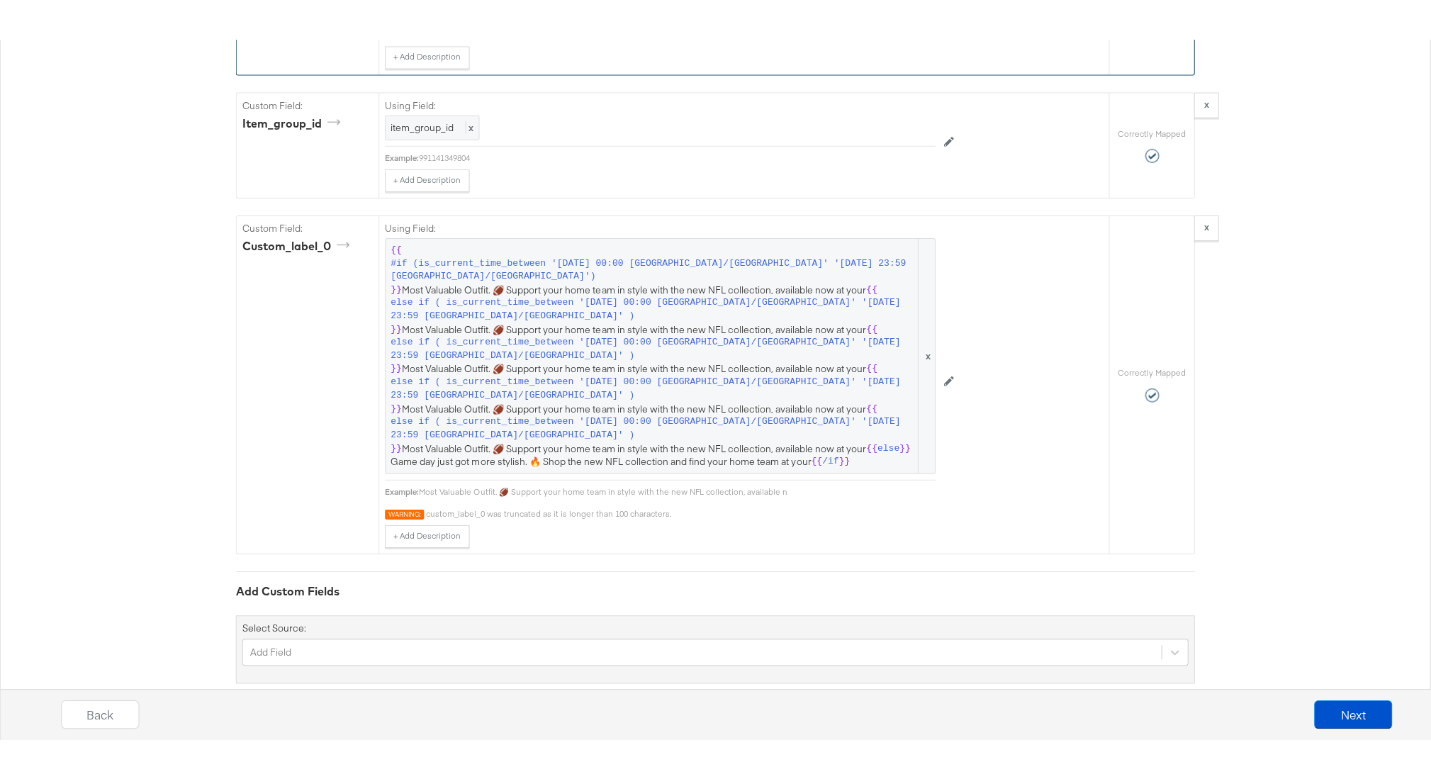
scroll to position [3223, 0]
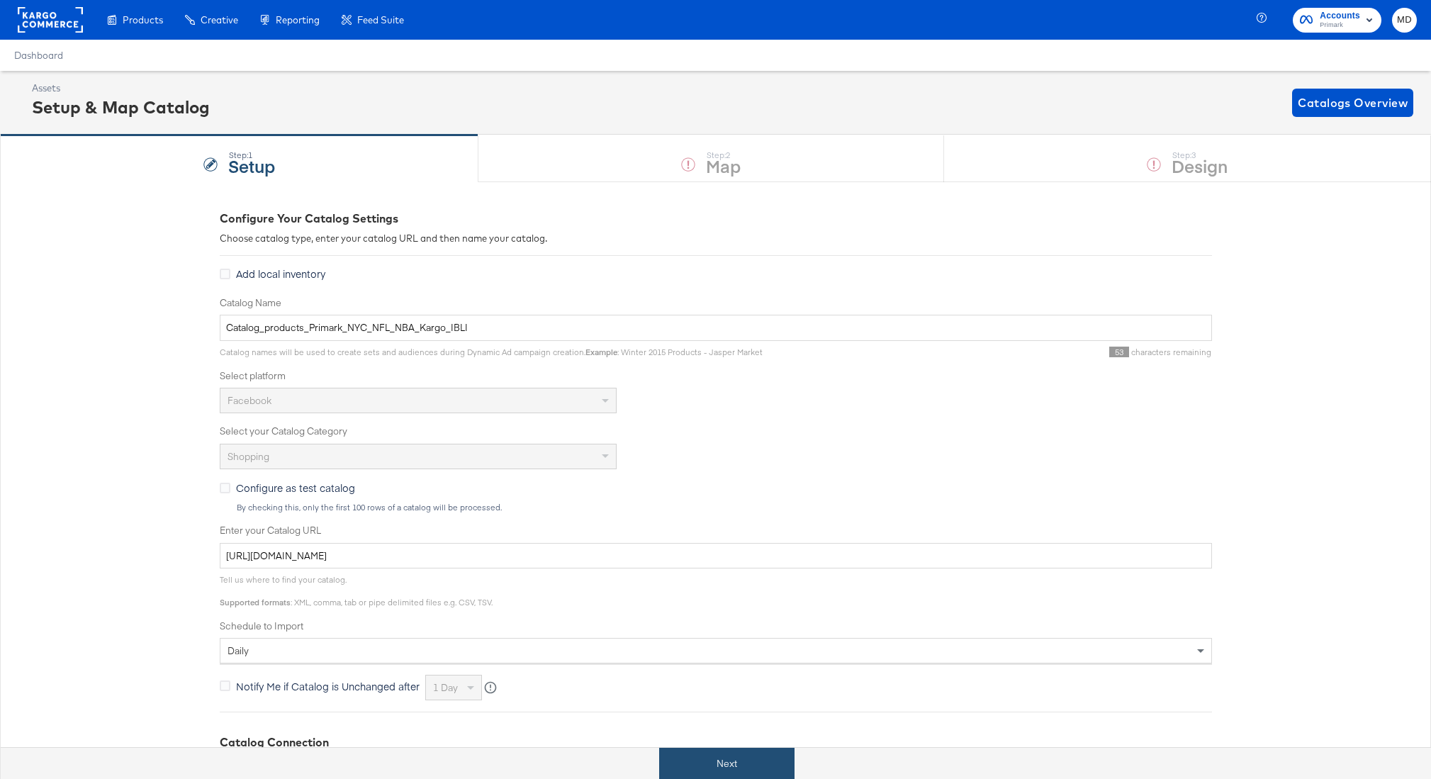
click at [736, 770] on button "Next" at bounding box center [726, 764] width 135 height 32
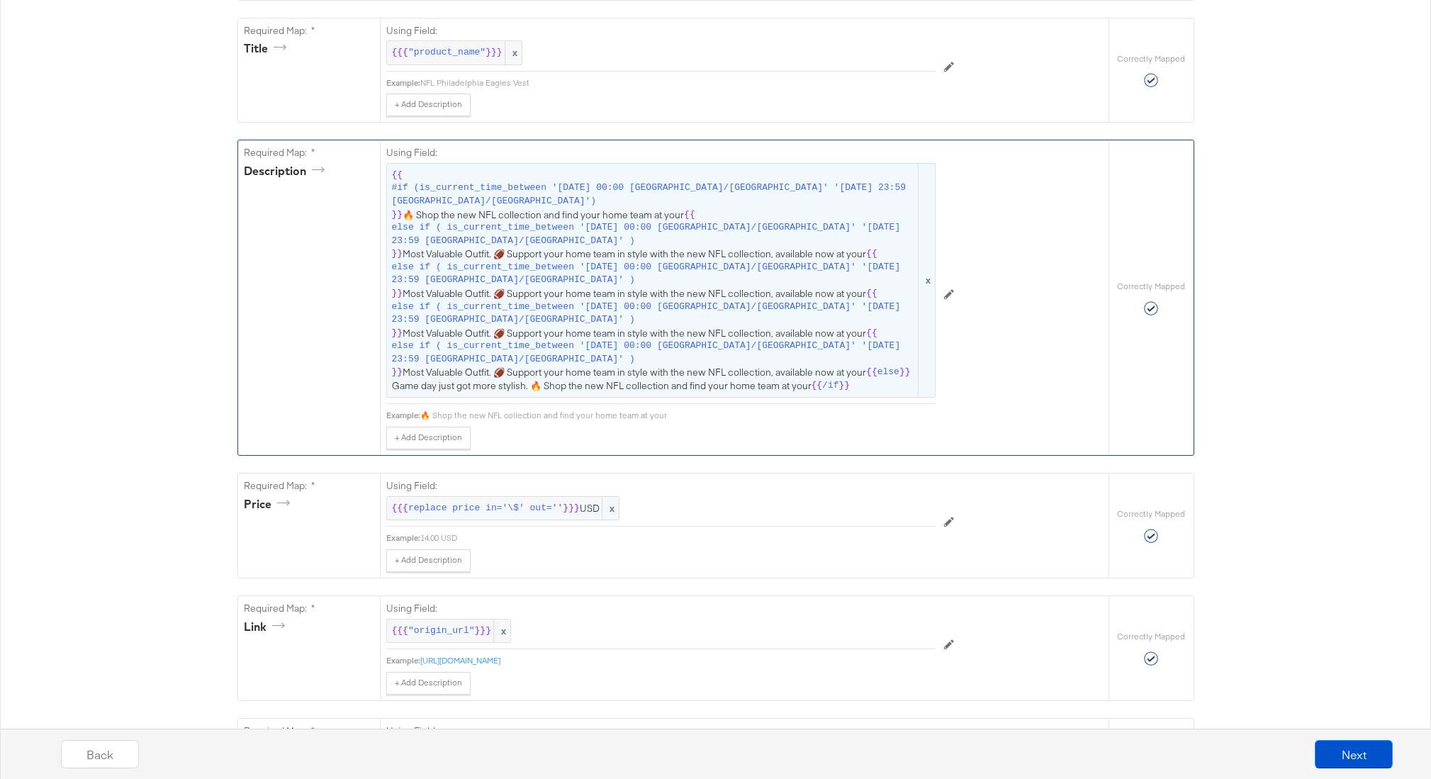
scroll to position [423, 0]
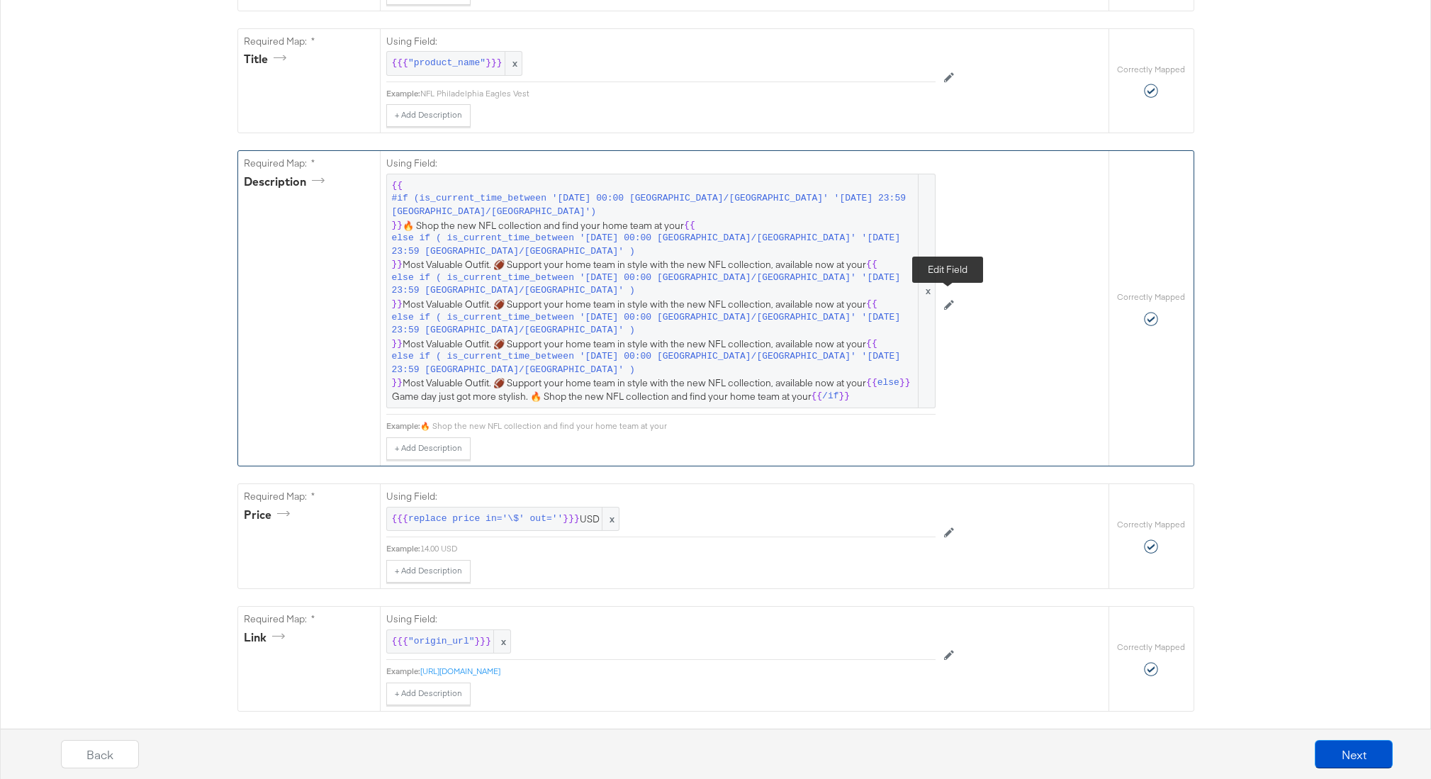
click at [950, 300] on icon at bounding box center [949, 305] width 10 height 10
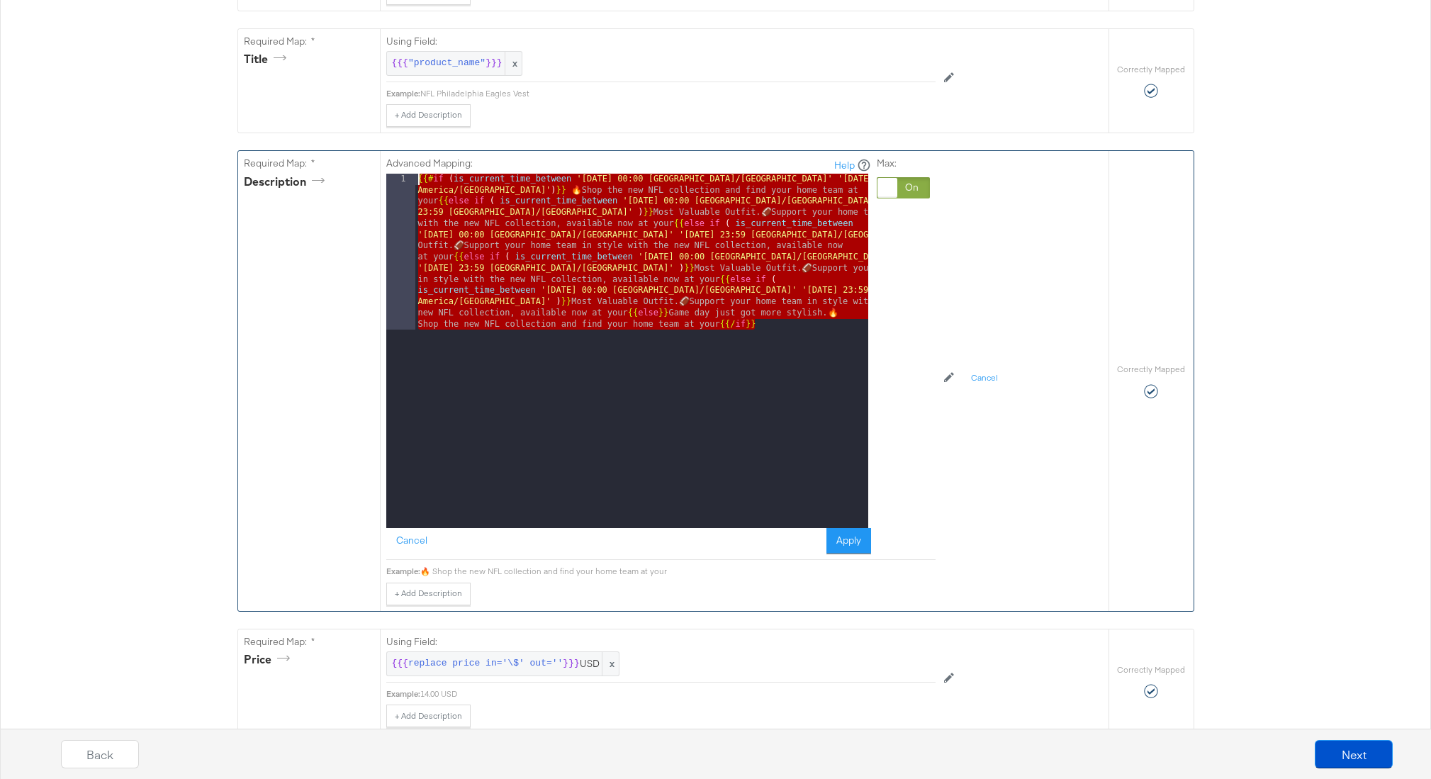
drag, startPoint x: 835, startPoint y: 327, endPoint x: 358, endPoint y: 147, distance: 509.5
click at [358, 151] on div "Required Map: * description Advanced Mapping: Help 1 {{# if ( is_current_time_b…" at bounding box center [673, 380] width 870 height 459
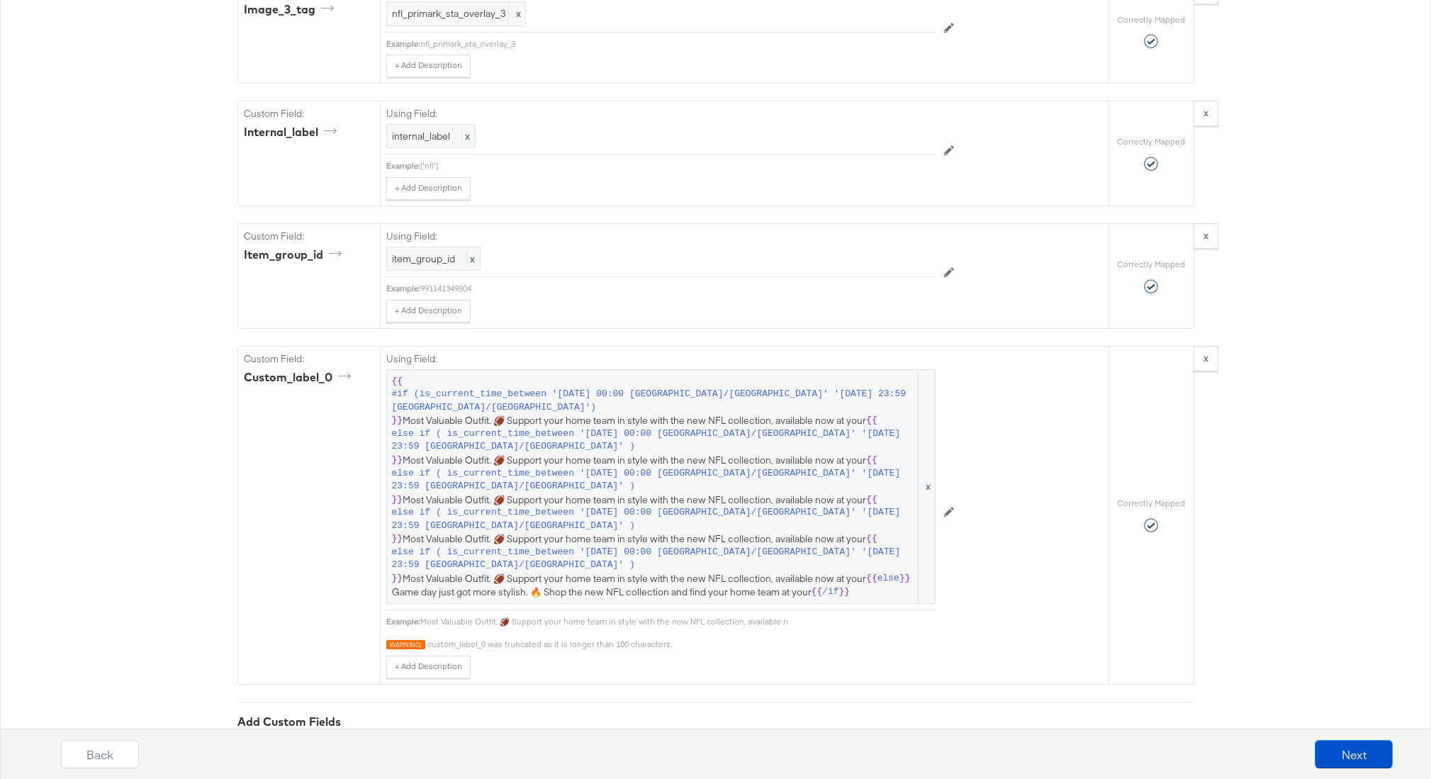
scroll to position [3369, 0]
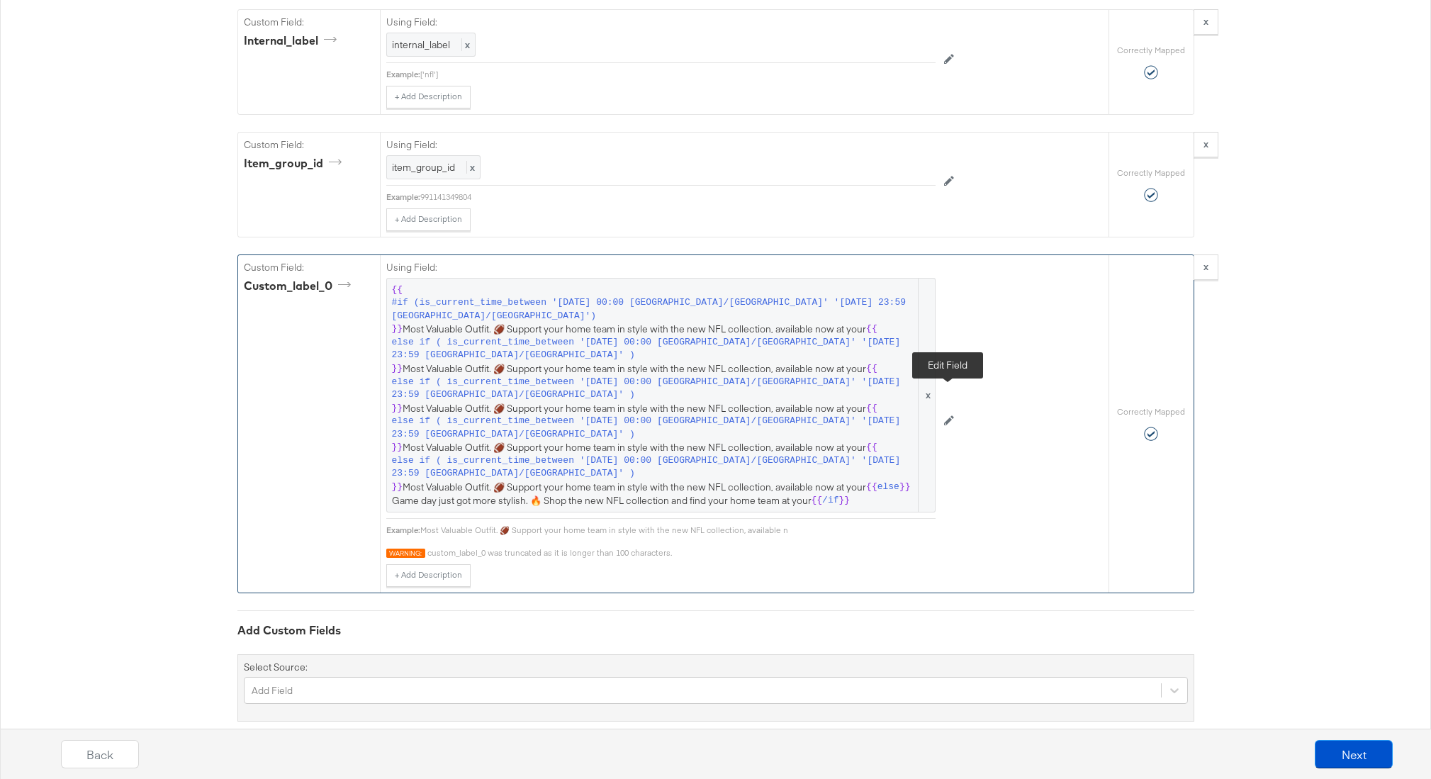
click at [947, 415] on icon at bounding box center [949, 420] width 10 height 10
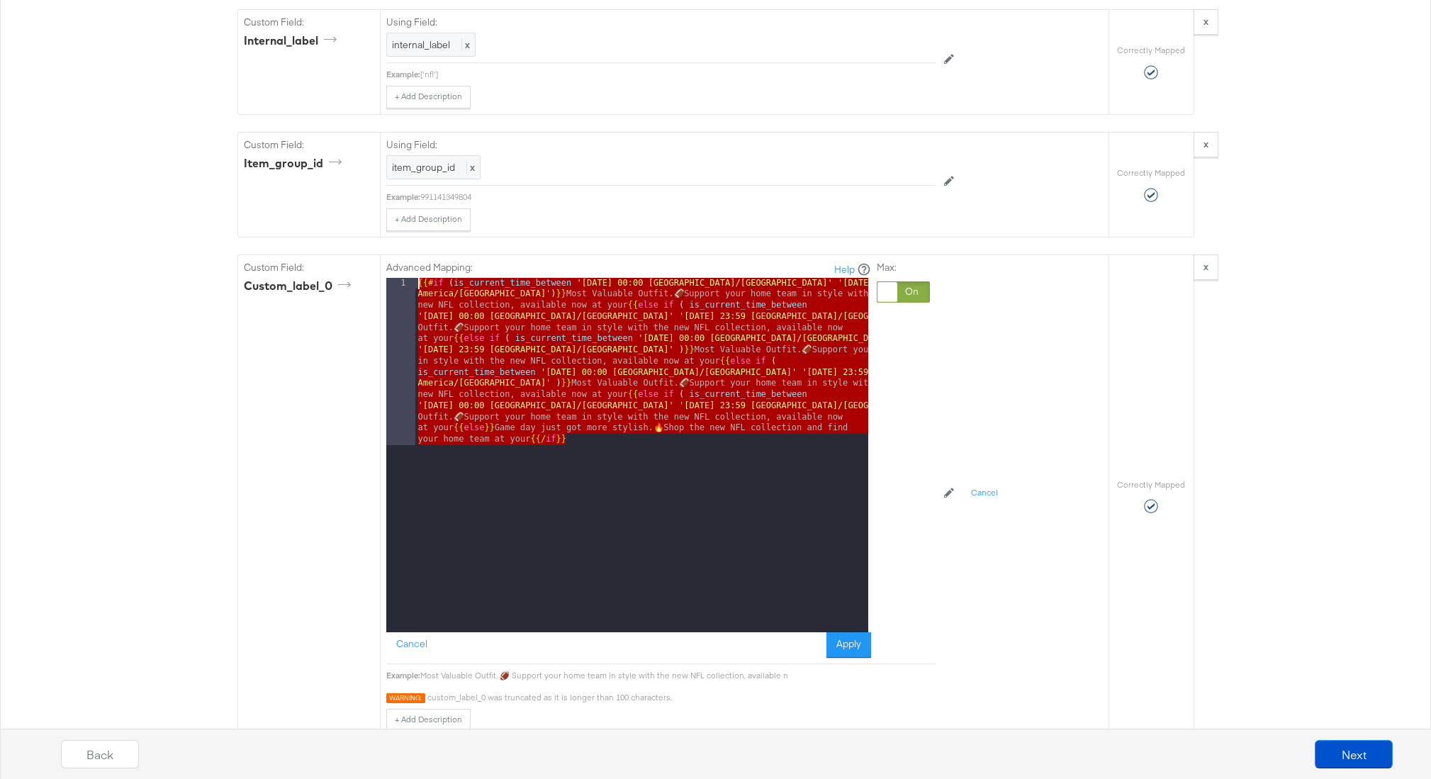
drag, startPoint x: 657, startPoint y: 426, endPoint x: 317, endPoint y: 223, distance: 395.3
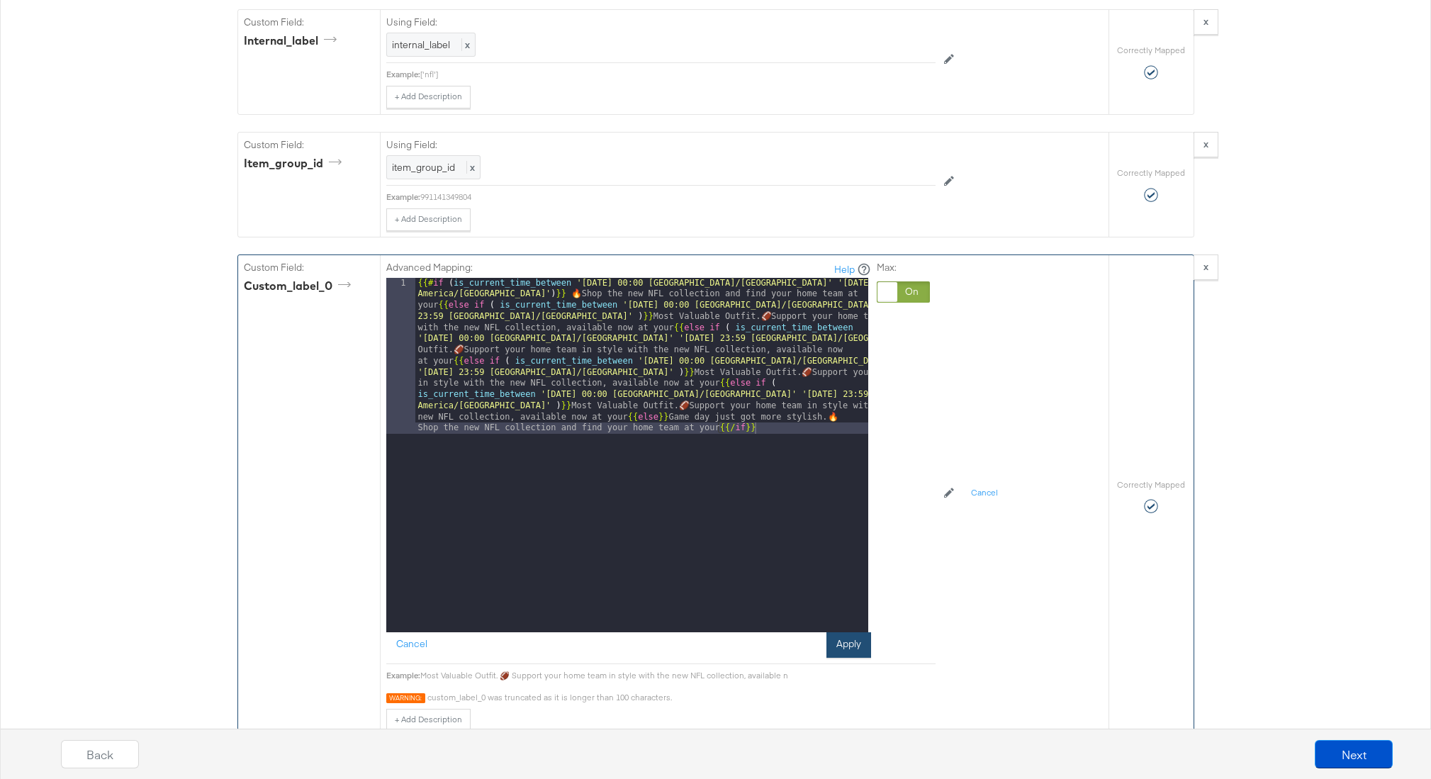
click at [856, 632] on button "Apply" at bounding box center [848, 645] width 45 height 26
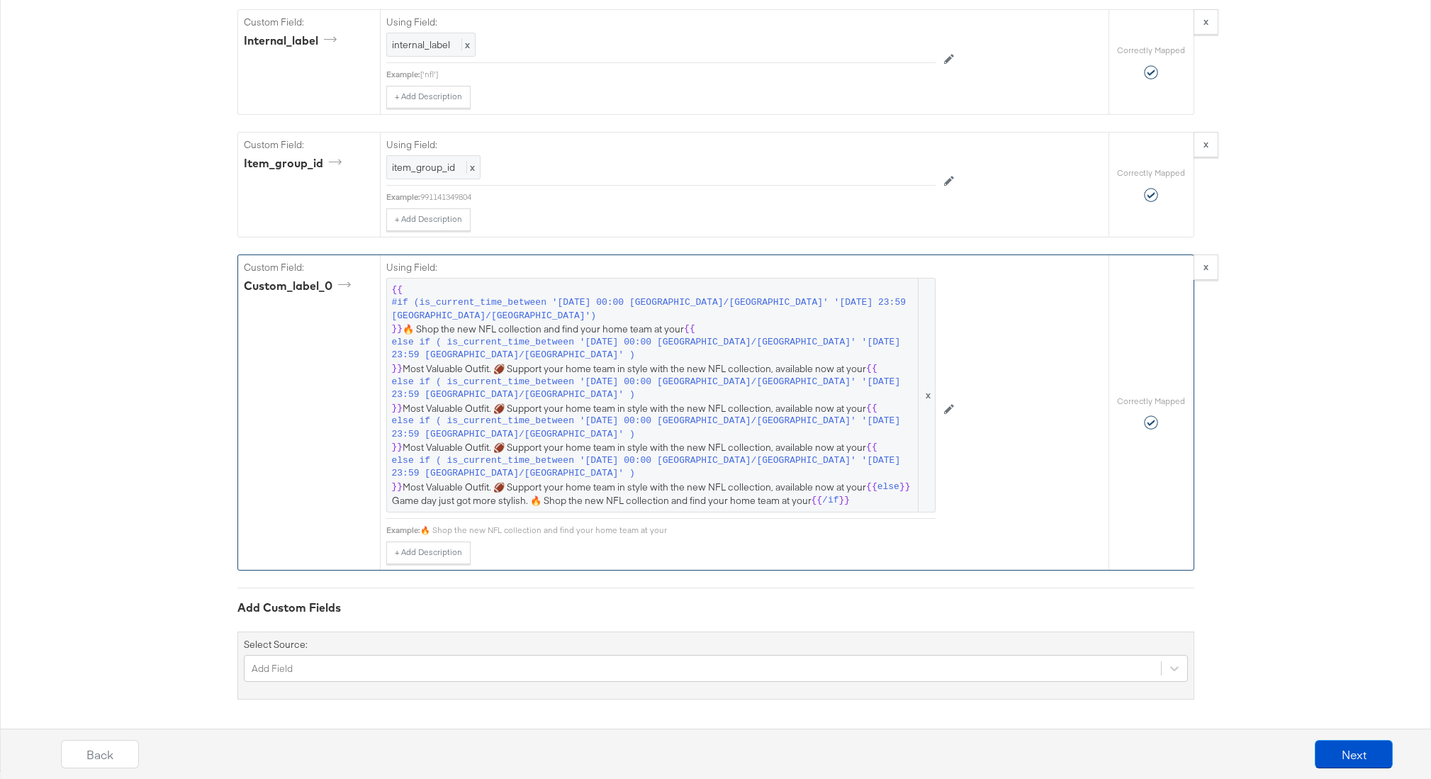
scroll to position [3346, 0]
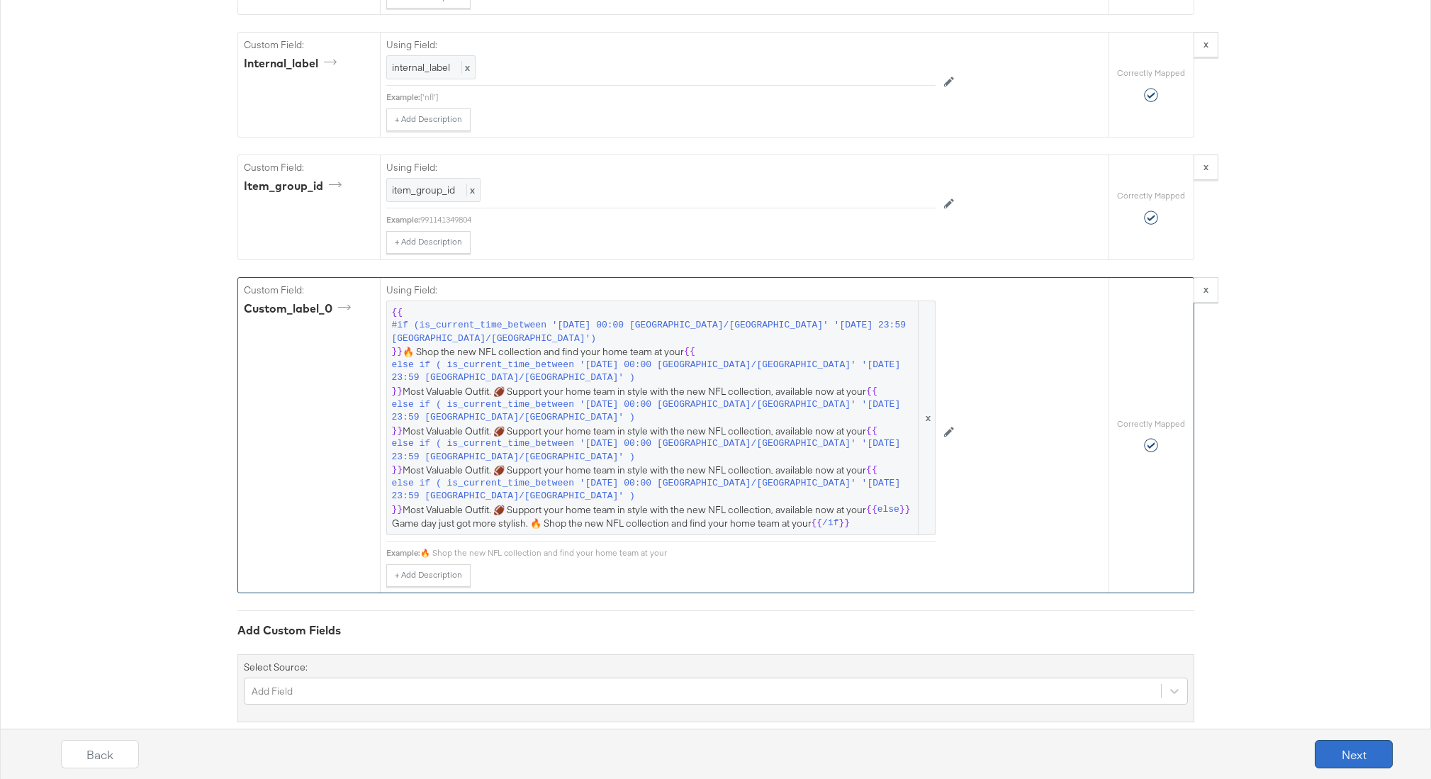
click at [1359, 745] on button "Next" at bounding box center [1353, 754] width 78 height 28
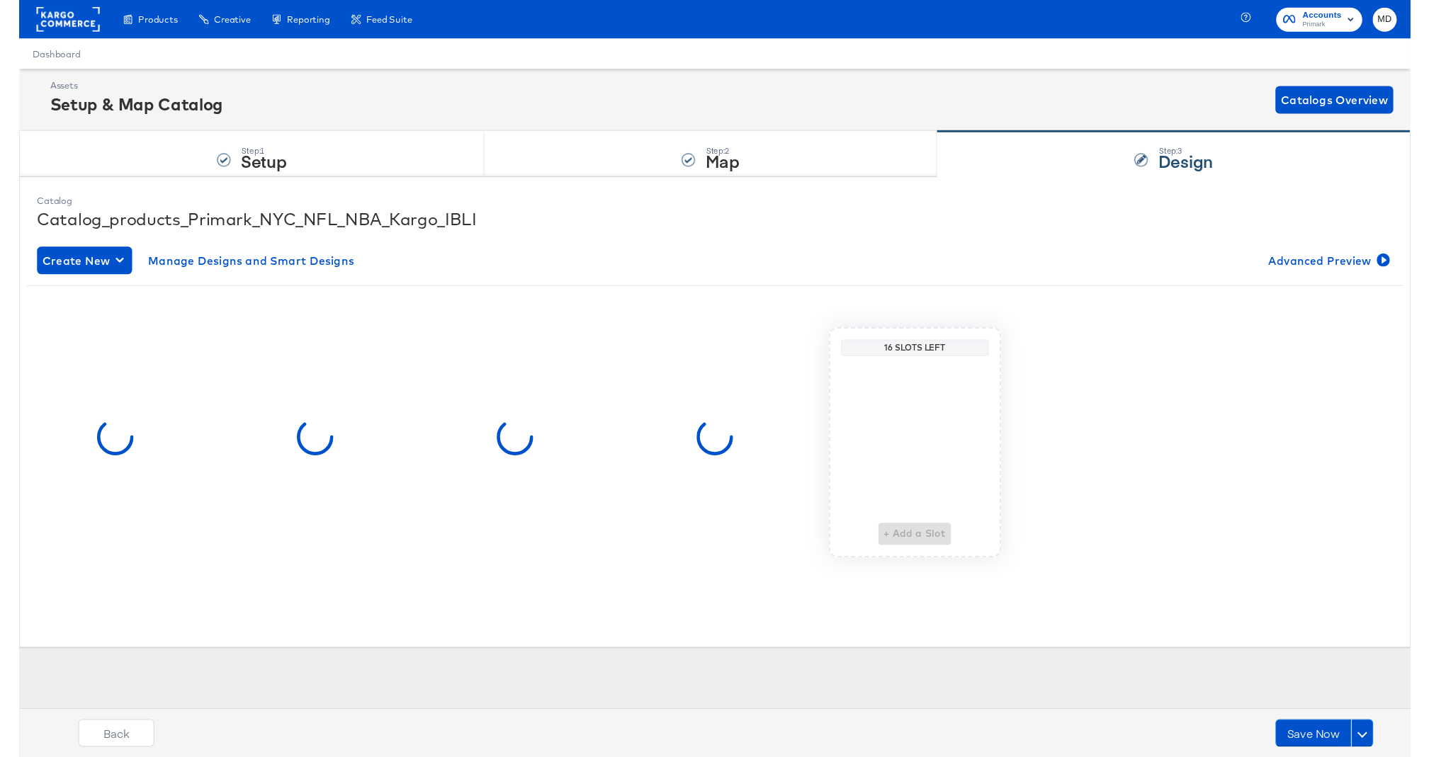
scroll to position [0, 0]
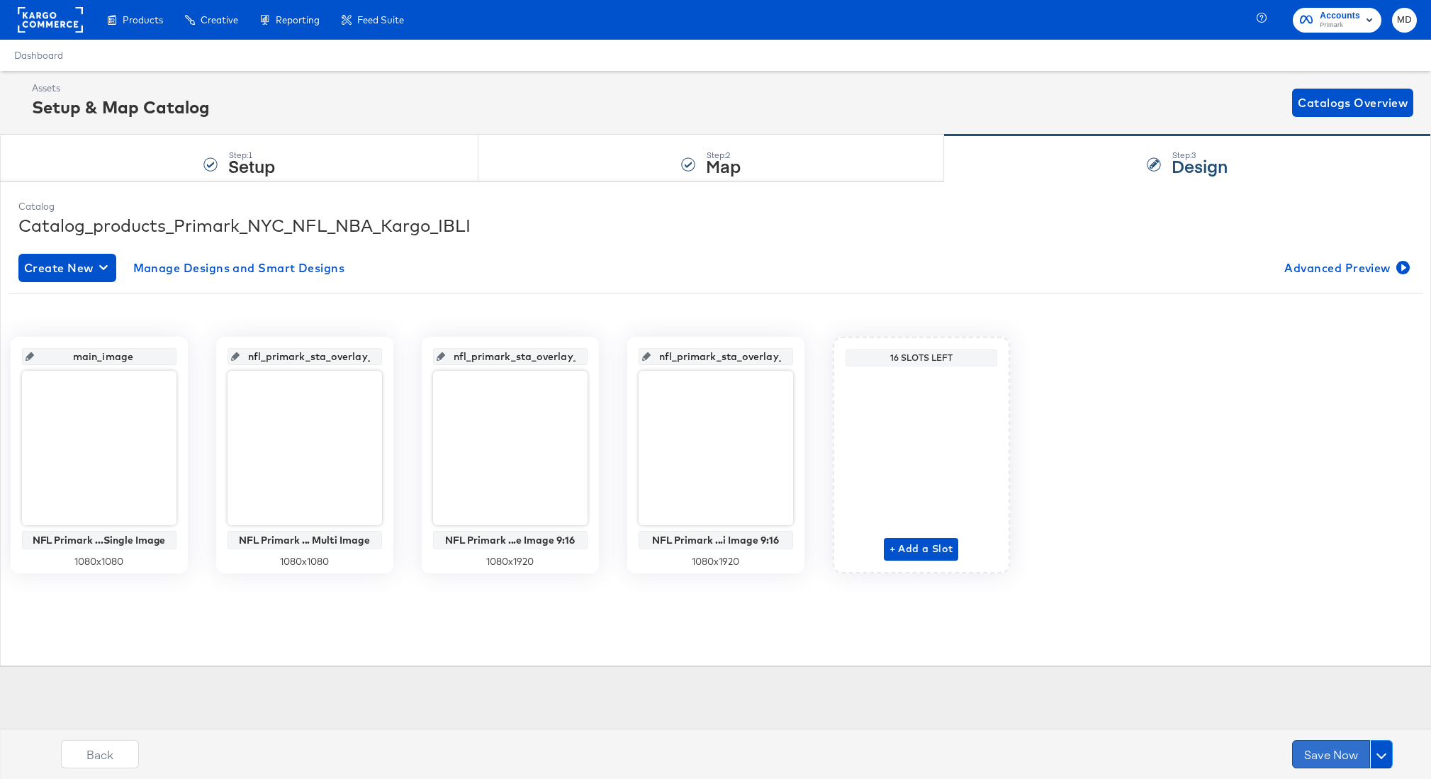
click at [1310, 746] on button "Save Now" at bounding box center [1331, 754] width 78 height 28
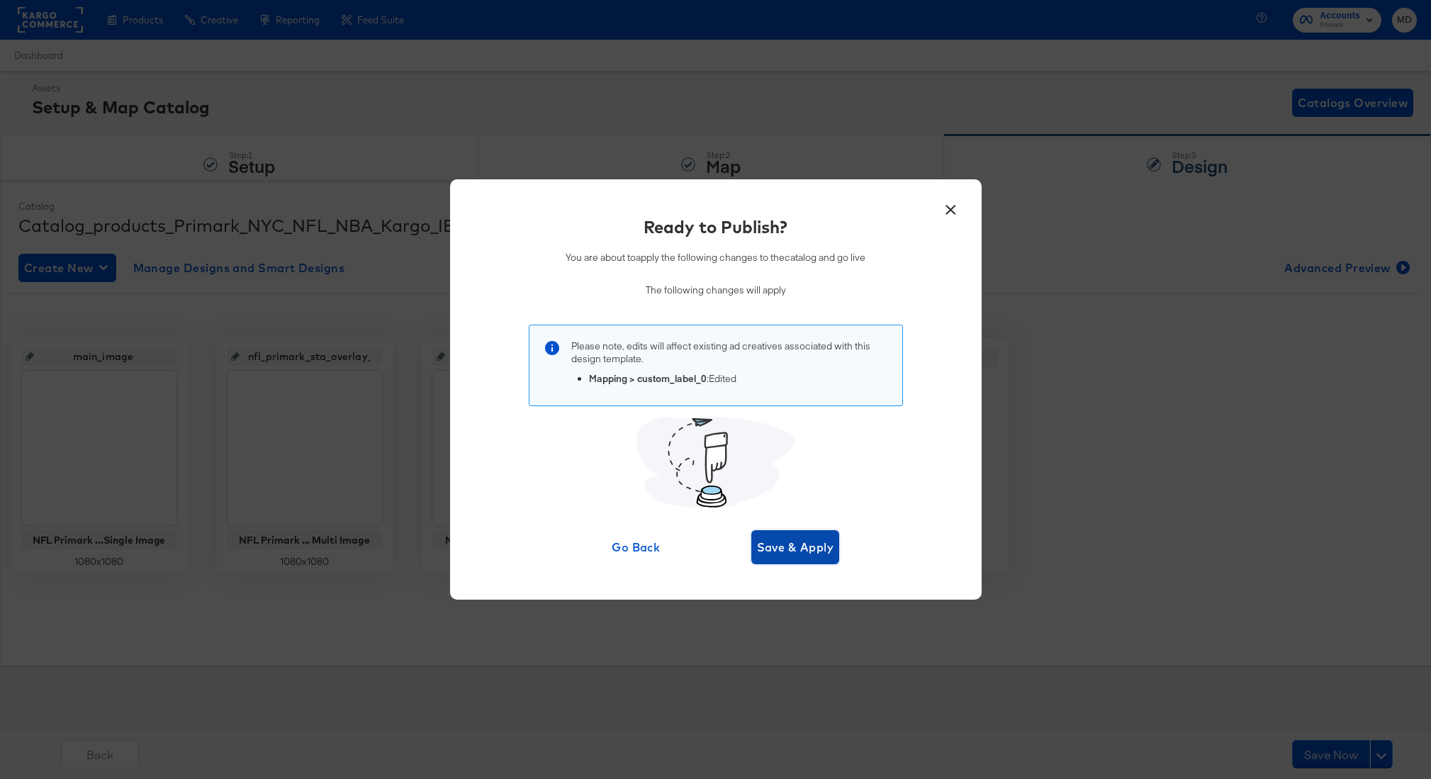
click at [800, 549] on span "Save & Apply" at bounding box center [795, 547] width 77 height 20
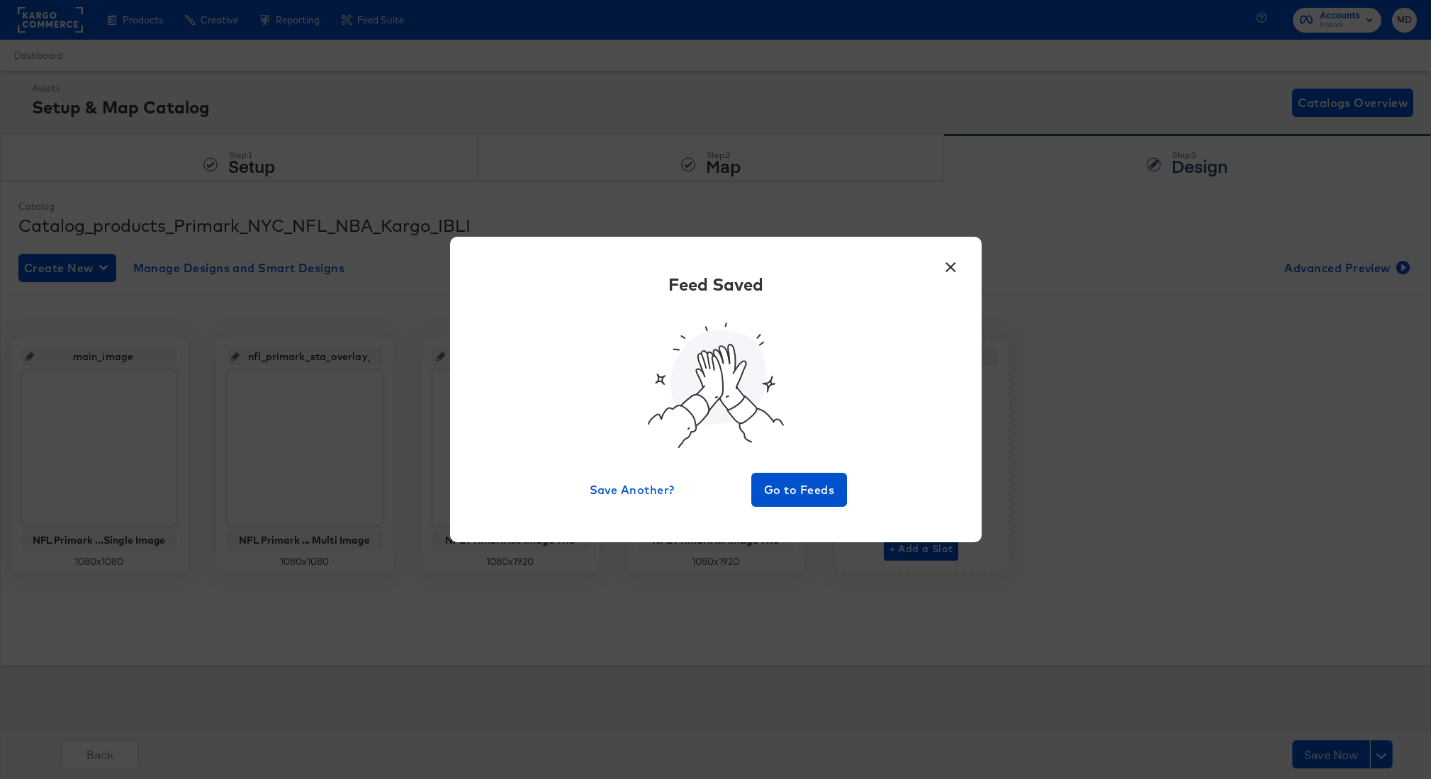
click at [946, 259] on button "×" at bounding box center [951, 264] width 26 height 26
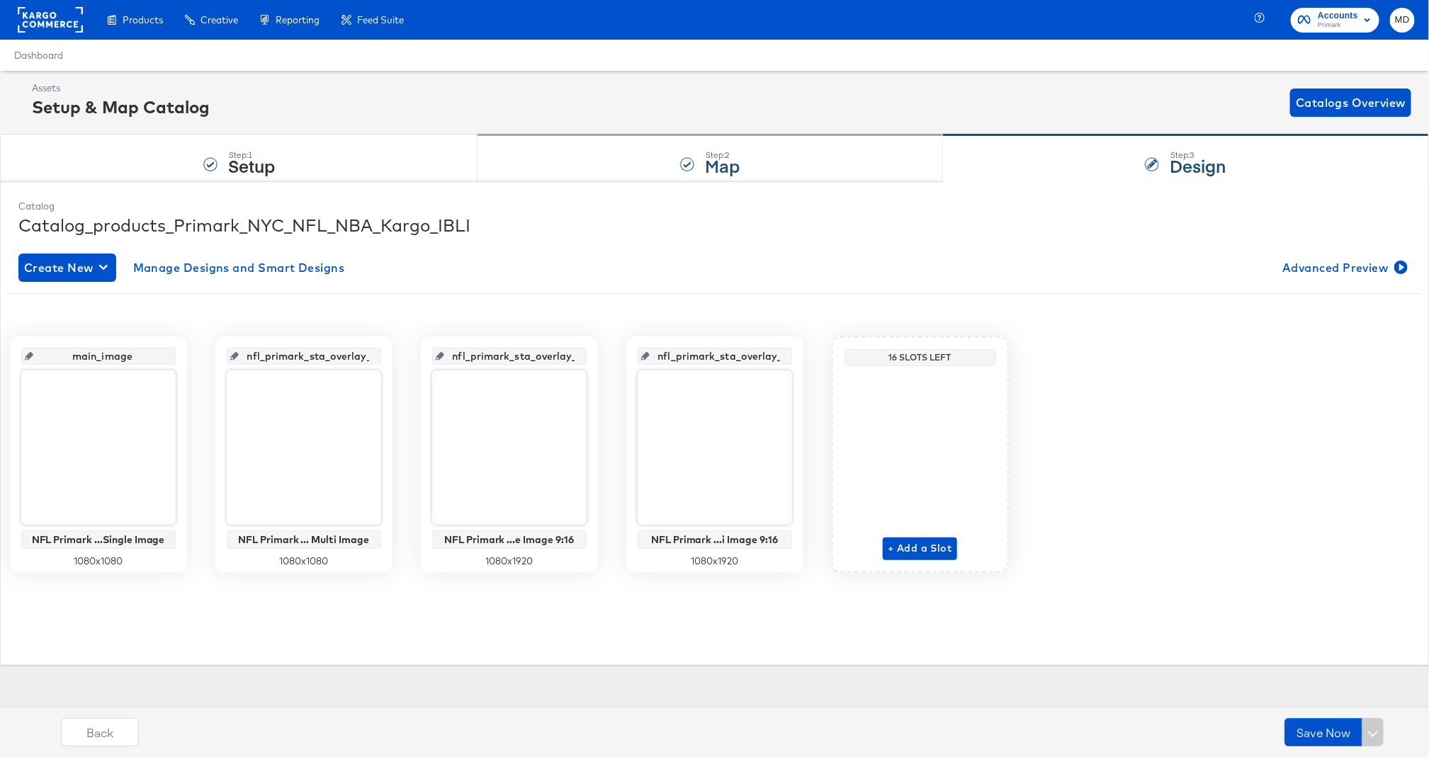
click at [572, 154] on div "Step: 2 Map" at bounding box center [710, 158] width 465 height 47
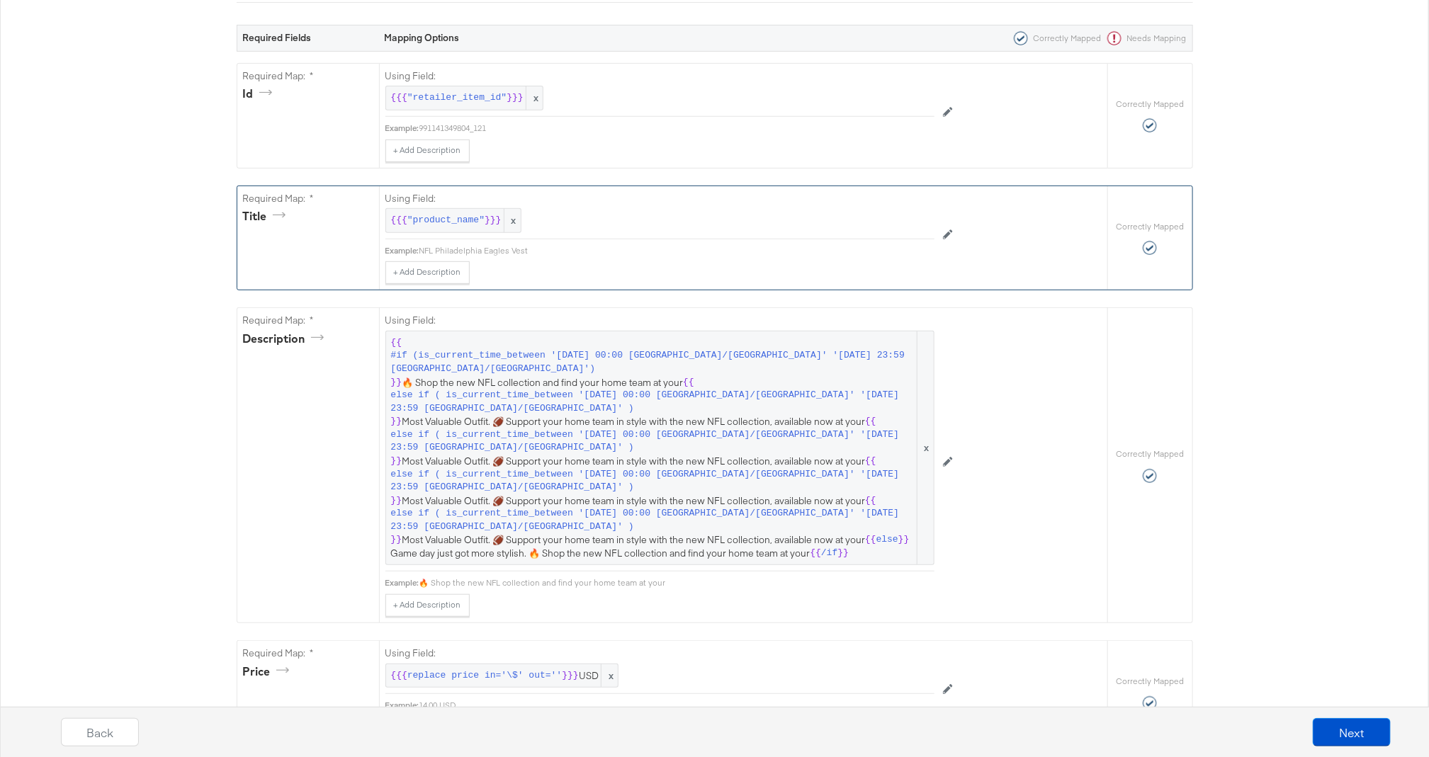
scroll to position [264, 0]
click at [632, 379] on span "{{ #if (is_current_time_between '2025-09-05 00:00 America/Chicago' '2025-09-11 …" at bounding box center [660, 450] width 538 height 224
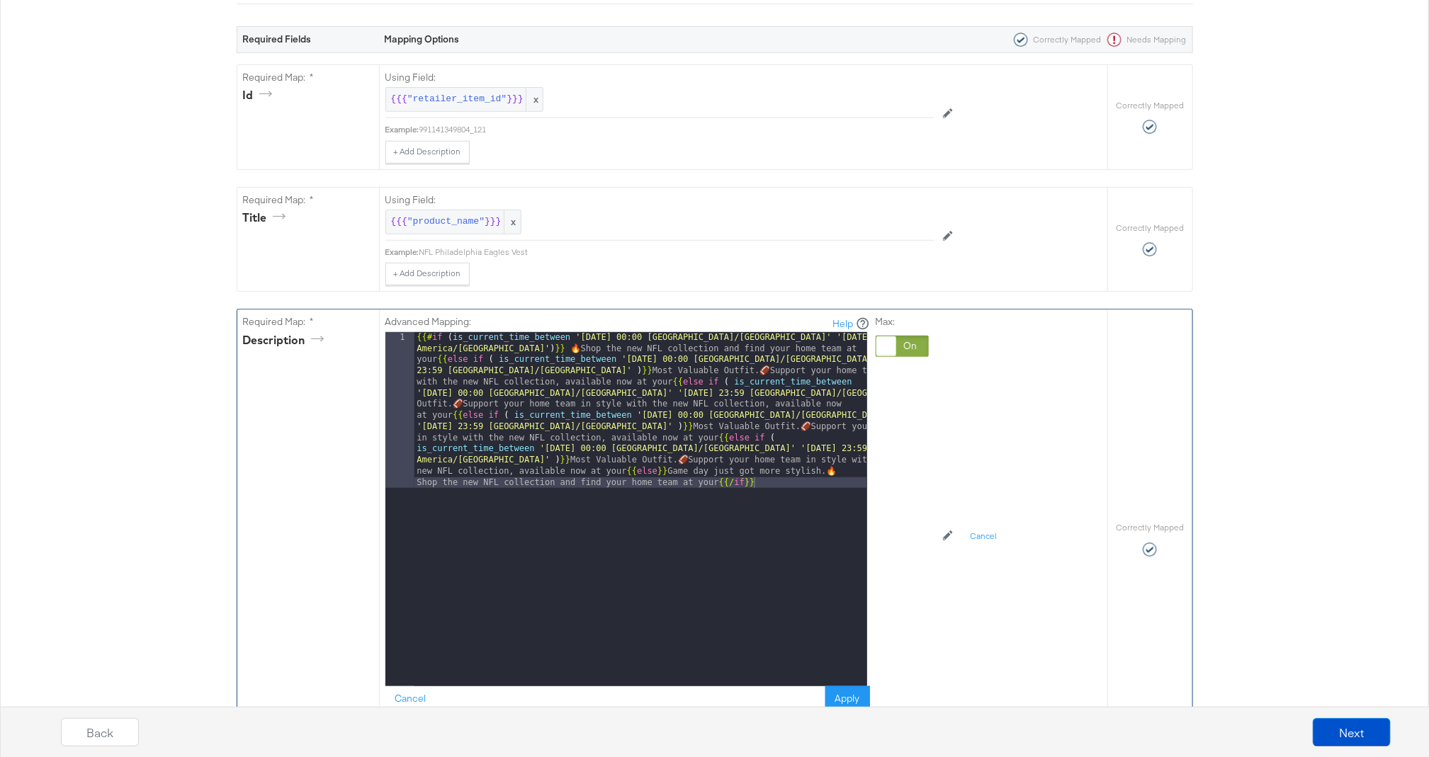
click at [947, 534] on icon at bounding box center [948, 536] width 10 height 10
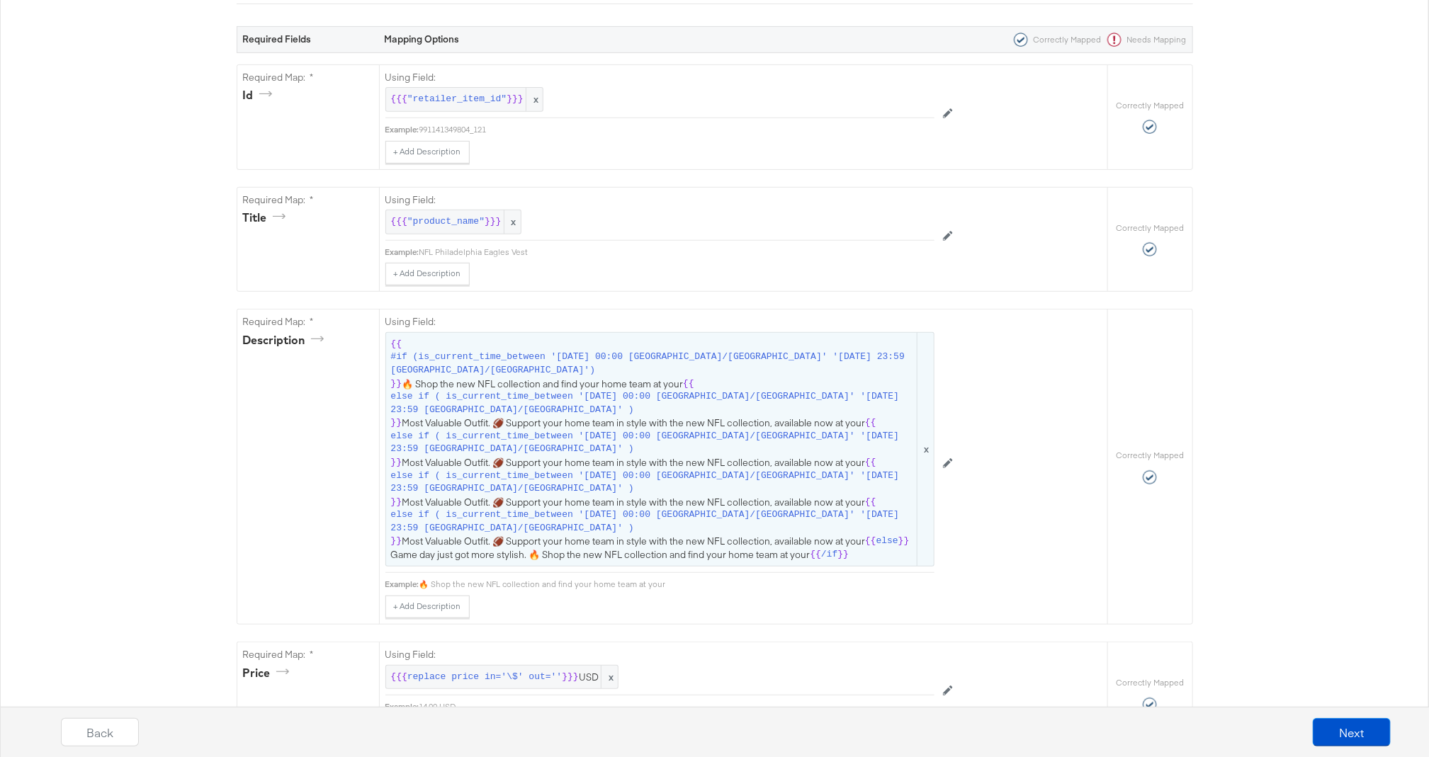
click at [544, 381] on span "{{ #if (is_current_time_between '2025-09-05 00:00 America/Chicago' '2025-09-11 …" at bounding box center [660, 450] width 538 height 224
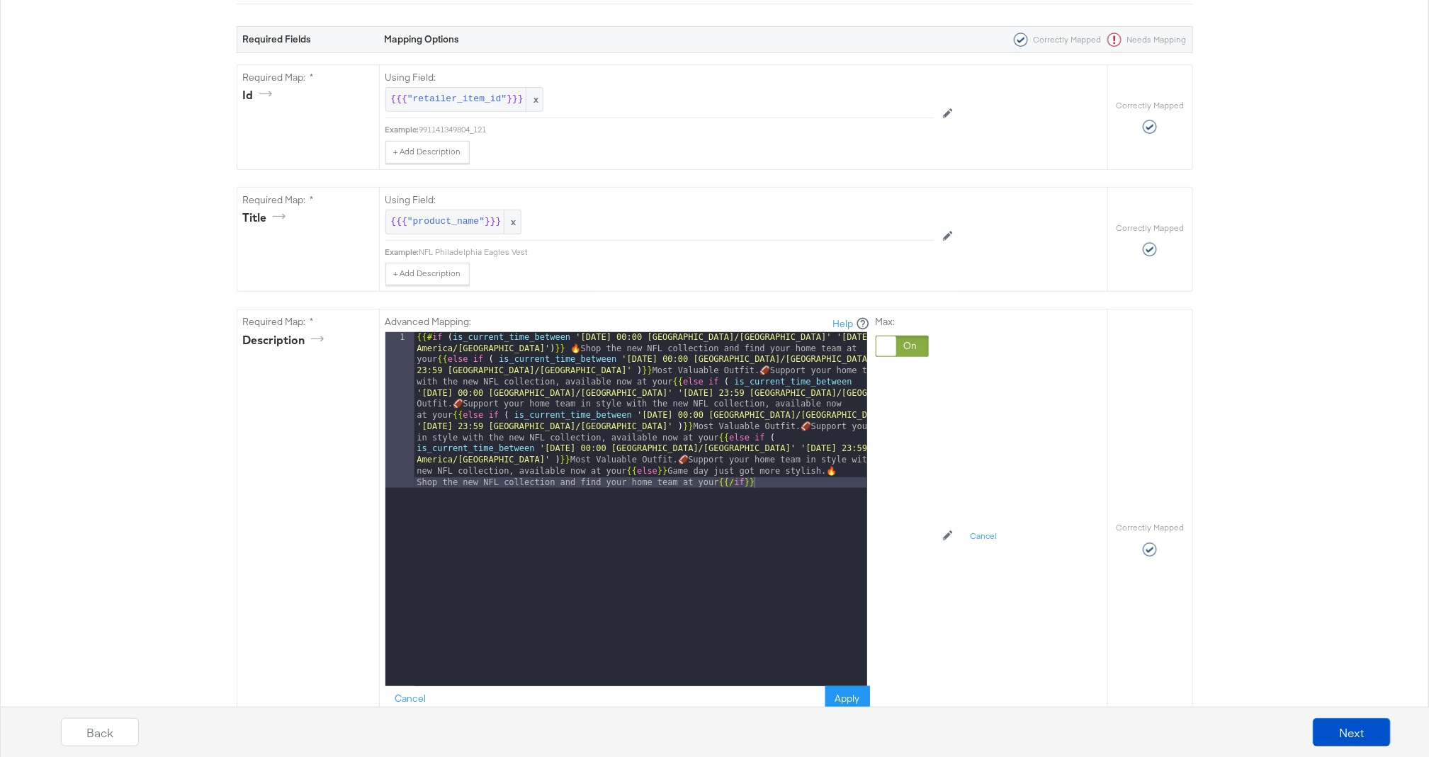
click at [821, 347] on div "{{# if ( is_current_time_between '2025-09-05 00:00 America/Chicago' '2025-09-11…" at bounding box center [641, 665] width 453 height 667
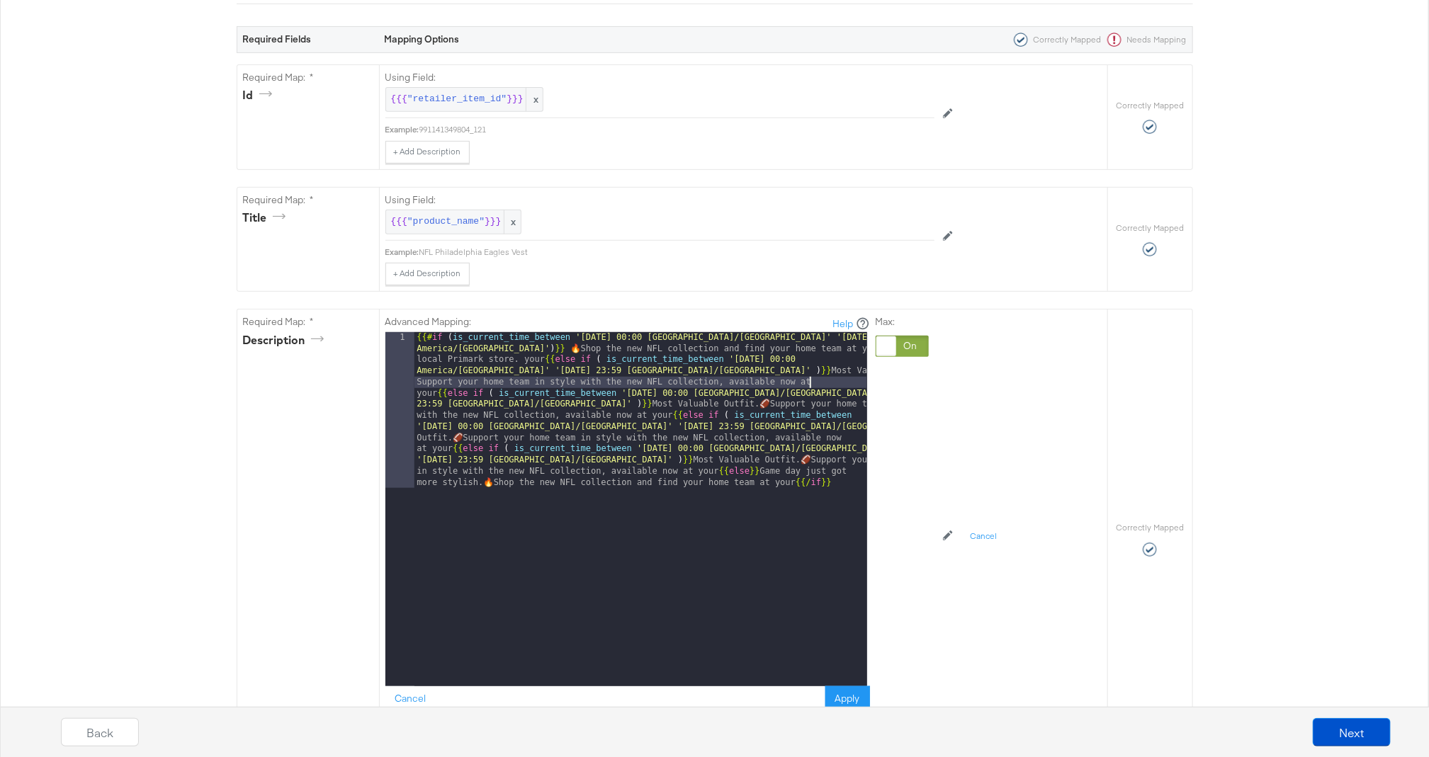
click at [825, 381] on div "{{# if ( is_current_time_between '2025-09-05 00:00 America/Chicago' '2025-09-11…" at bounding box center [641, 665] width 453 height 667
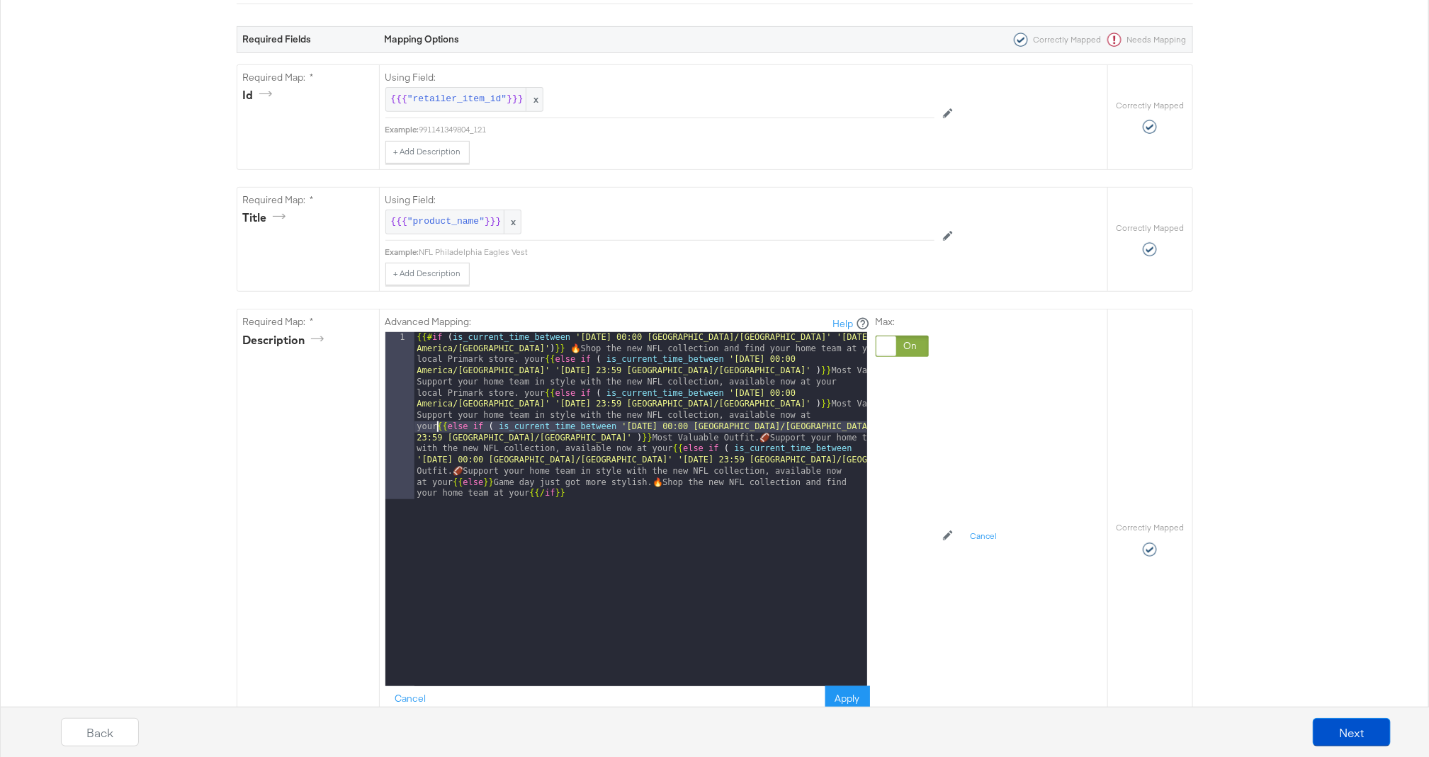
click at [439, 422] on div "{{# if ( is_current_time_between '2025-09-05 00:00 America/Chicago' '2025-09-11…" at bounding box center [641, 676] width 453 height 689
click at [437, 458] on div "{{# if ( is_current_time_between '2025-09-05 00:00 America/Chicago' '2025-09-11…" at bounding box center [641, 676] width 453 height 689
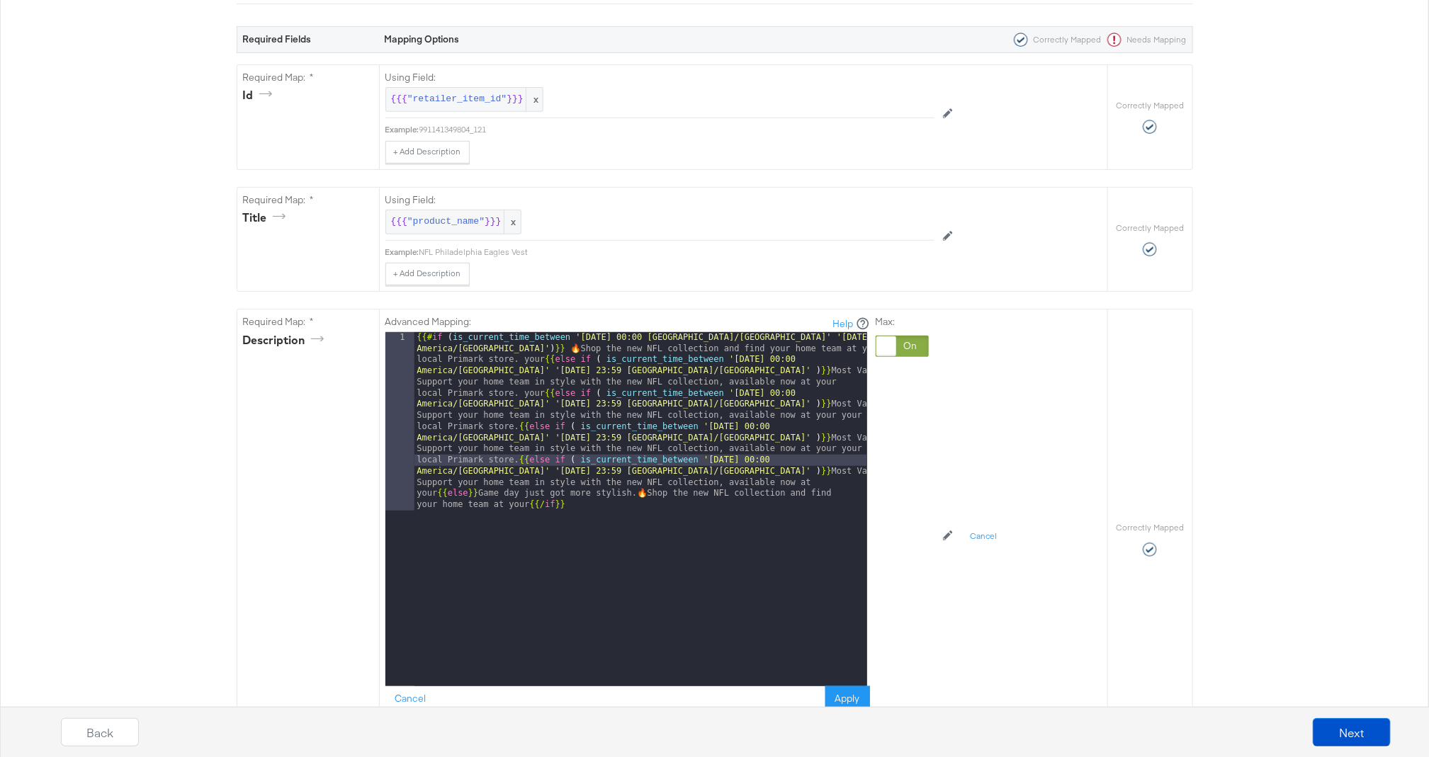
click at [437, 498] on div "{{# if ( is_current_time_between '2025-09-05 00:00 America/Chicago' '2025-09-11…" at bounding box center [641, 687] width 453 height 711
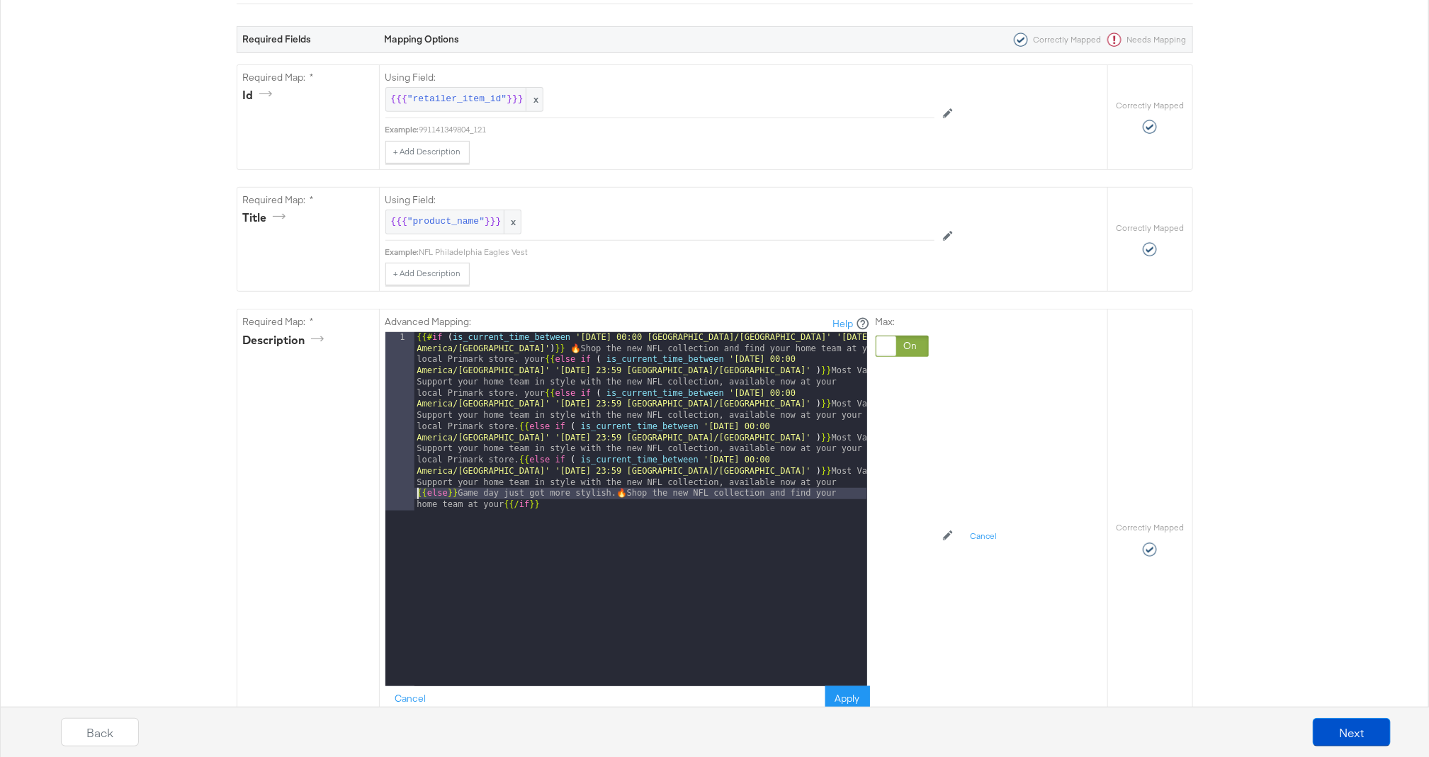
paste textarea
click at [631, 506] on div "{{# if ( is_current_time_between '2025-09-05 00:00 America/Chicago' '2025-09-11…" at bounding box center [641, 687] width 453 height 711
click at [855, 694] on button "Apply" at bounding box center [847, 700] width 45 height 26
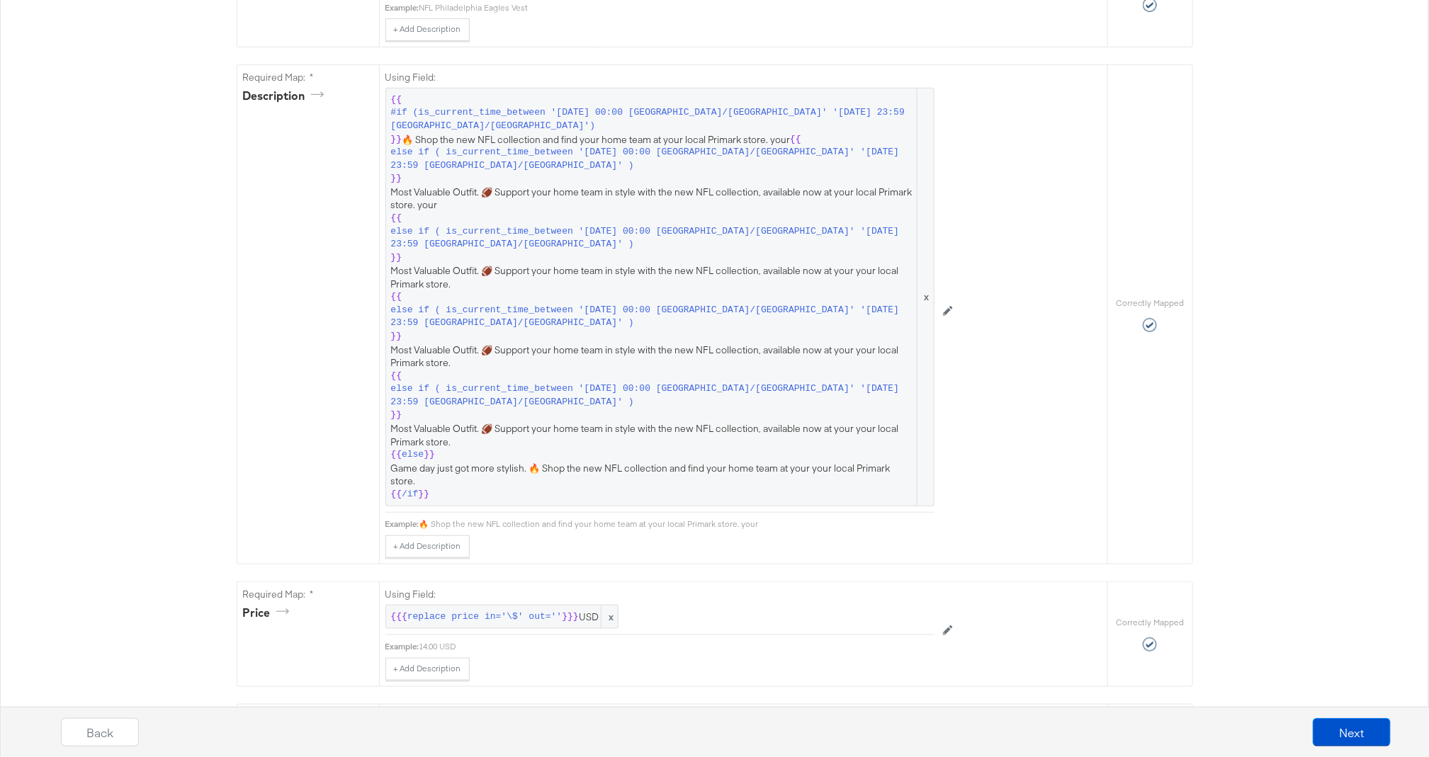
scroll to position [524, 0]
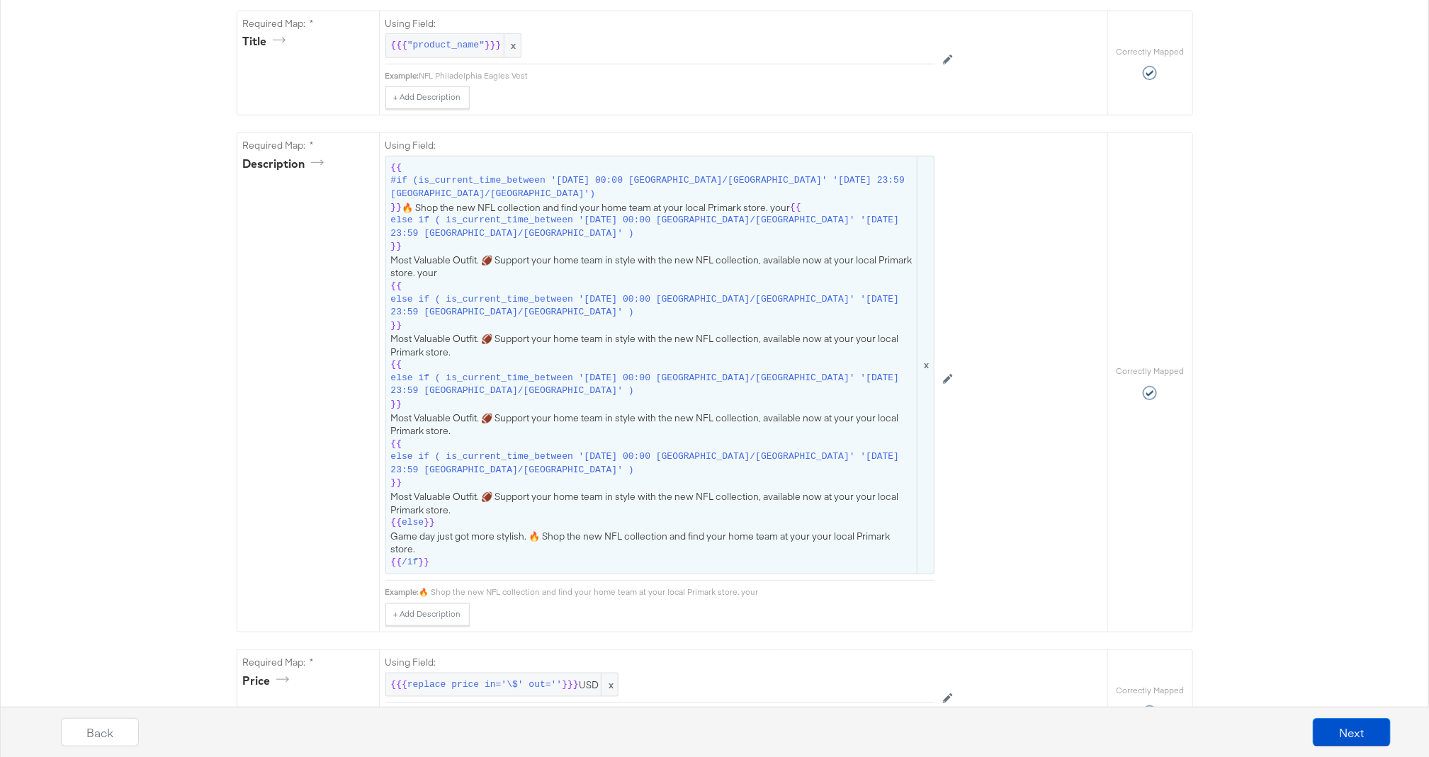
scroll to position [434, 0]
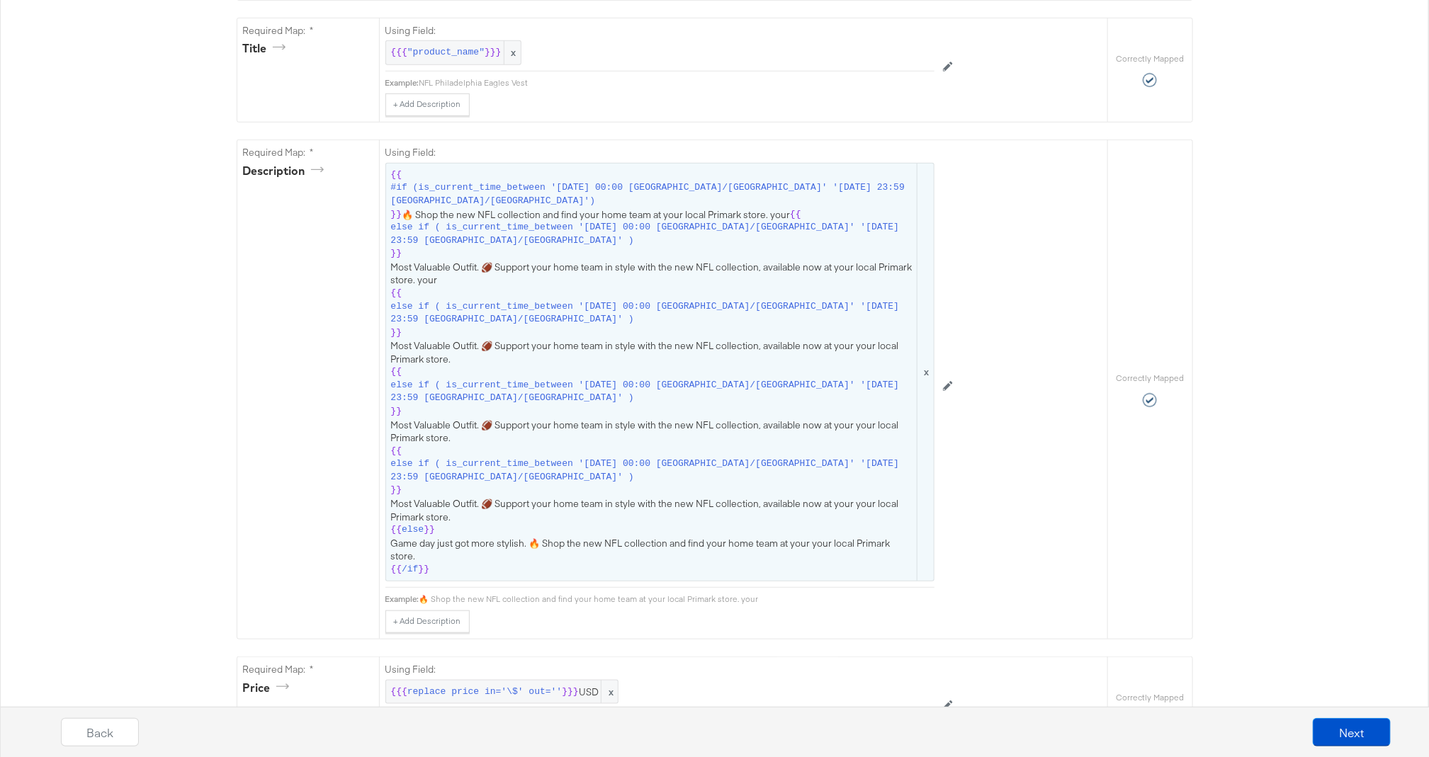
click at [778, 222] on span "else if ( is_current_time_between '[DATE] 00:00 [GEOGRAPHIC_DATA]/[GEOGRAPHIC_D…" at bounding box center [653, 234] width 524 height 26
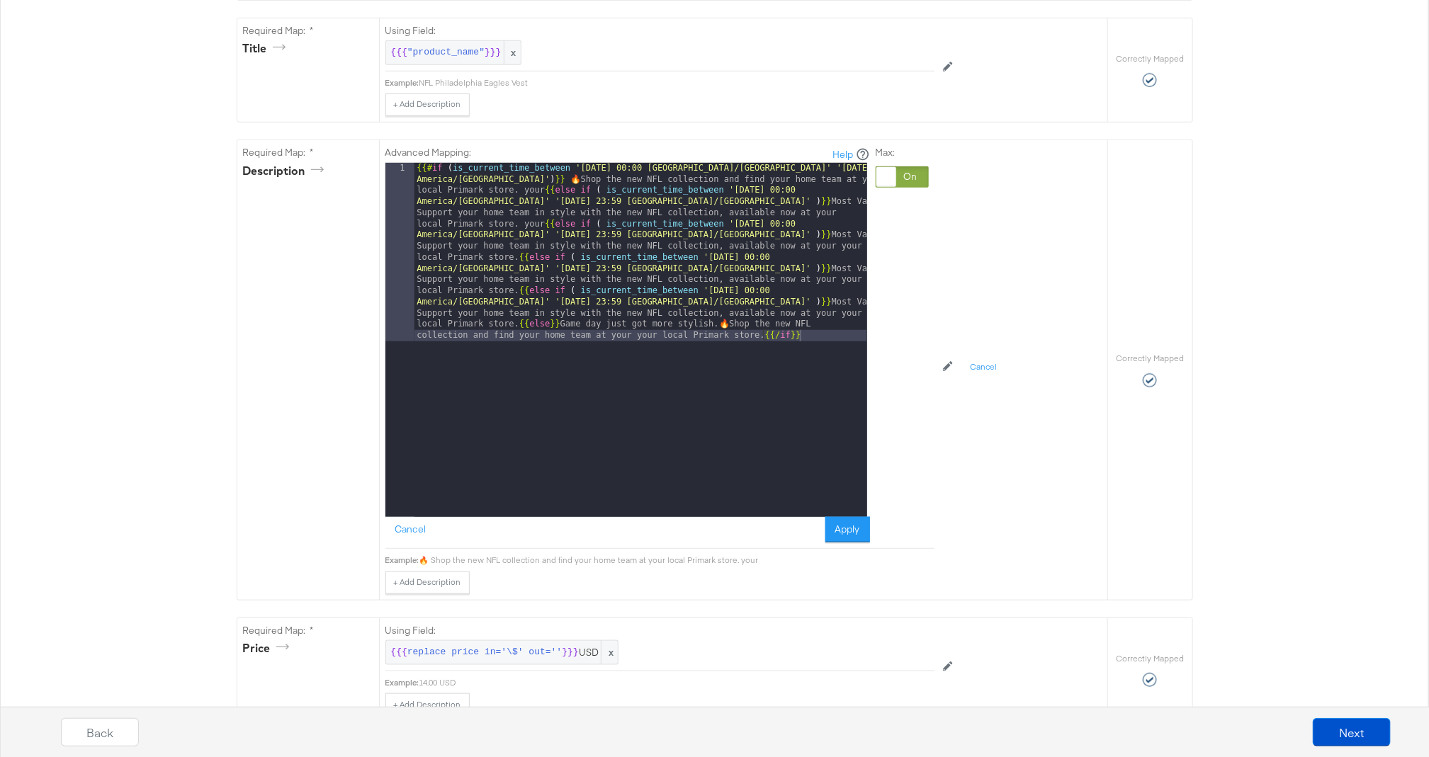
click at [837, 179] on div "{{# if ( is_current_time_between '2025-09-05 00:00 America/Chicago' '2025-09-11…" at bounding box center [641, 518] width 453 height 711
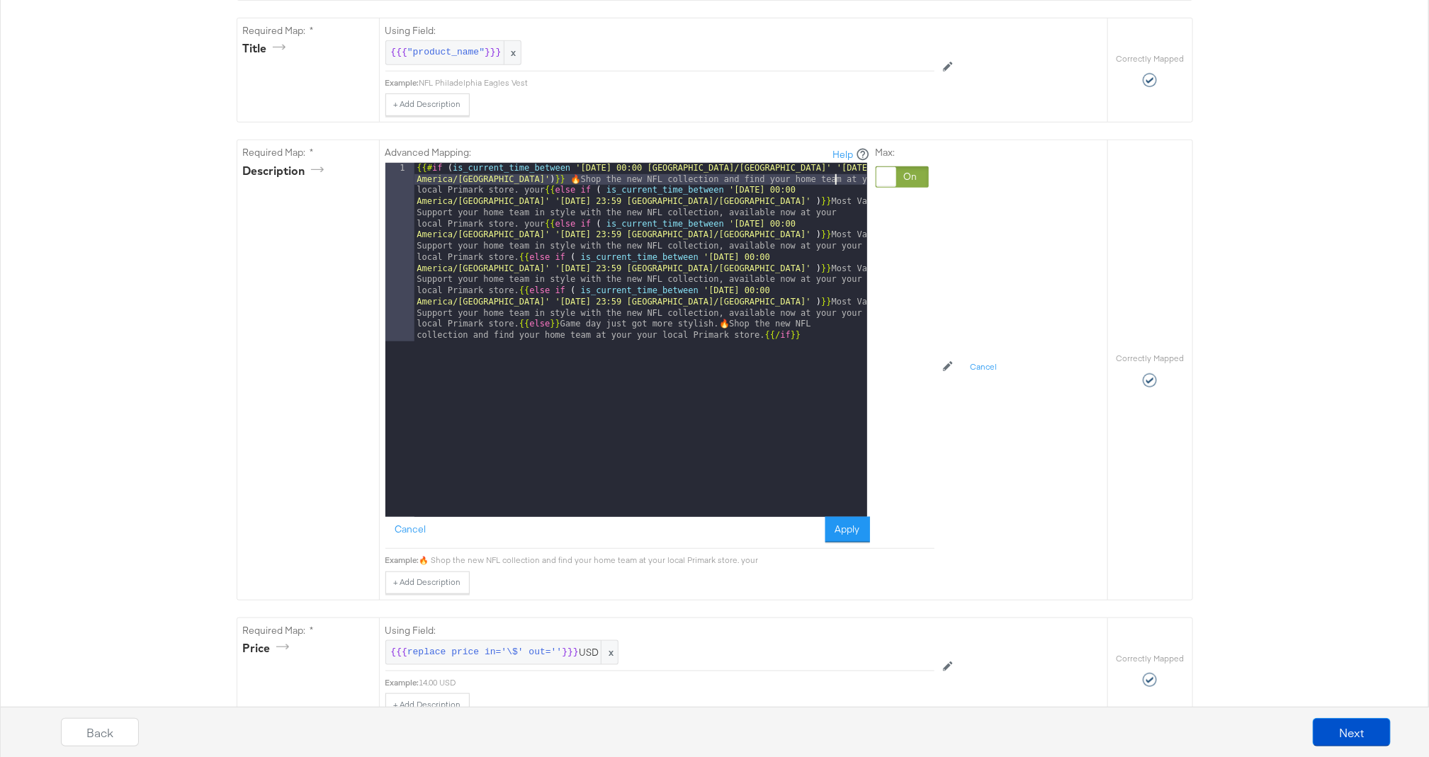
click at [541, 191] on div "{{# if ( is_current_time_between '2025-09-05 00:00 America/Chicago' '2025-09-11…" at bounding box center [641, 518] width 453 height 711
click at [844, 528] on button "Apply" at bounding box center [847, 530] width 45 height 26
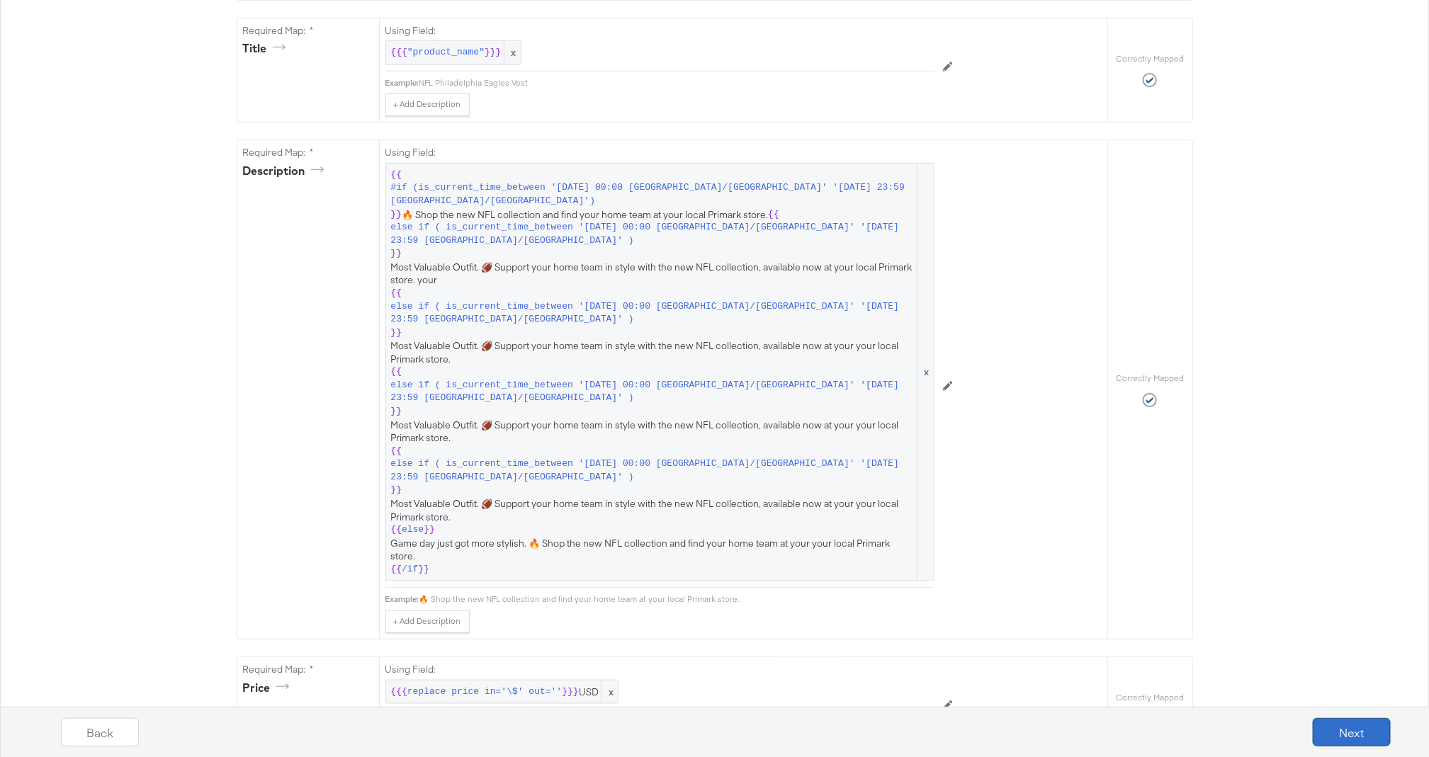
click at [1336, 727] on button "Next" at bounding box center [1352, 732] width 78 height 28
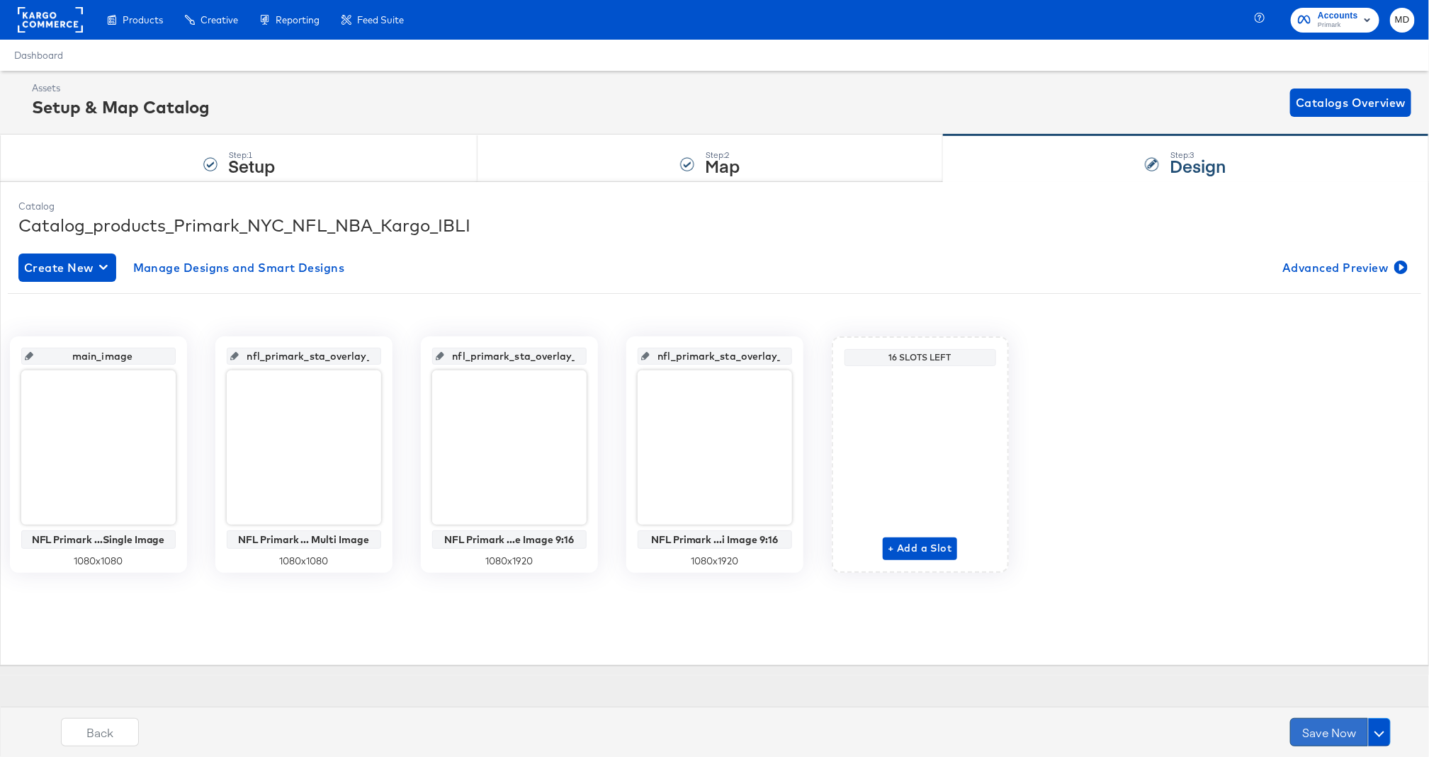
click at [1331, 733] on button "Save Now" at bounding box center [1329, 732] width 78 height 28
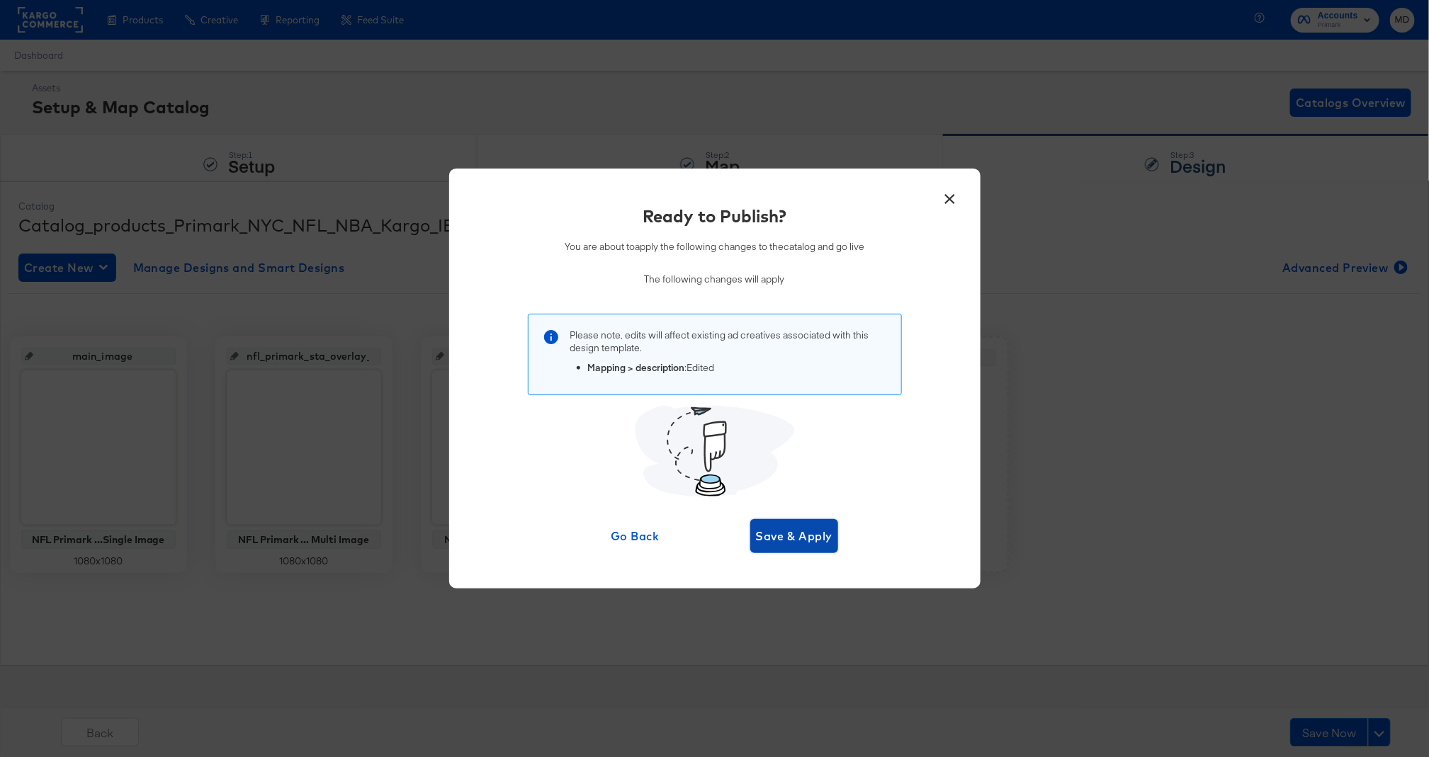
click at [811, 542] on span "Save & Apply" at bounding box center [794, 536] width 77 height 20
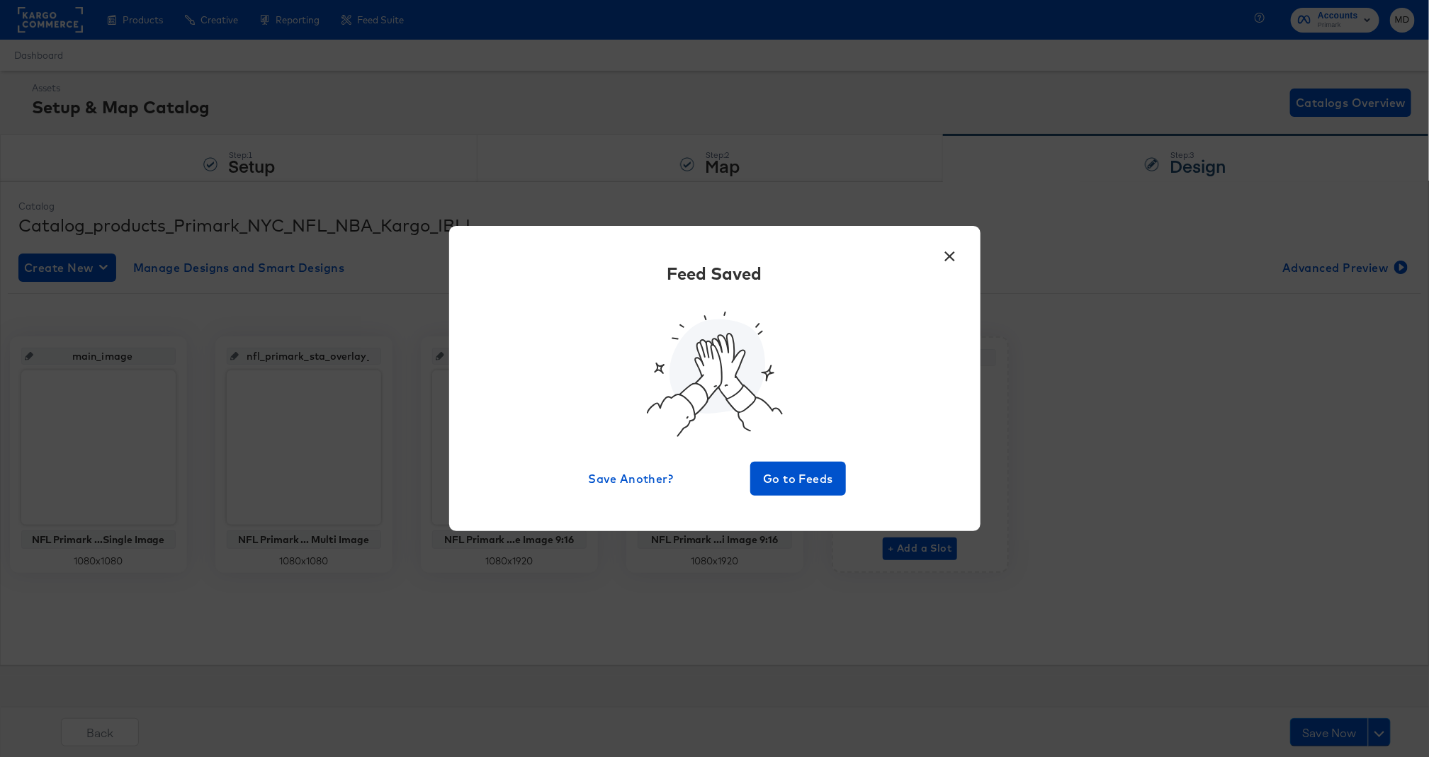
click at [952, 261] on button "×" at bounding box center [950, 253] width 26 height 26
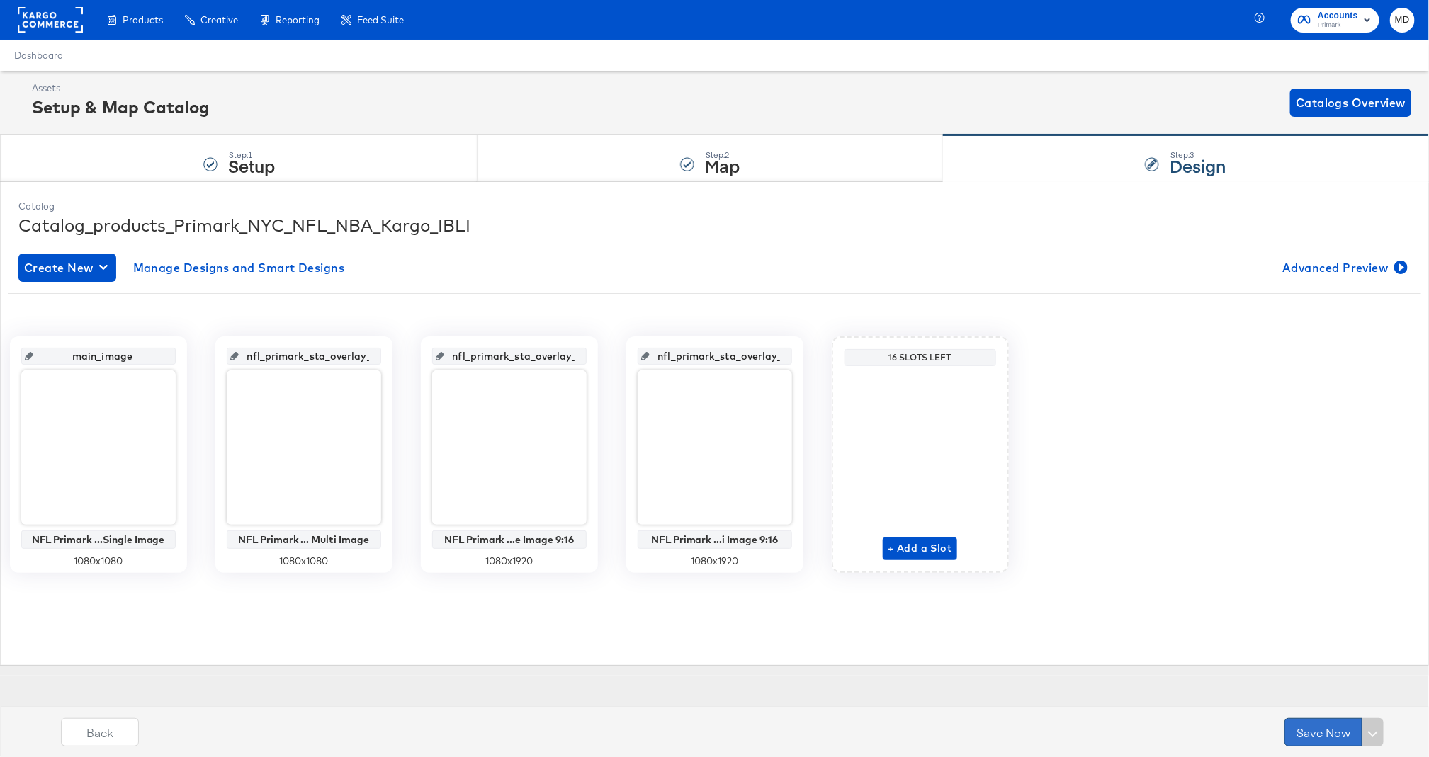
click at [1323, 728] on button "Save Now" at bounding box center [1324, 732] width 78 height 28
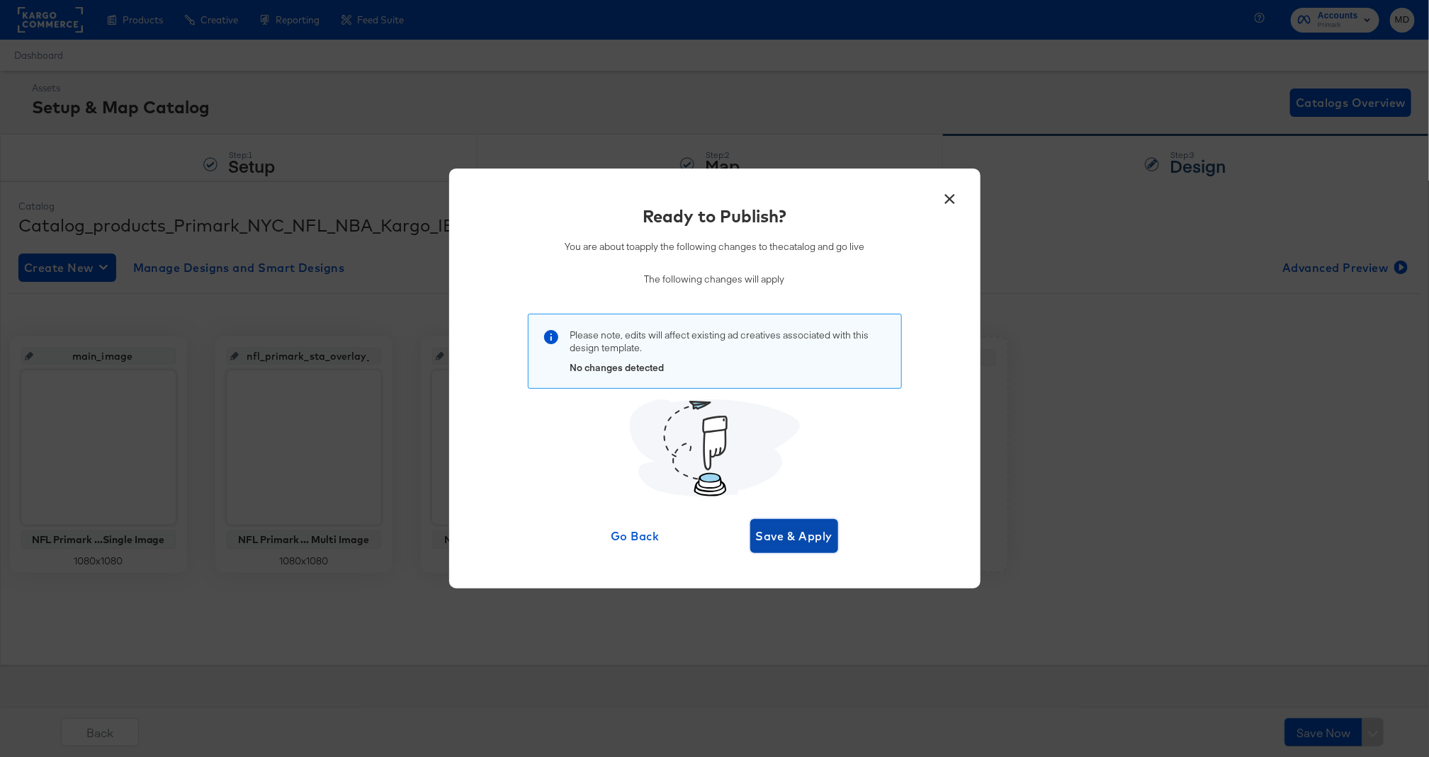
click at [797, 538] on span "Save & Apply" at bounding box center [794, 536] width 77 height 20
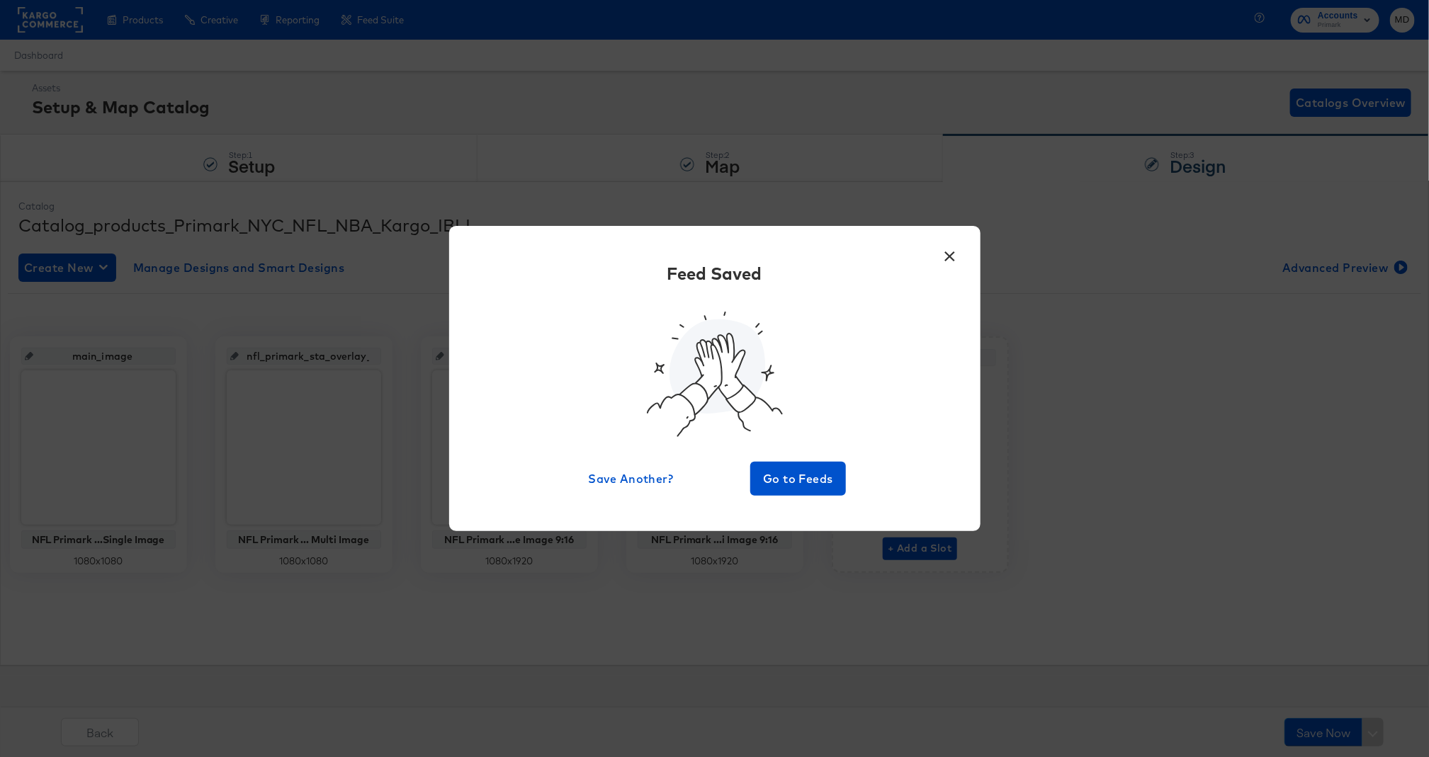
click at [947, 255] on button "×" at bounding box center [950, 253] width 26 height 26
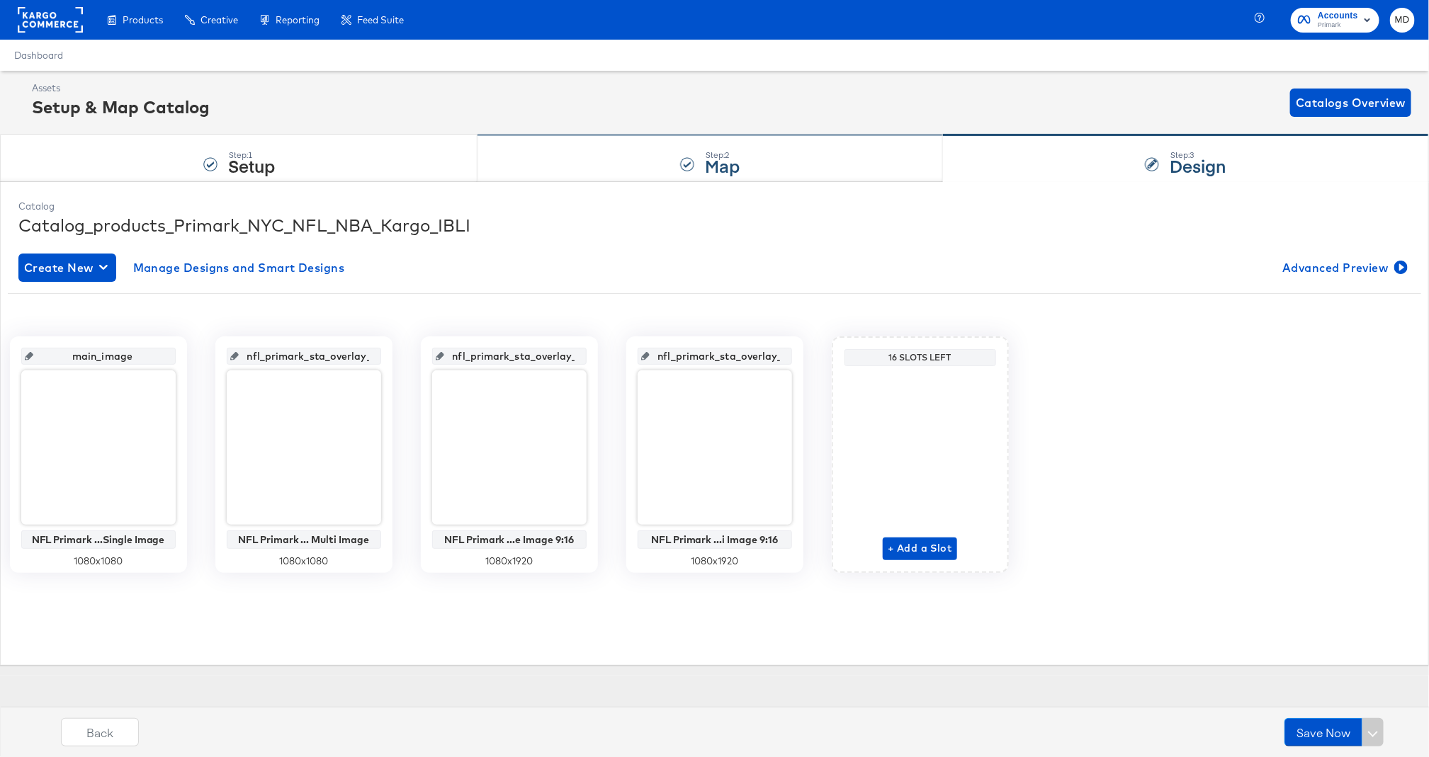
click at [706, 177] on div "Step: 2 Map" at bounding box center [710, 158] width 465 height 47
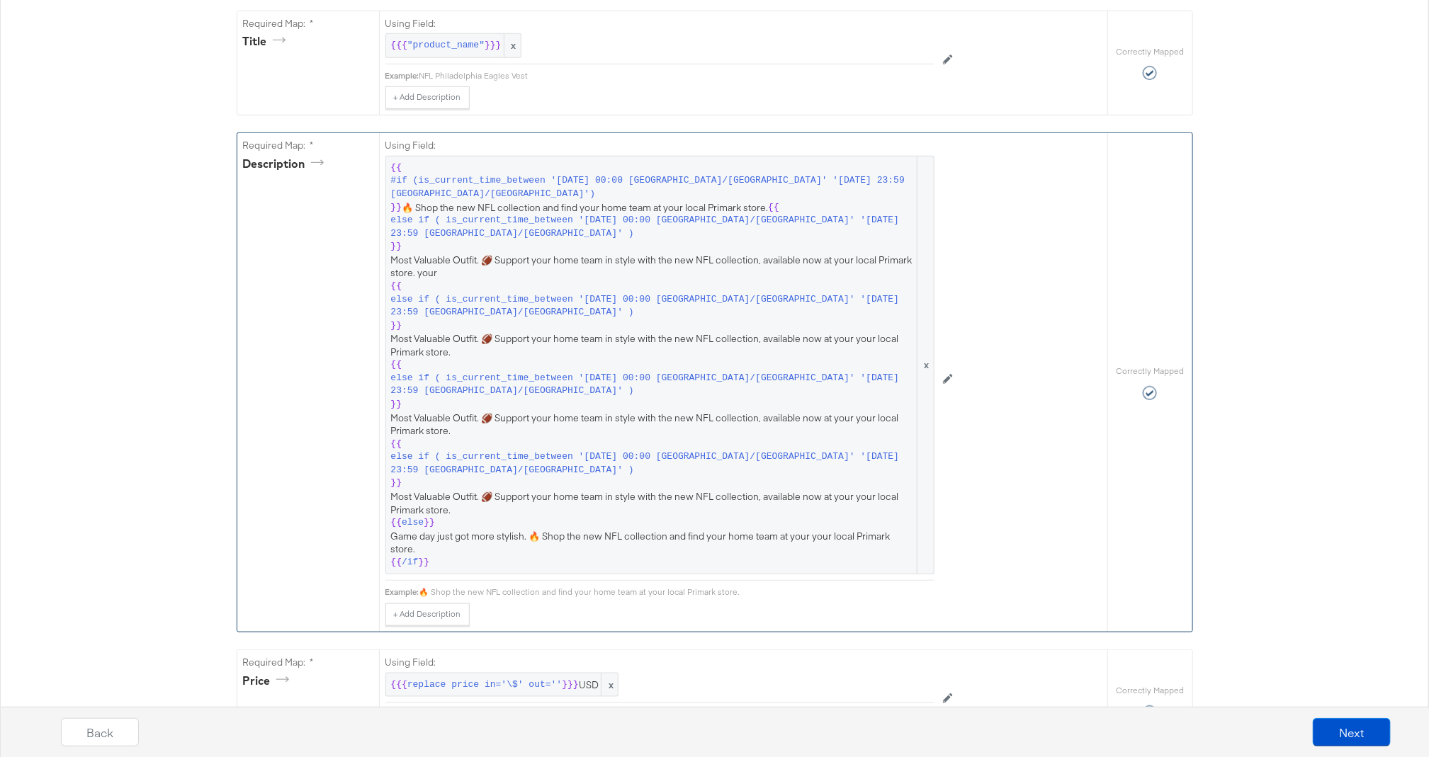
scroll to position [439, 0]
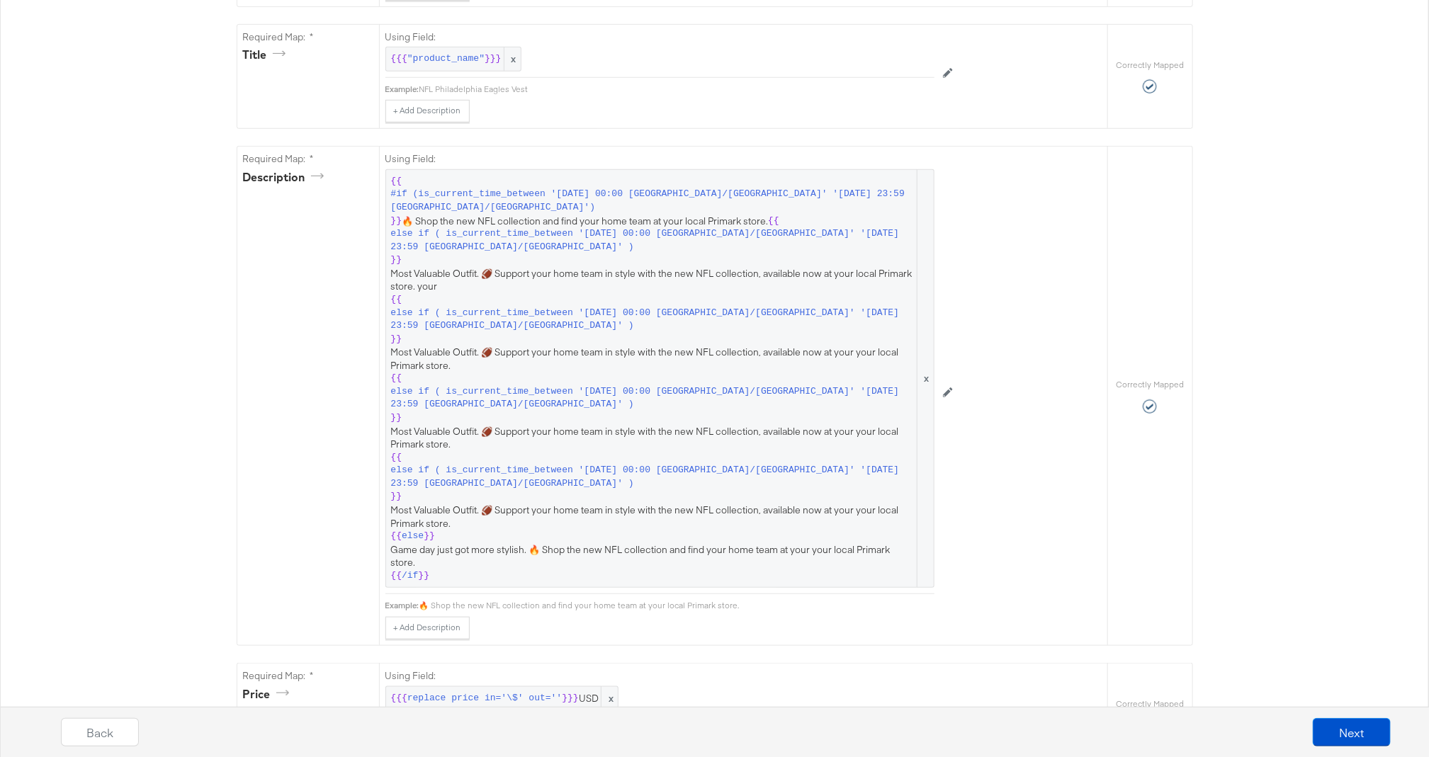
scroll to position [0, 0]
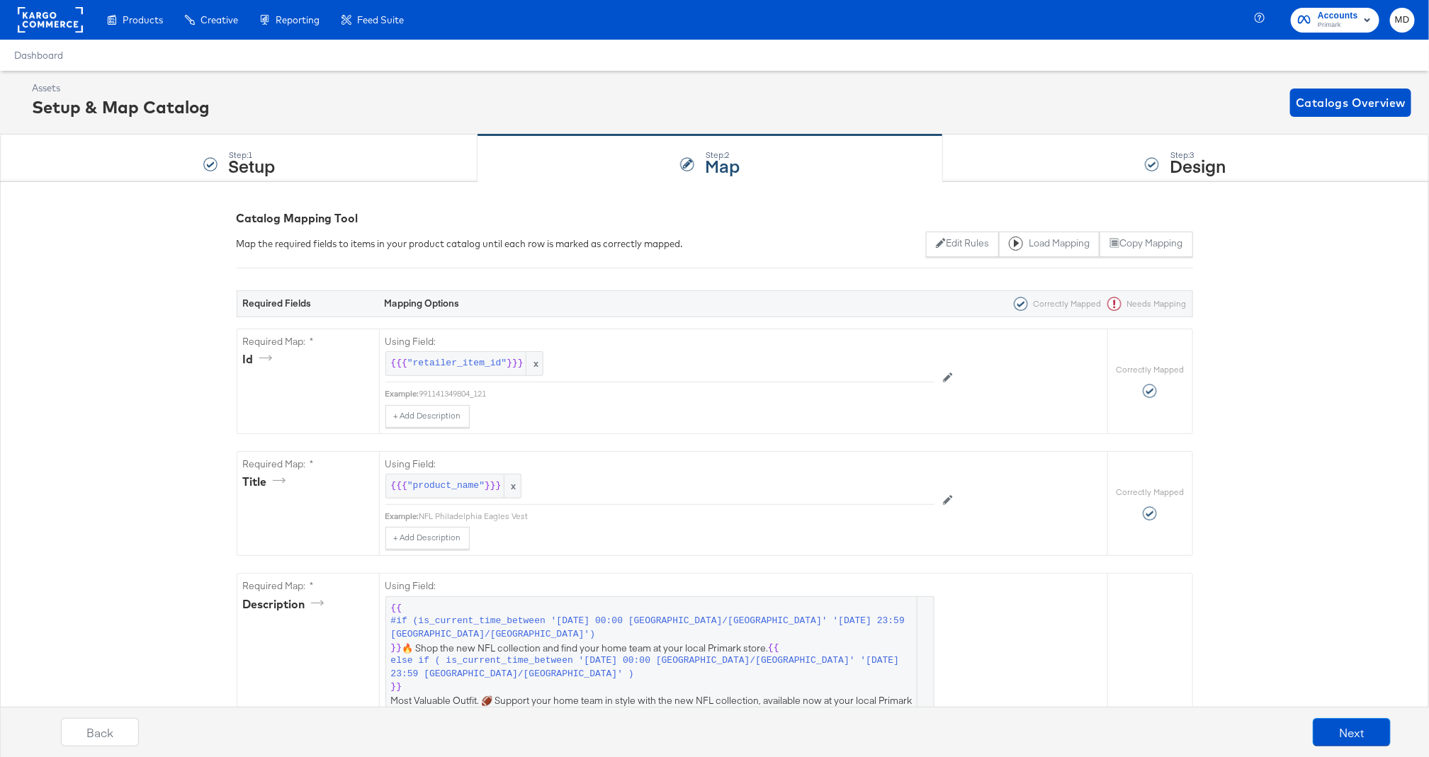
click at [64, 19] on rect at bounding box center [50, 20] width 65 height 26
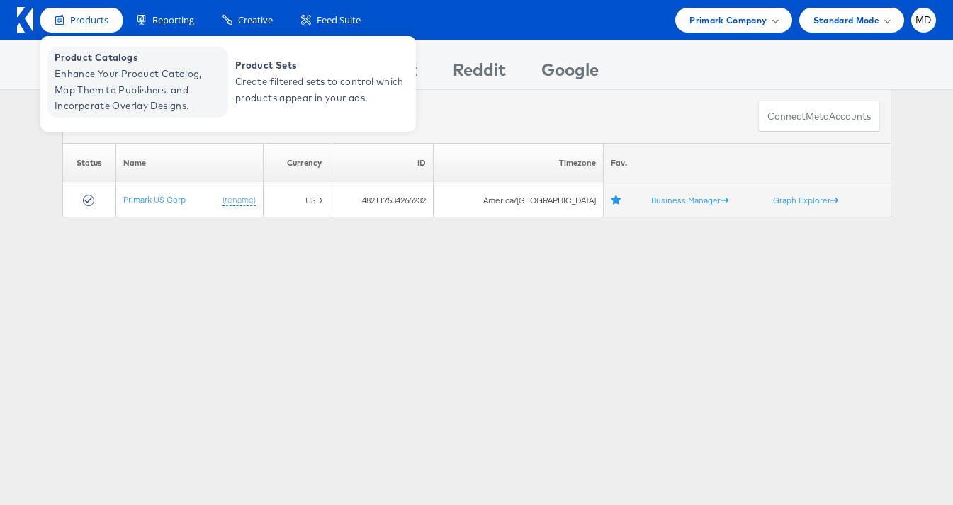
click at [76, 60] on span "Product Catalogs" at bounding box center [140, 58] width 170 height 16
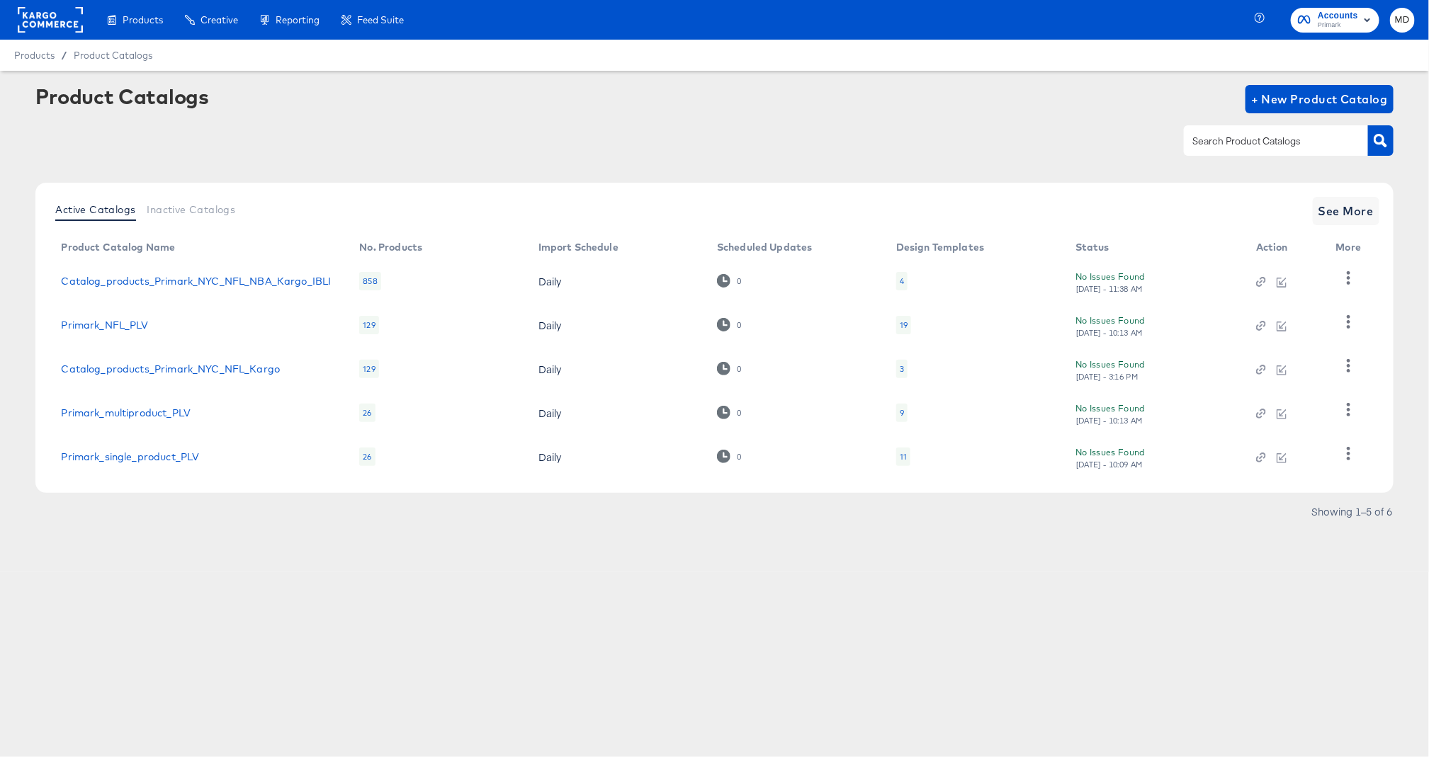
click at [245, 288] on td "Catalog_products_Primark_NYC_NFL_NBA_Kargo_IBLI" at bounding box center [199, 281] width 298 height 44
click at [243, 284] on link "Catalog_products_Primark_NYC_NFL_NBA_Kargo_IBLI" at bounding box center [196, 281] width 270 height 11
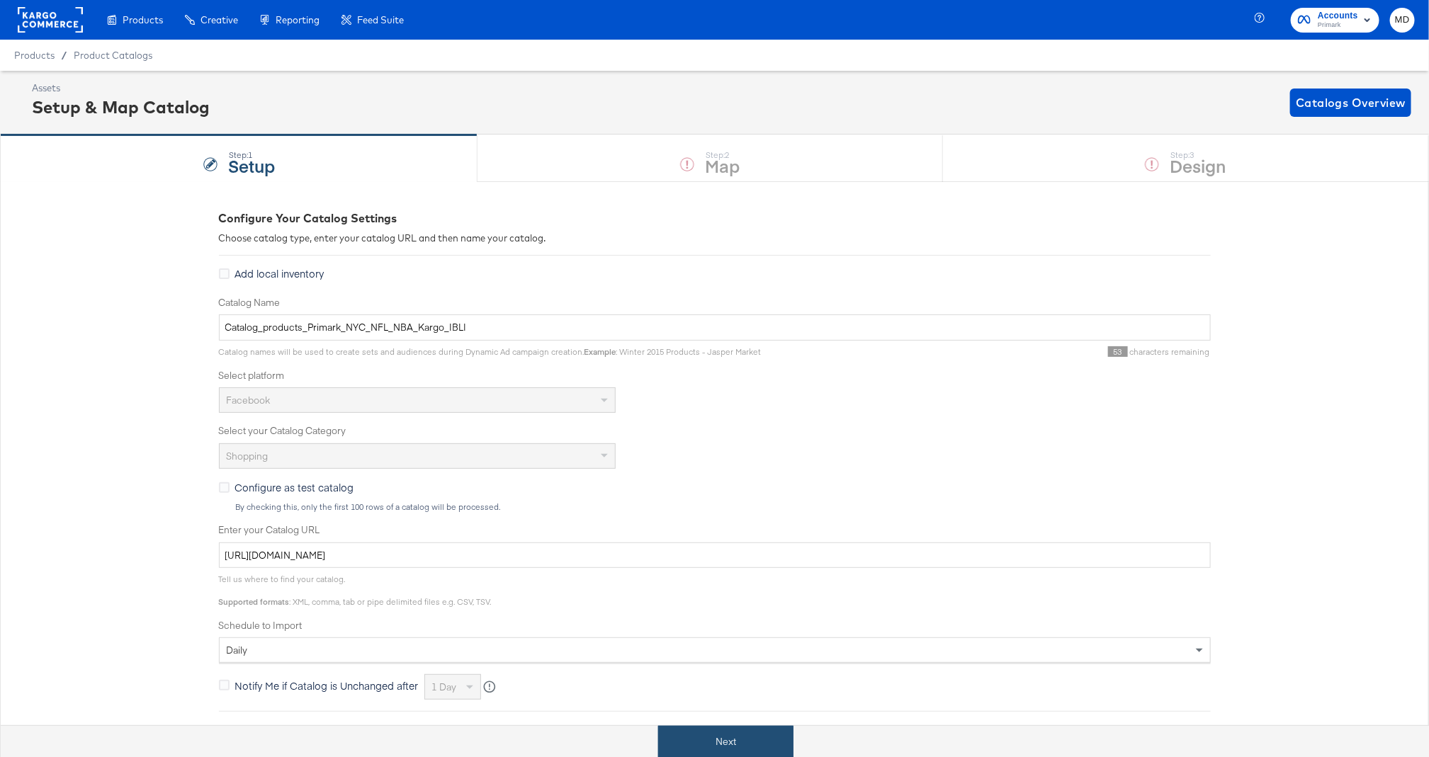
click at [726, 748] on button "Next" at bounding box center [725, 742] width 135 height 32
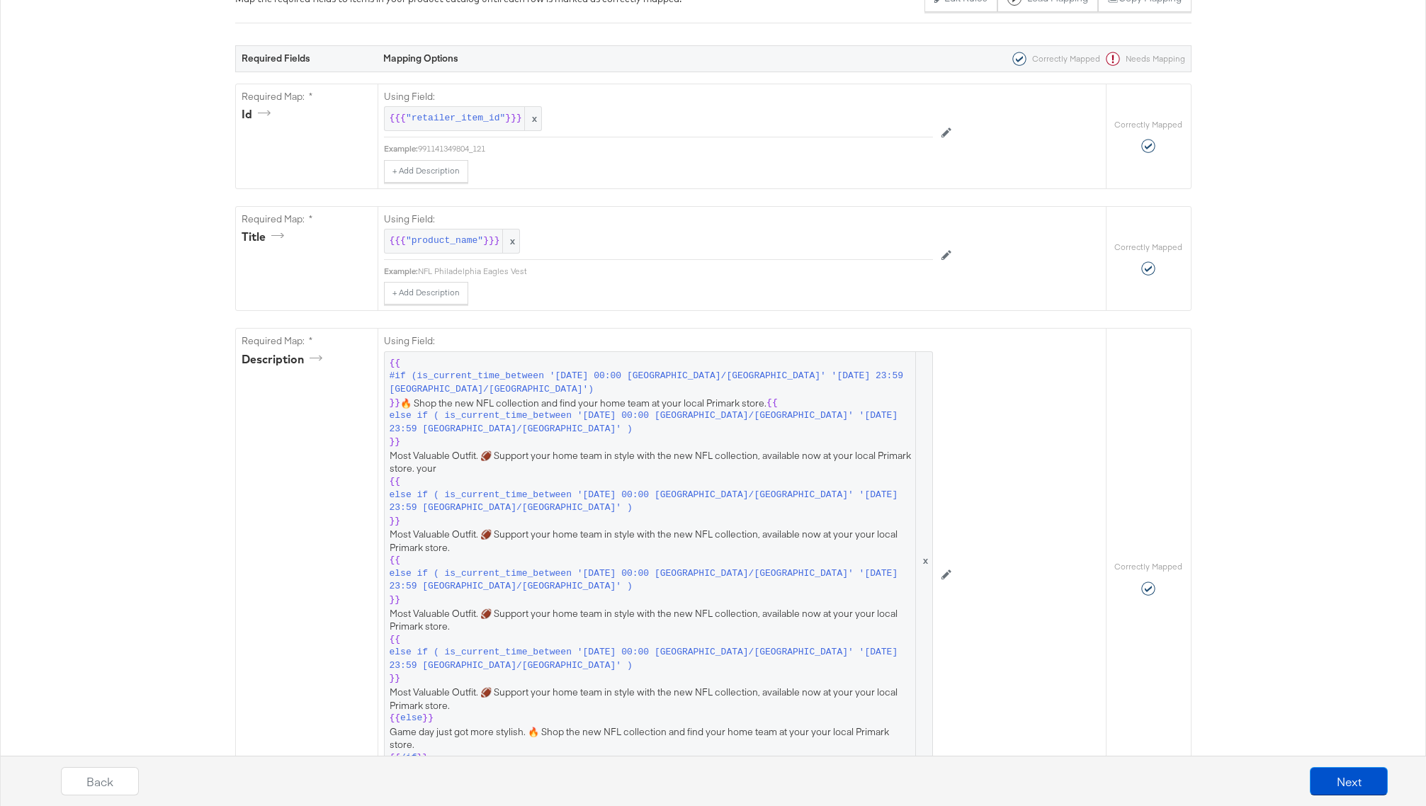
scroll to position [279, 0]
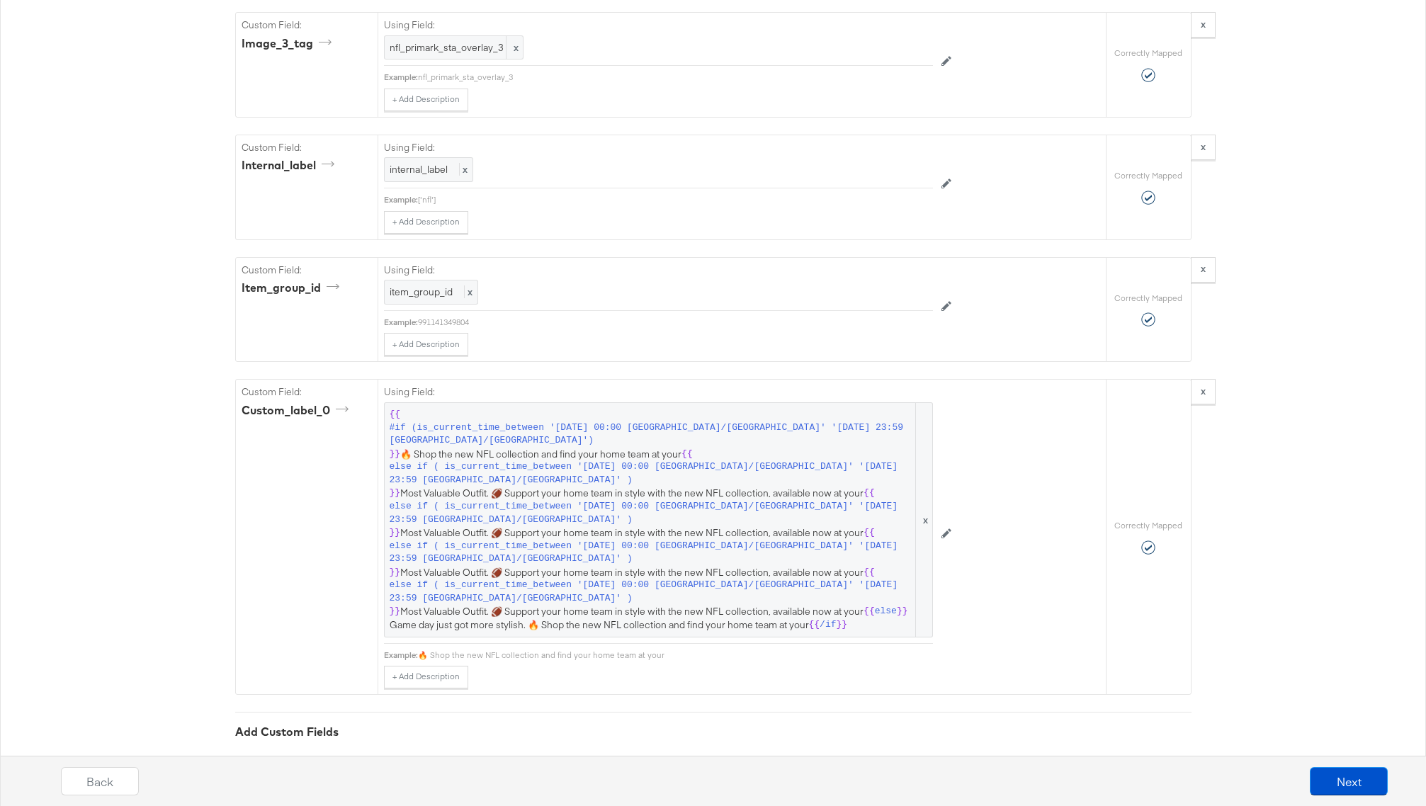
scroll to position [3284, 0]
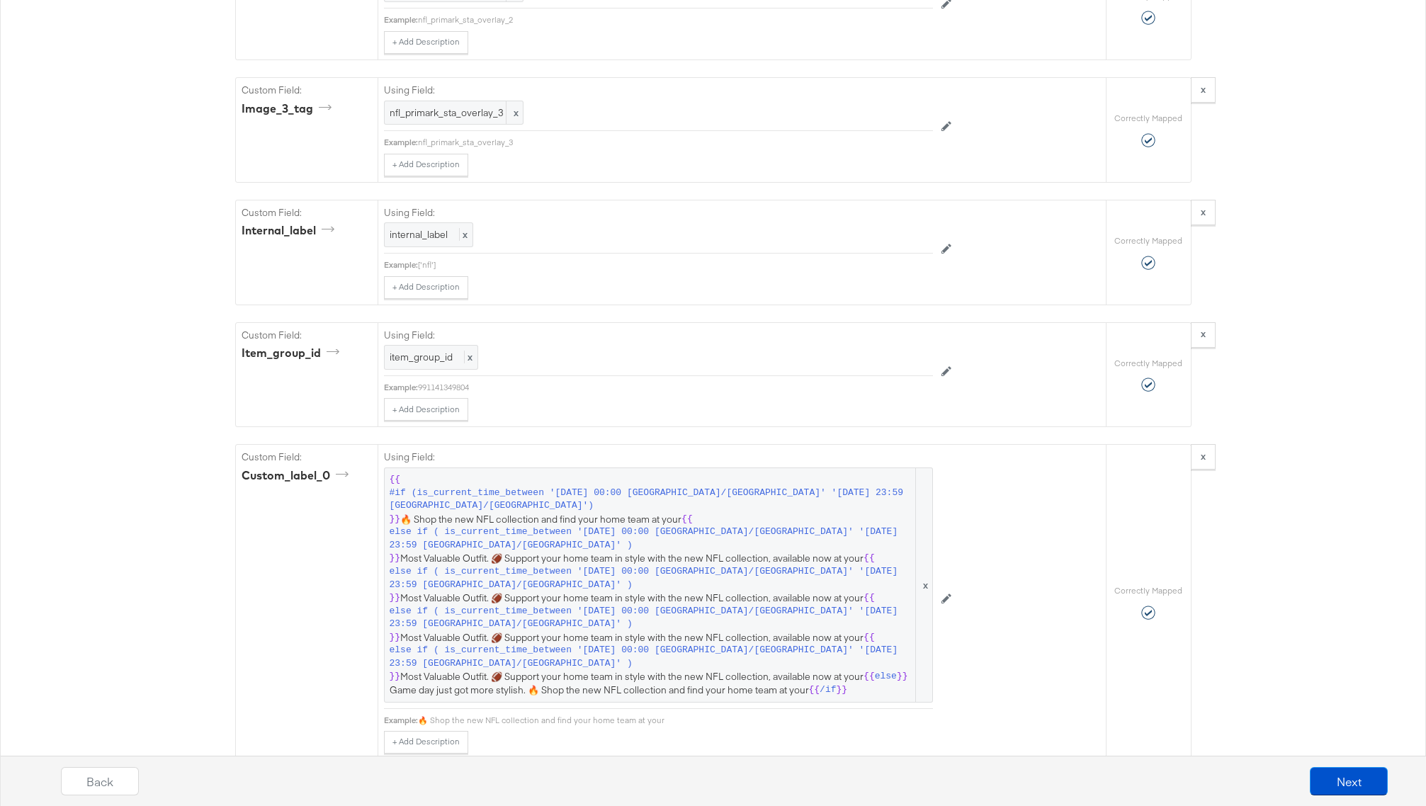
scroll to position [3357, 0]
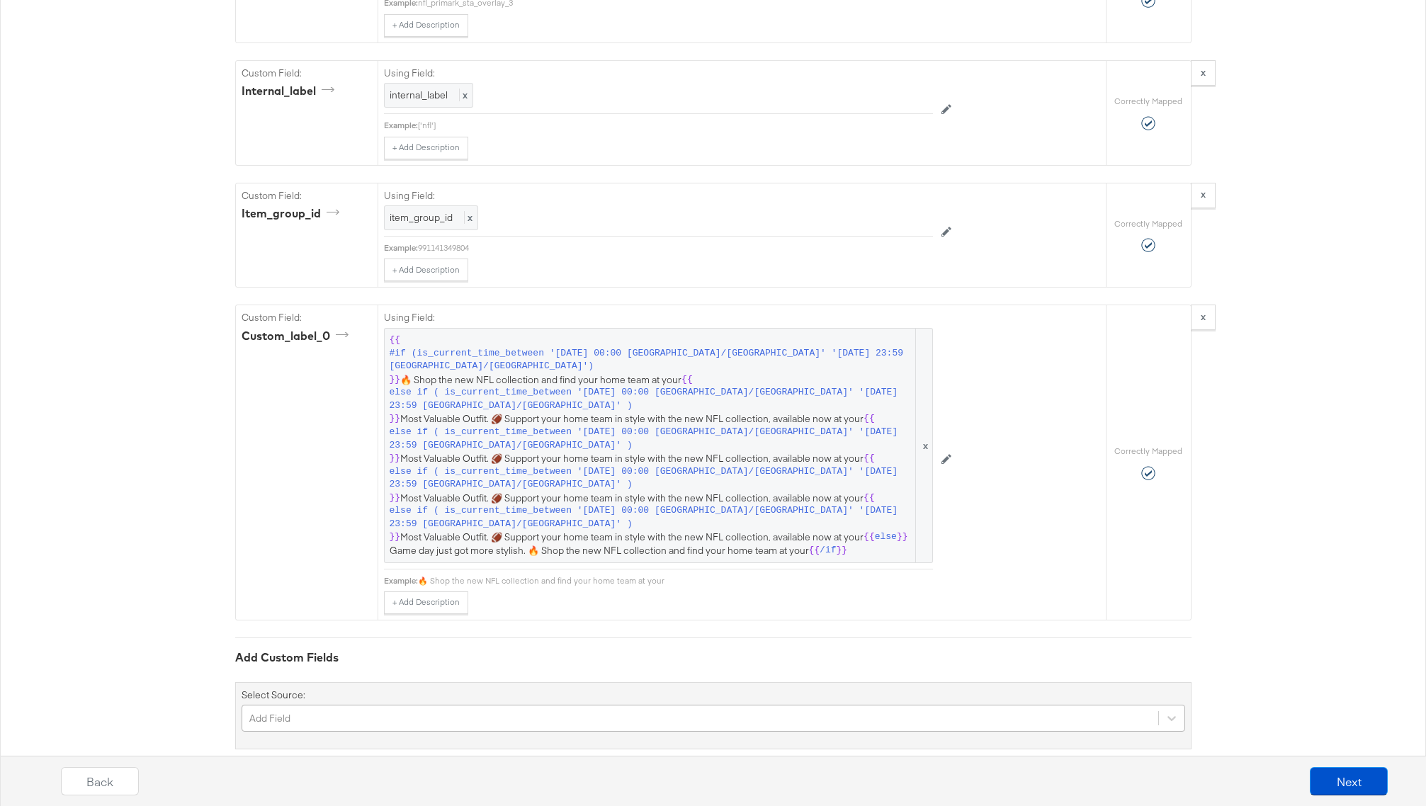
click at [376, 705] on div "Add Field" at bounding box center [714, 718] width 944 height 27
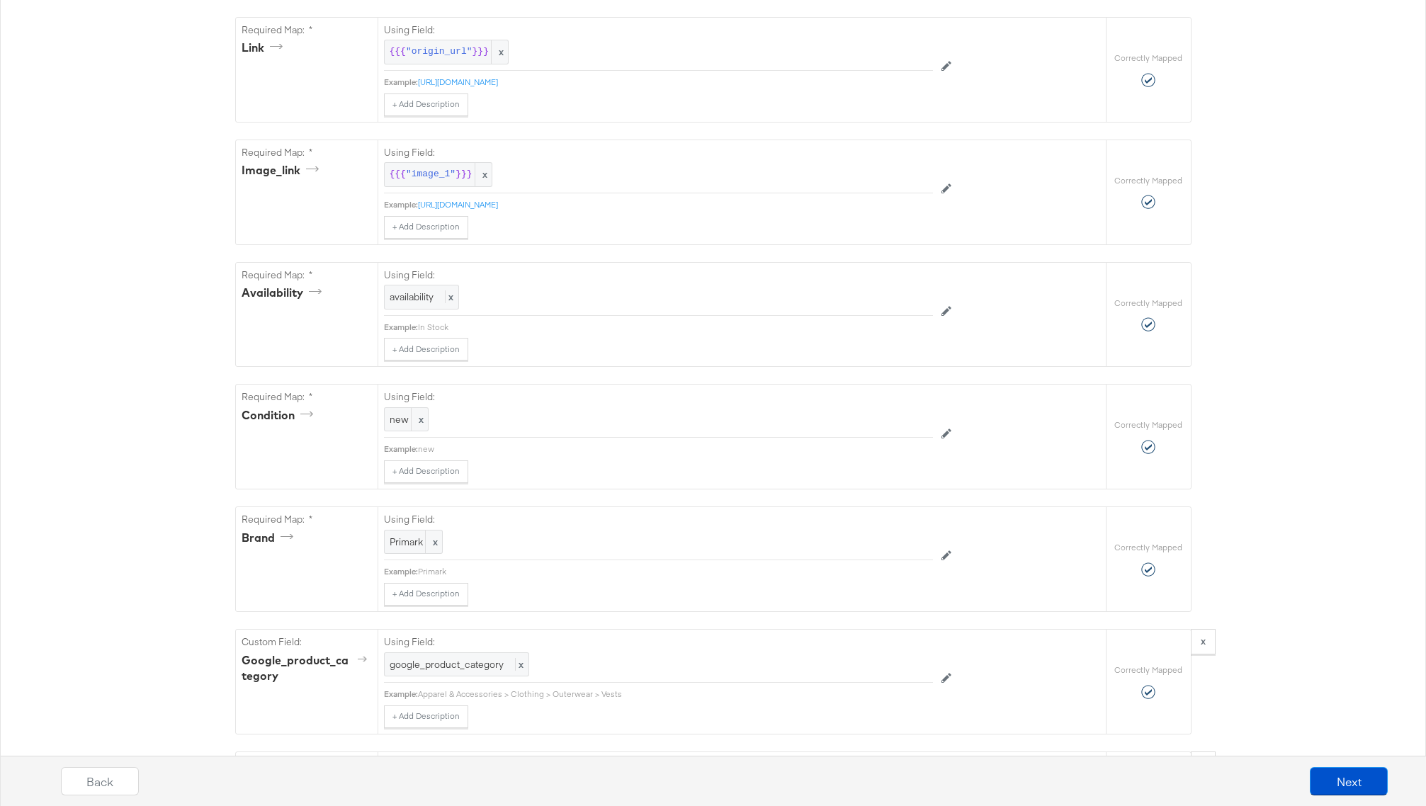
scroll to position [0, 0]
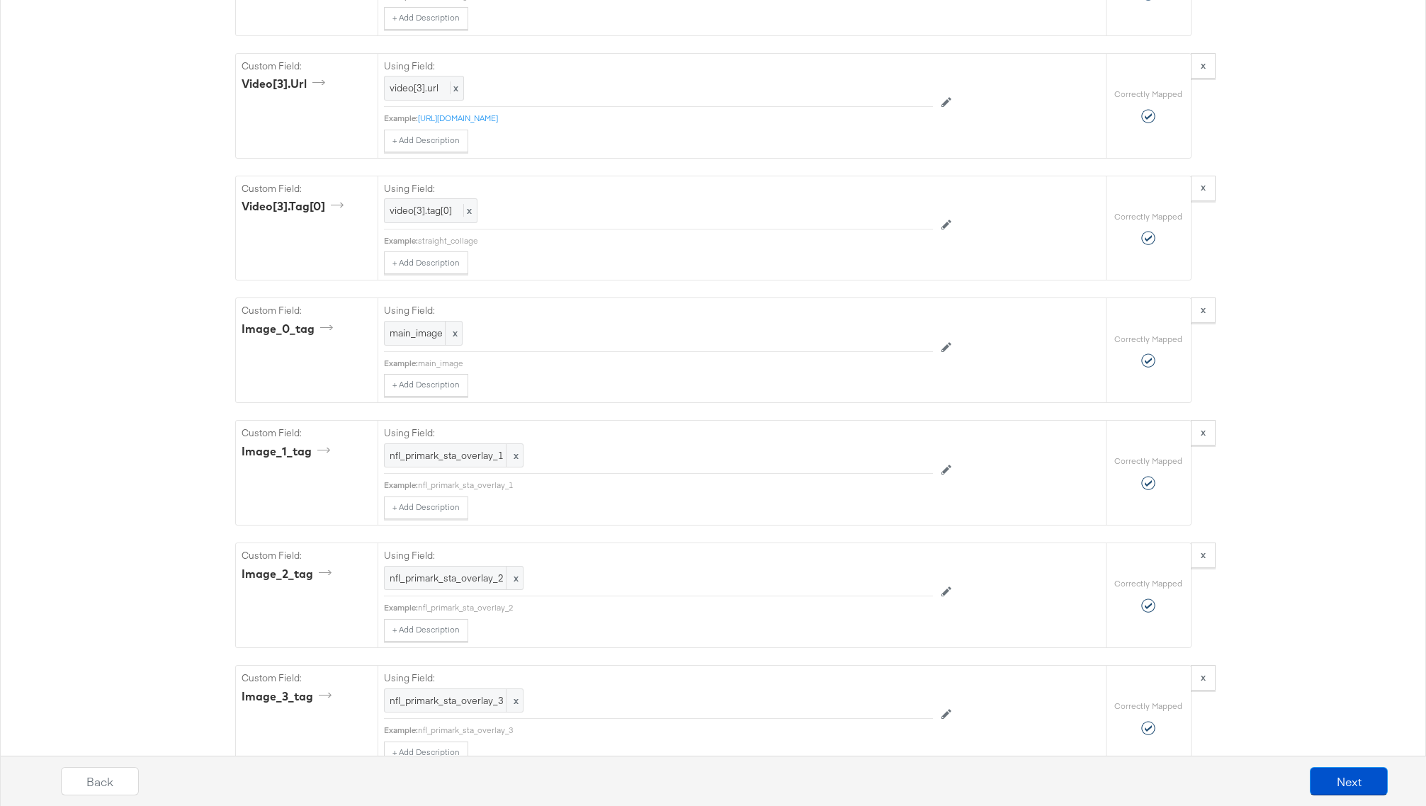
scroll to position [3357, 0]
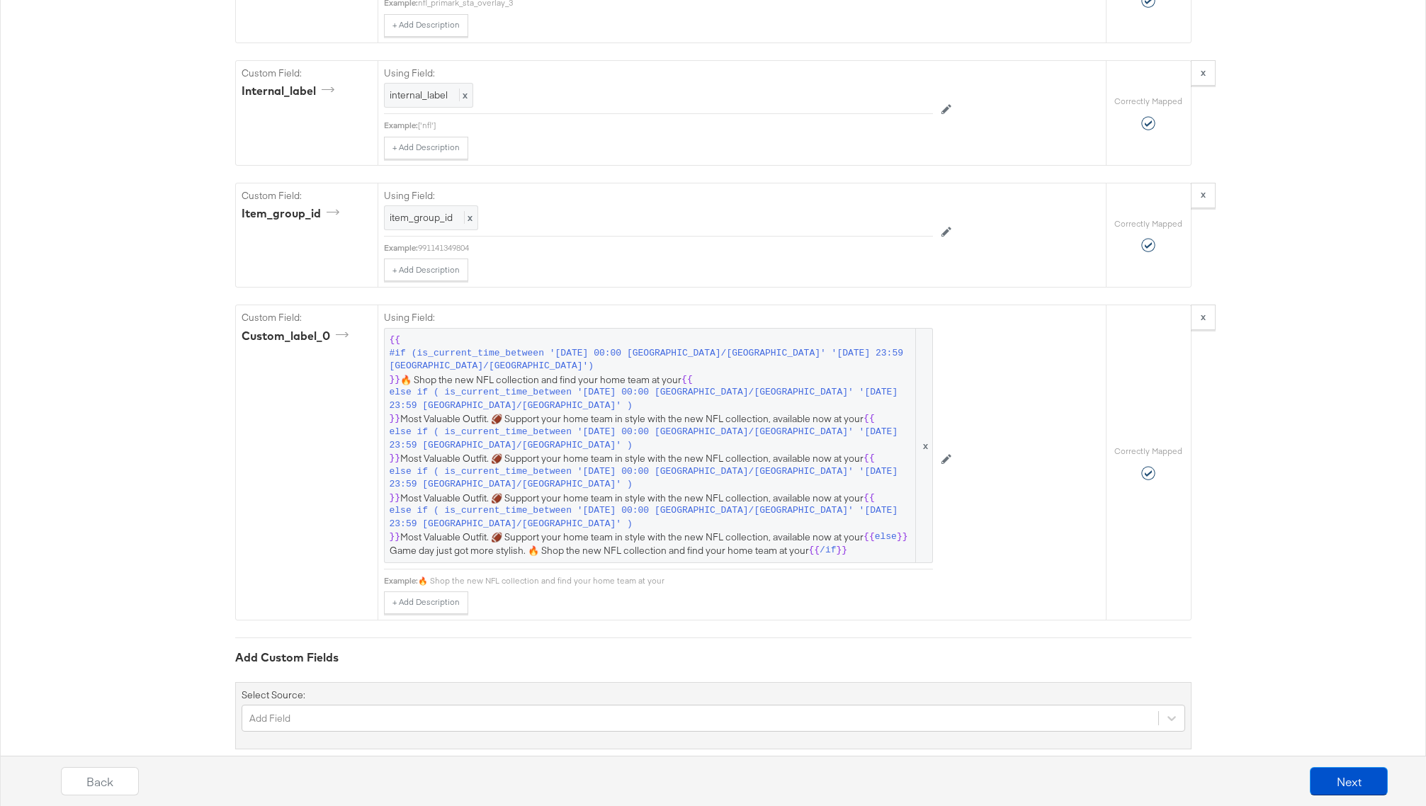
click at [437, 714] on div "Select Source: Add Field" at bounding box center [713, 716] width 957 height 68
click at [432, 705] on div "option color focused, 5 of 156. 156 results available. Use Up and Down to choos…" at bounding box center [714, 718] width 944 height 27
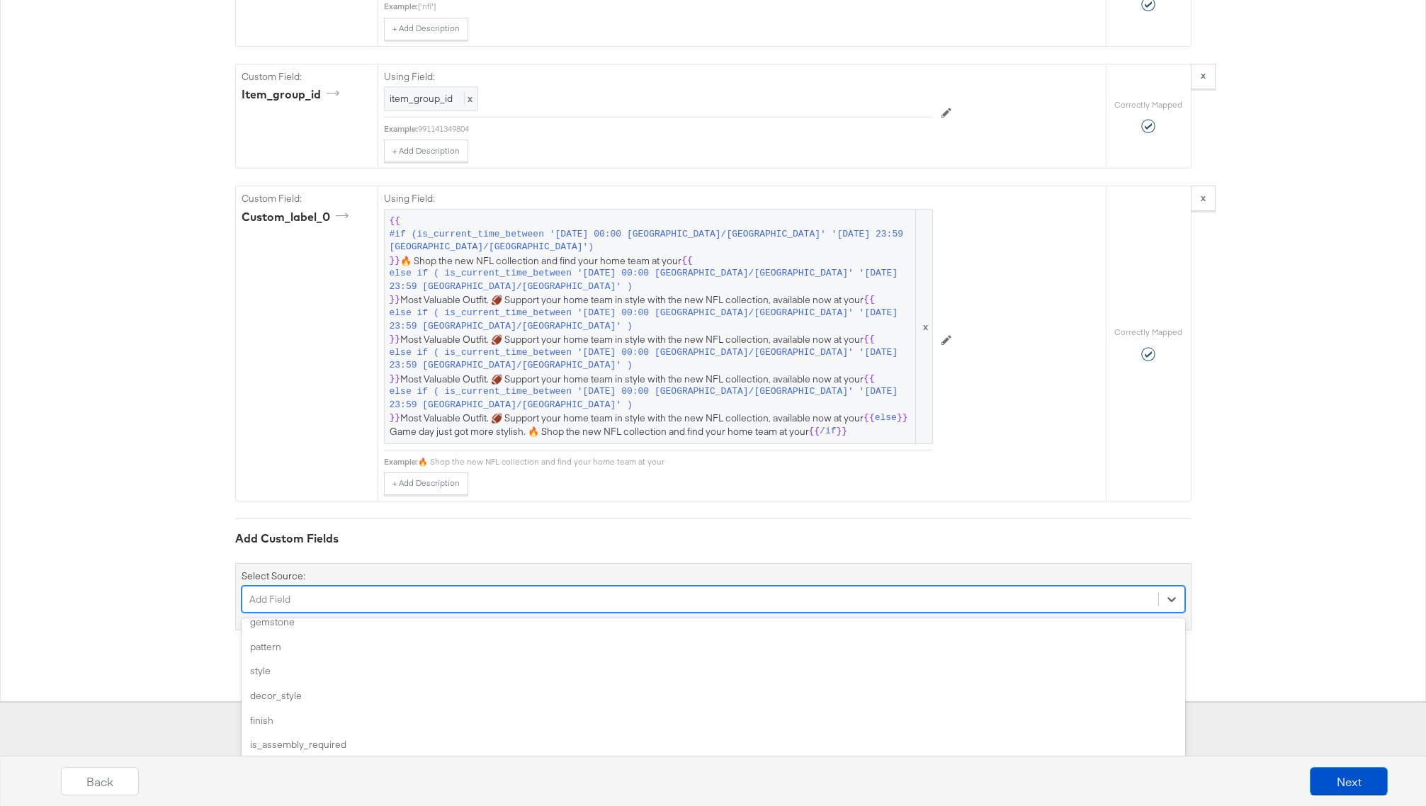
scroll to position [283, 0]
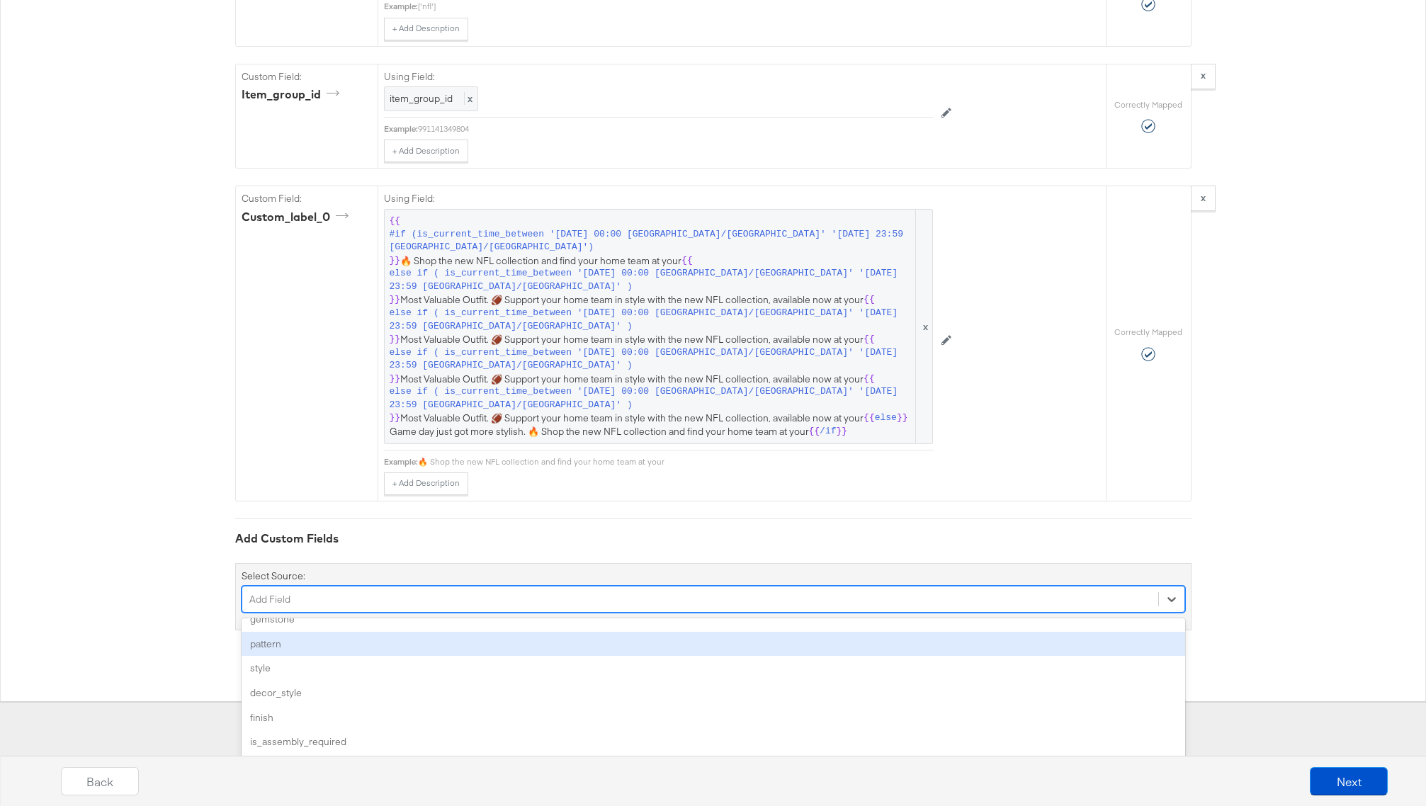
click at [346, 632] on div "pattern" at bounding box center [714, 644] width 944 height 25
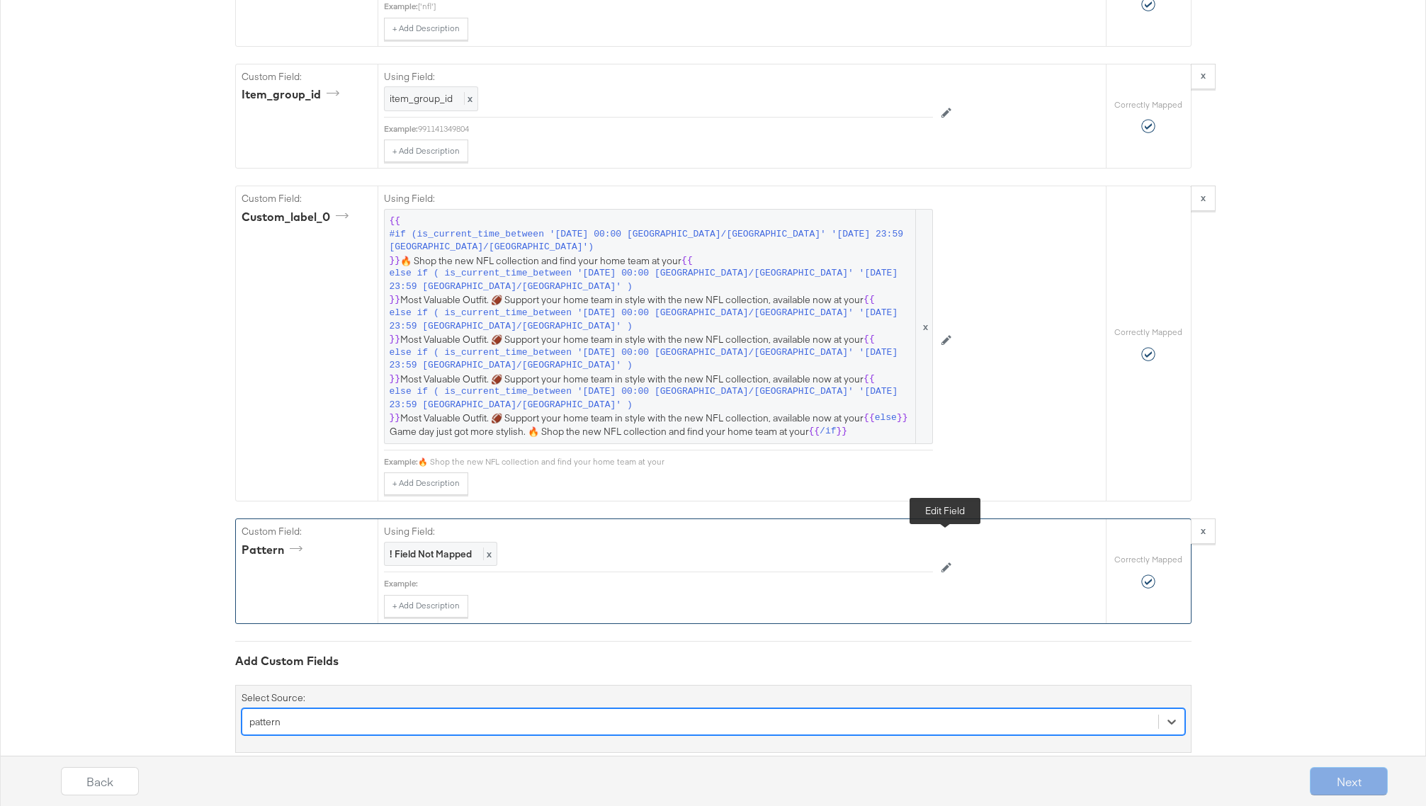
click at [952, 558] on button at bounding box center [946, 569] width 27 height 23
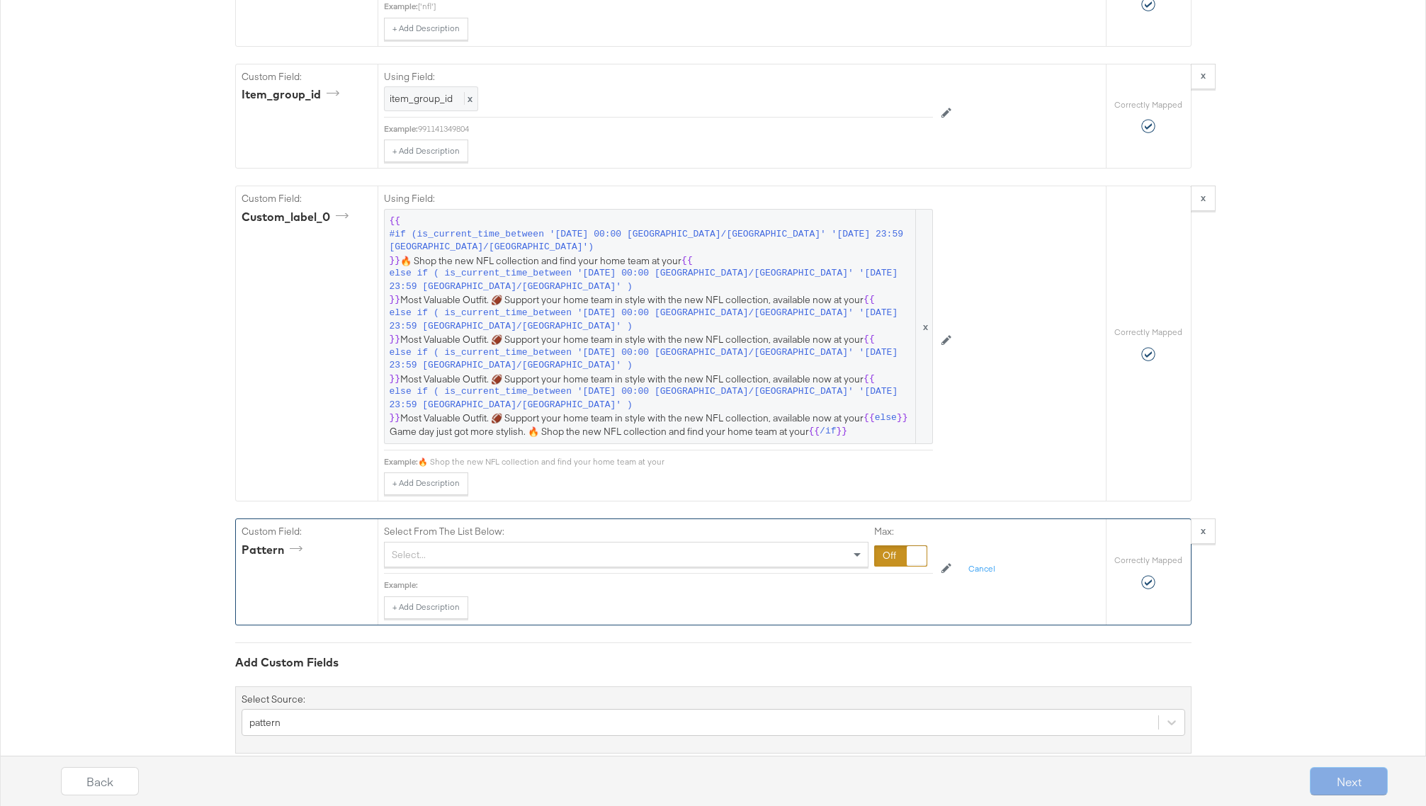
click at [907, 546] on div at bounding box center [917, 556] width 20 height 20
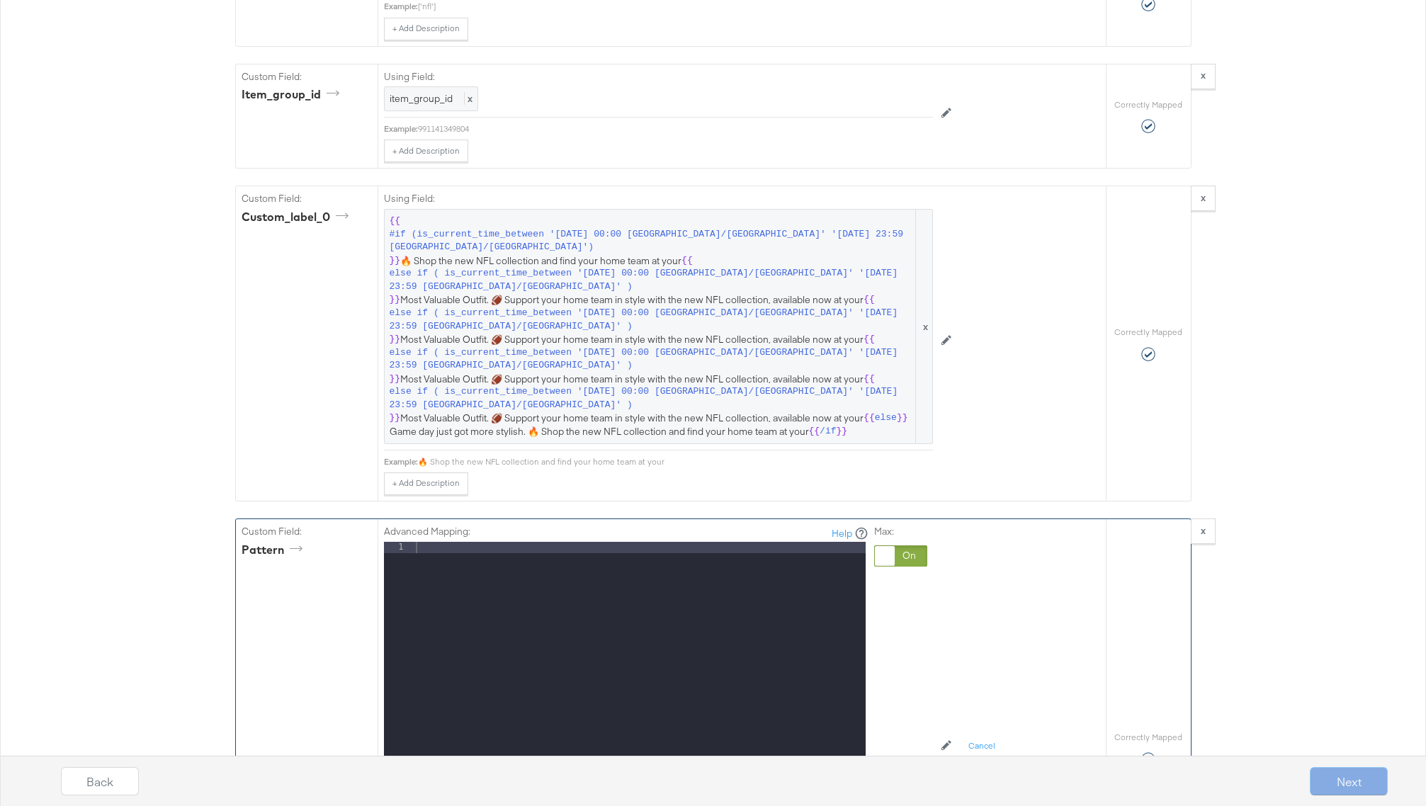
click at [652, 573] on div at bounding box center [639, 730] width 453 height 377
click at [898, 546] on div at bounding box center [900, 556] width 53 height 21
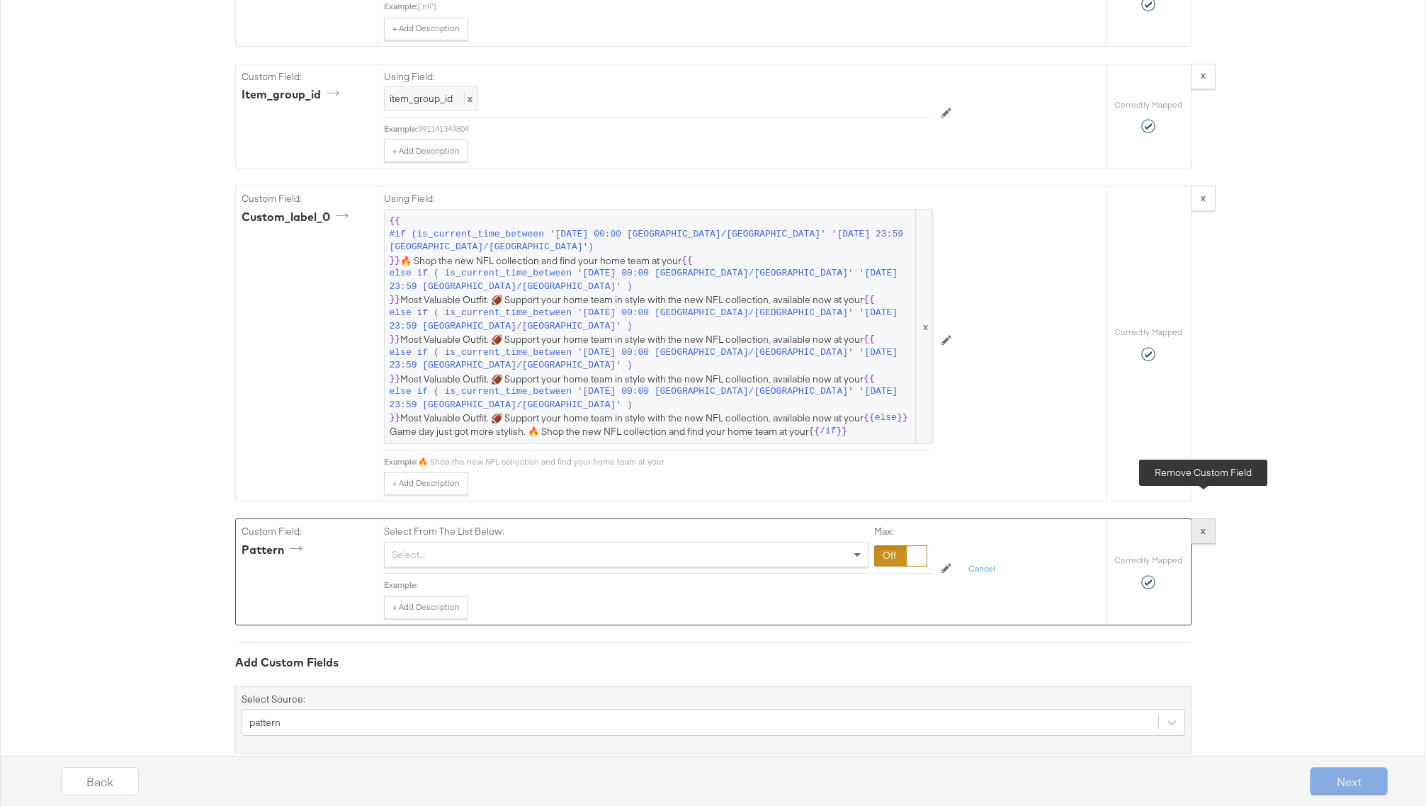
click at [1208, 519] on button "x" at bounding box center [1203, 532] width 25 height 26
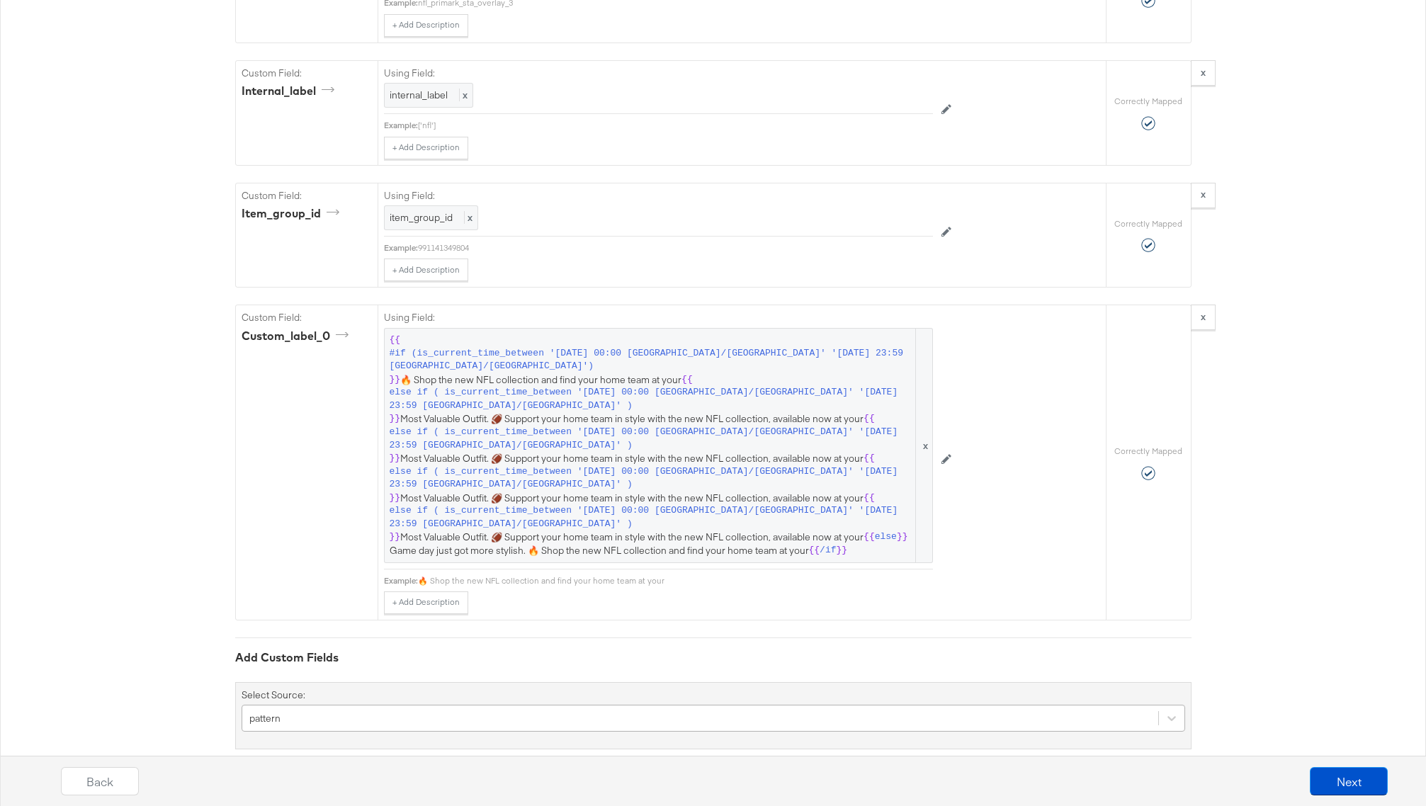
scroll to position [3476, 0]
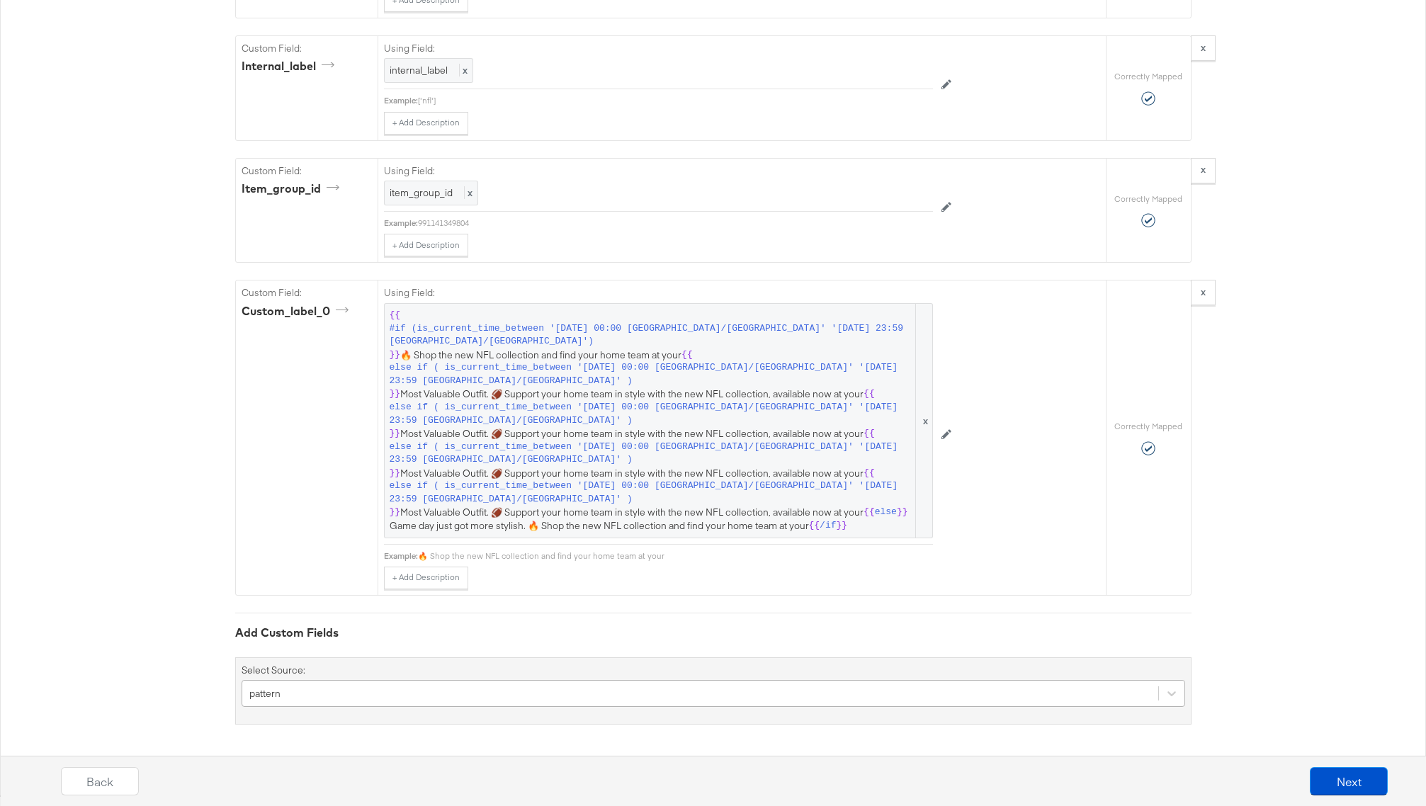
click at [431, 697] on div "pattern" at bounding box center [714, 693] width 944 height 27
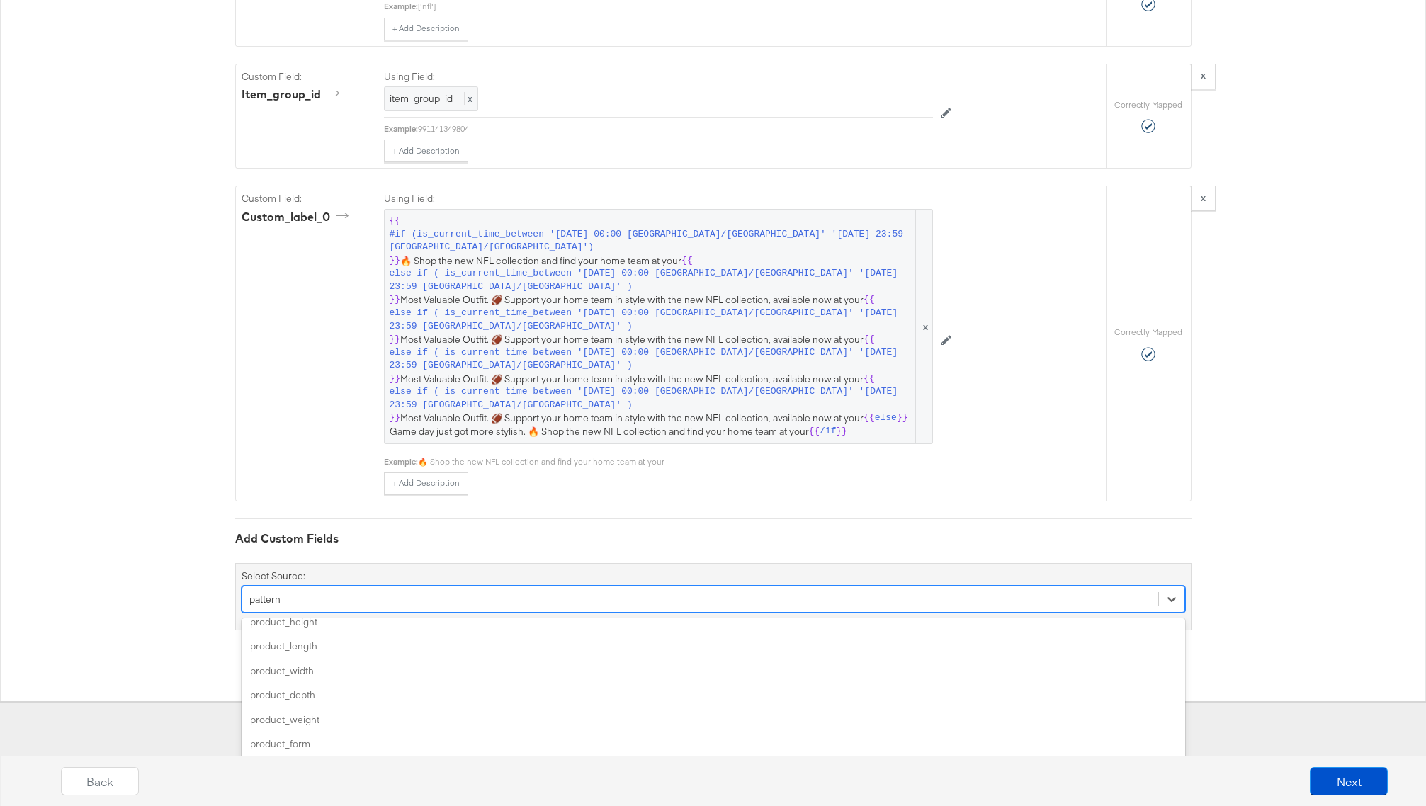
scroll to position [604, 0]
